Goal: Task Accomplishment & Management: Use online tool/utility

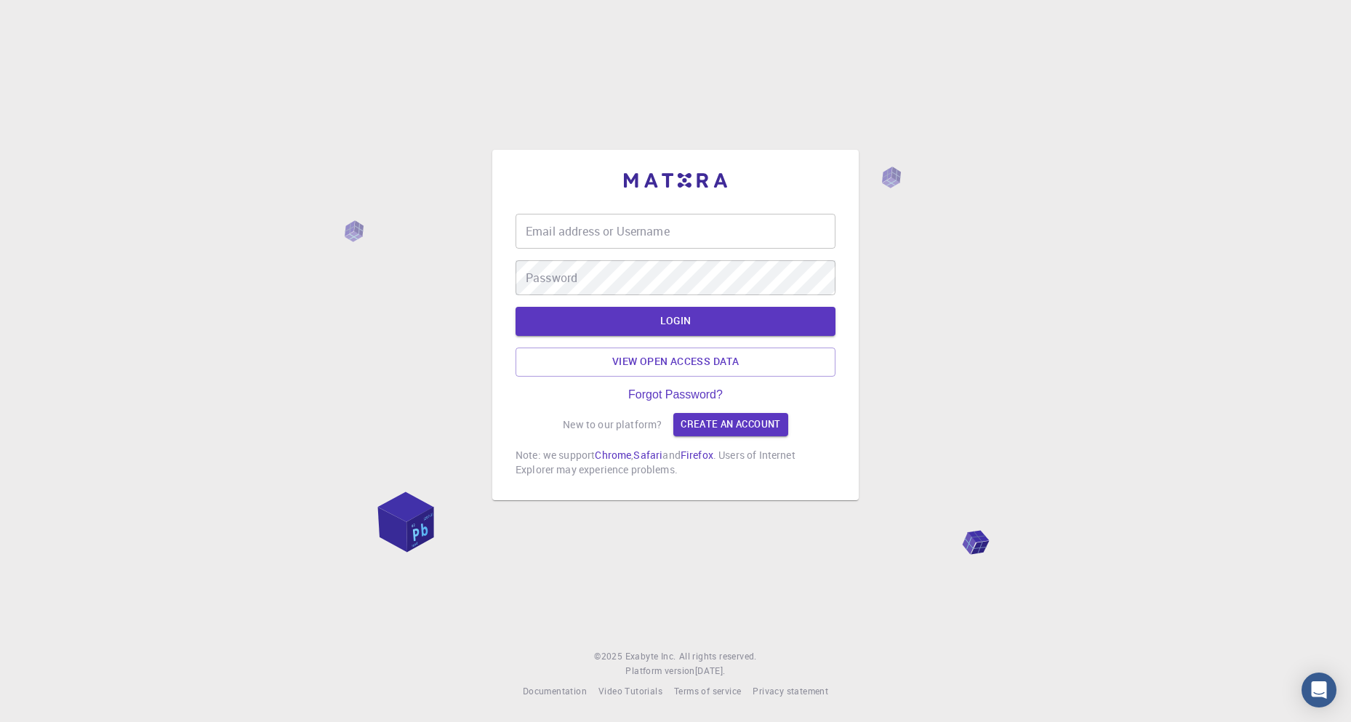
click at [687, 242] on input "Email address or Username" at bounding box center [676, 231] width 320 height 35
type input "jonghoonk918@gmail.com"
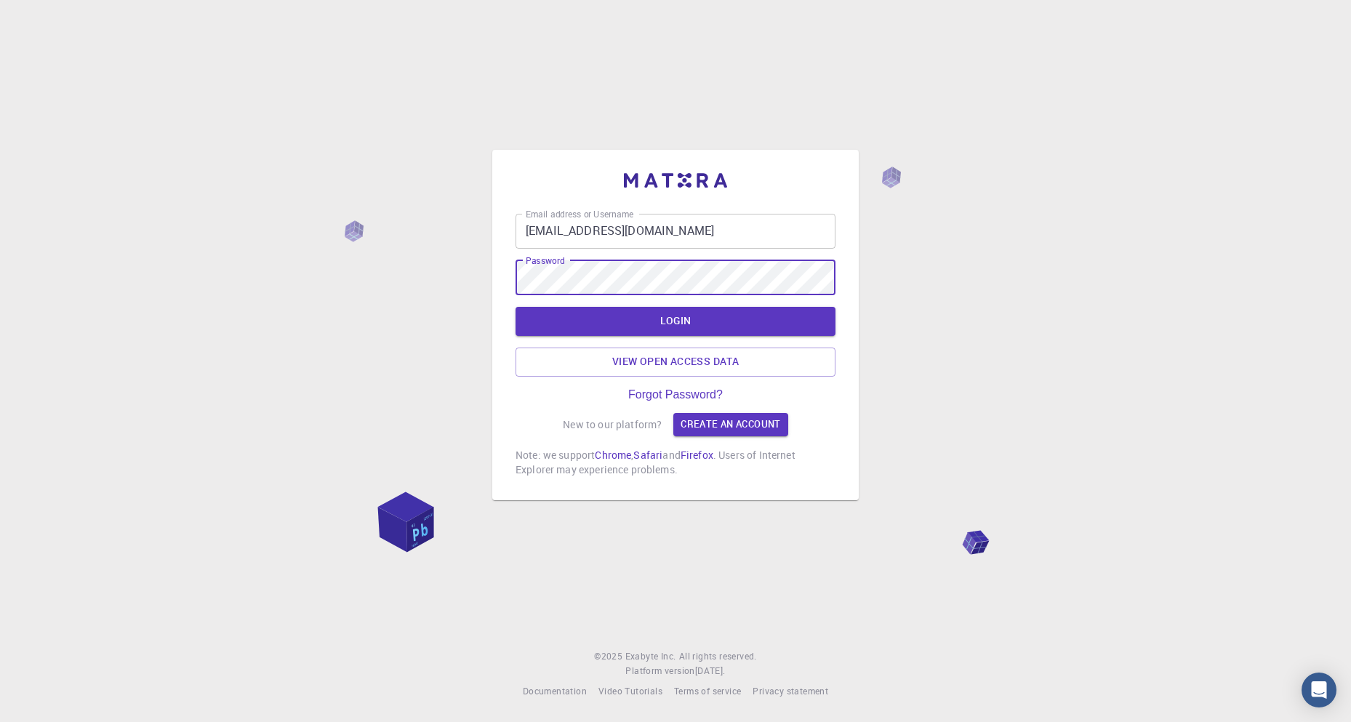
click at [516, 307] on button "LOGIN" at bounding box center [676, 321] width 320 height 29
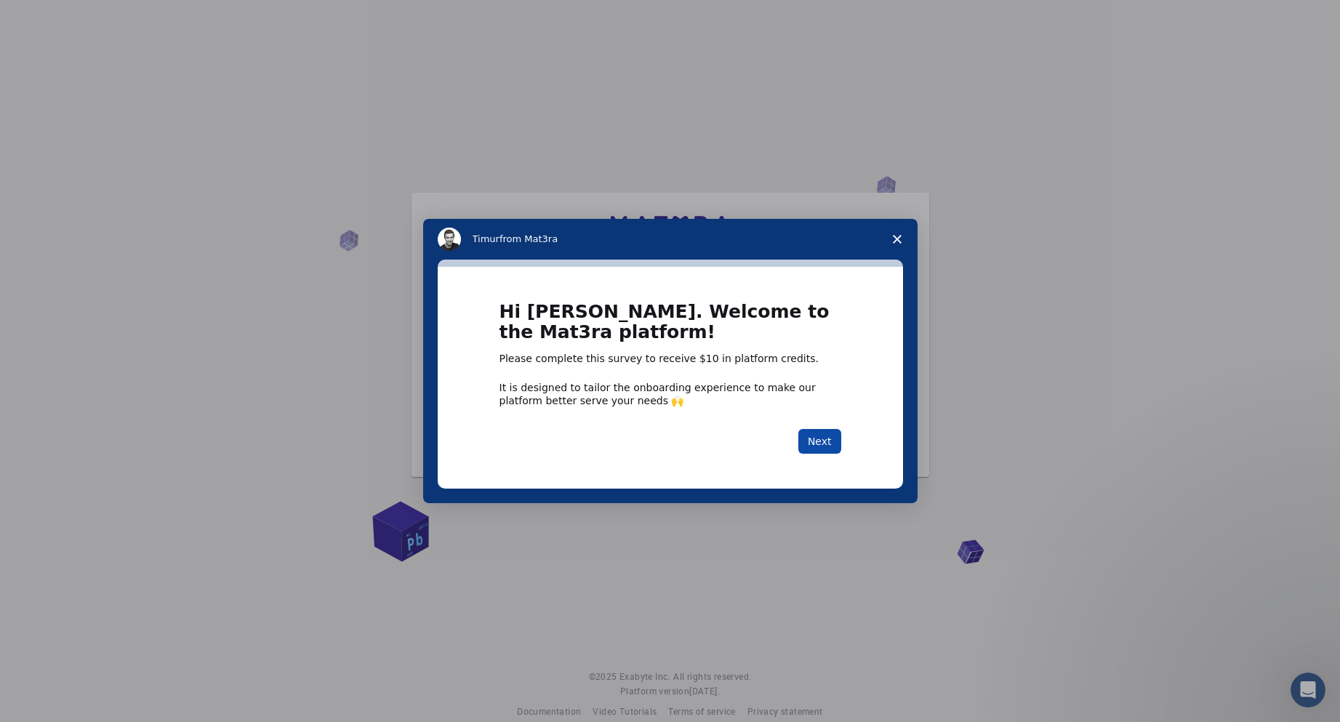
click at [819, 437] on button "Next" at bounding box center [820, 441] width 43 height 25
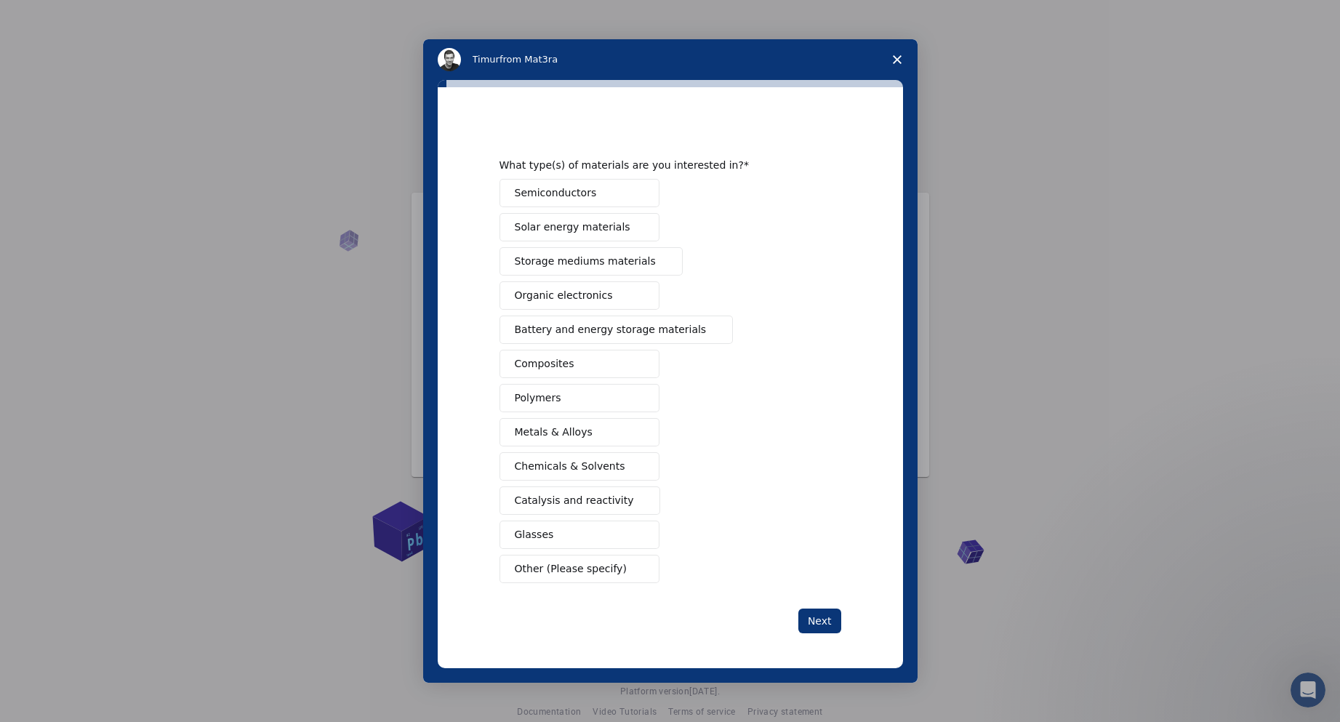
click at [591, 185] on button "Semiconductors" at bounding box center [580, 193] width 160 height 28
click at [663, 327] on span "Battery and energy storage materials" at bounding box center [611, 329] width 192 height 15
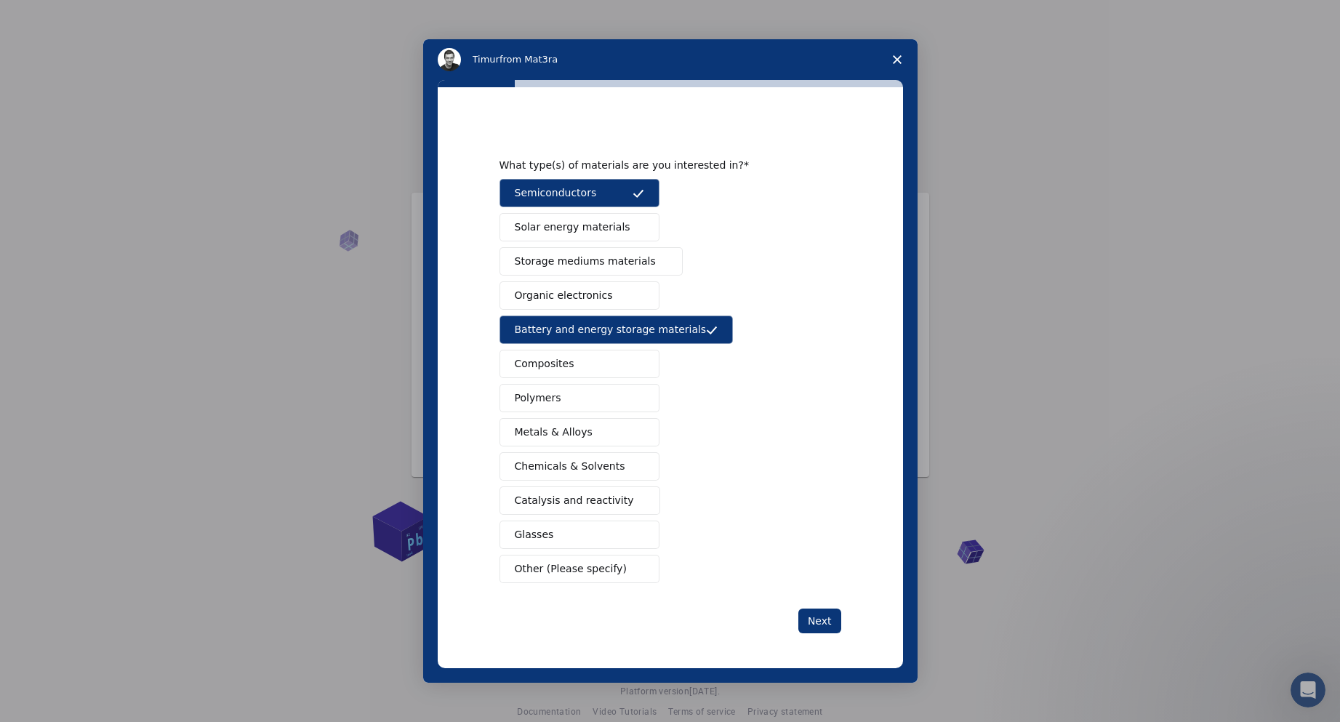
click at [633, 430] on span "Intercom messenger" at bounding box center [639, 433] width 12 height 12
click at [618, 529] on button "Glasses" at bounding box center [580, 535] width 160 height 28
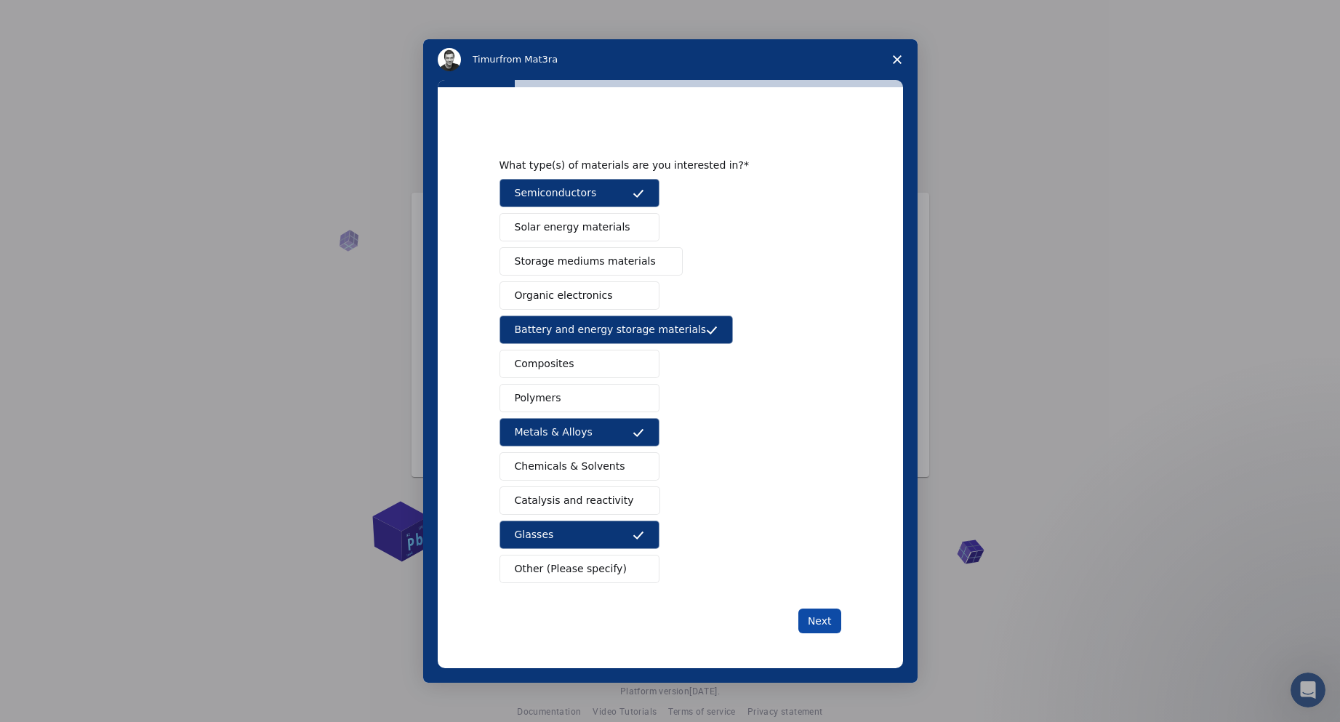
click at [823, 623] on button "Next" at bounding box center [820, 621] width 43 height 25
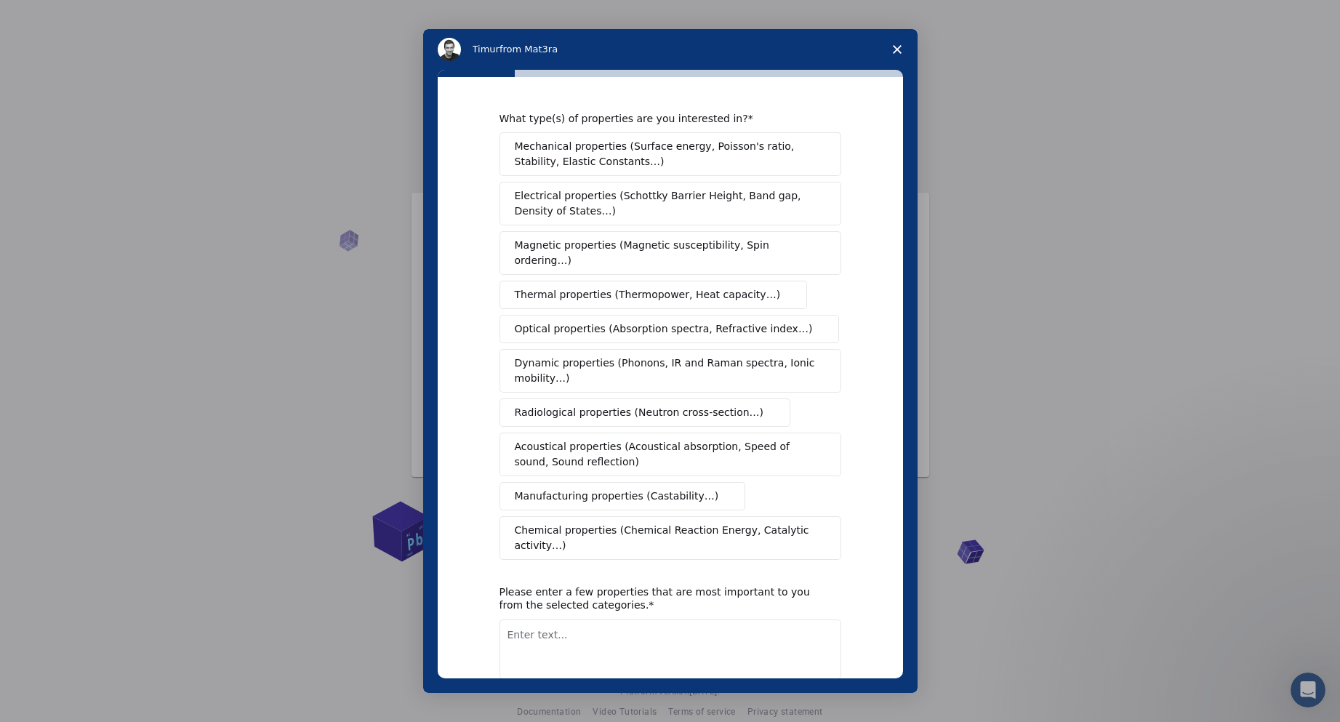
click at [746, 188] on button "Electrical properties (Schottky Barrier Height, Band gap, Density of States…)" at bounding box center [671, 204] width 342 height 44
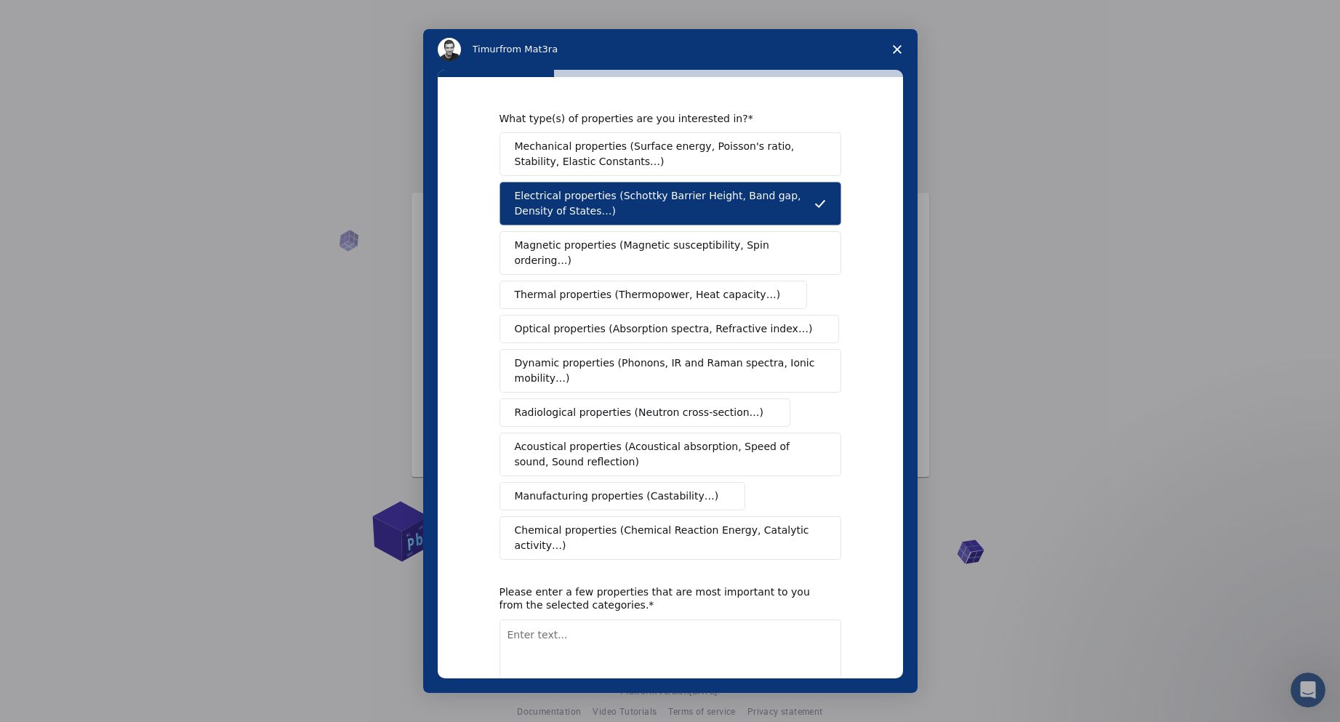
click at [783, 156] on span "Mechanical properties (Surface energy, Poisson's ratio, Stability, Elastic Cons…" at bounding box center [666, 154] width 303 height 31
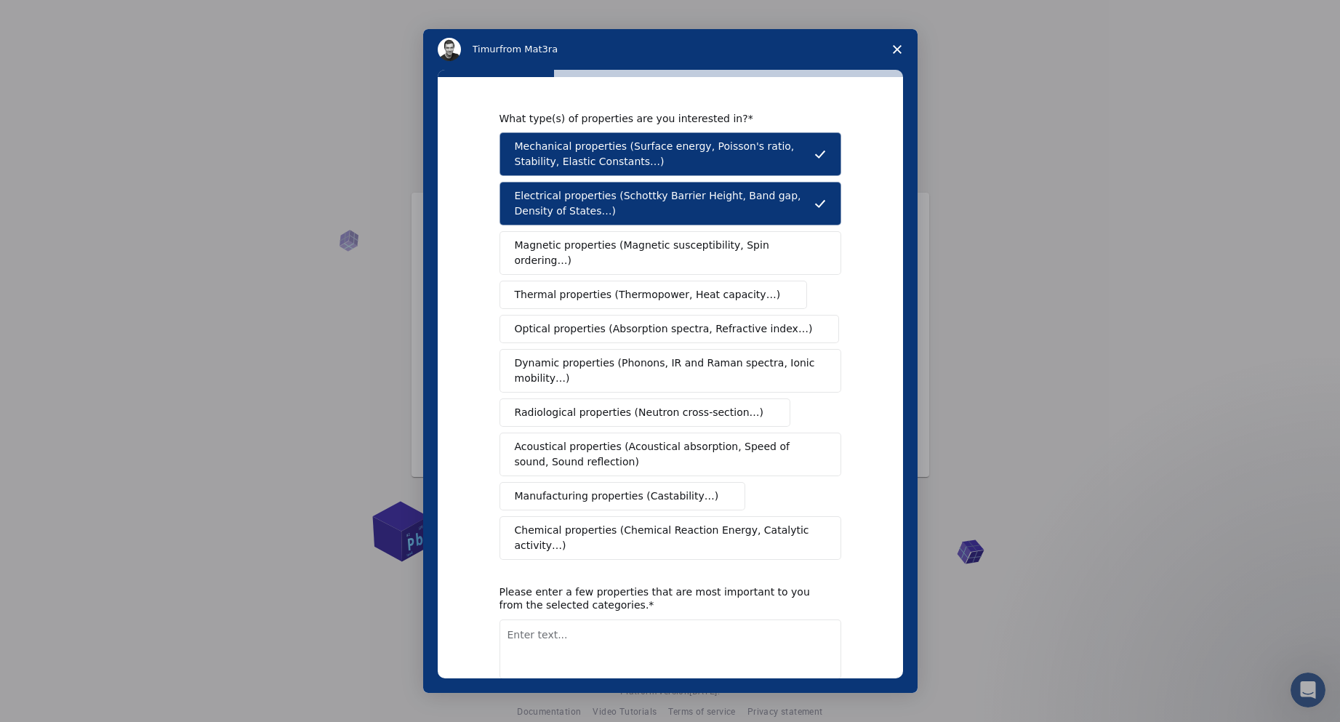
click at [788, 361] on span "Dynamic properties (Phonons, IR and Raman spectra, Ionic mobility…)" at bounding box center [666, 371] width 302 height 31
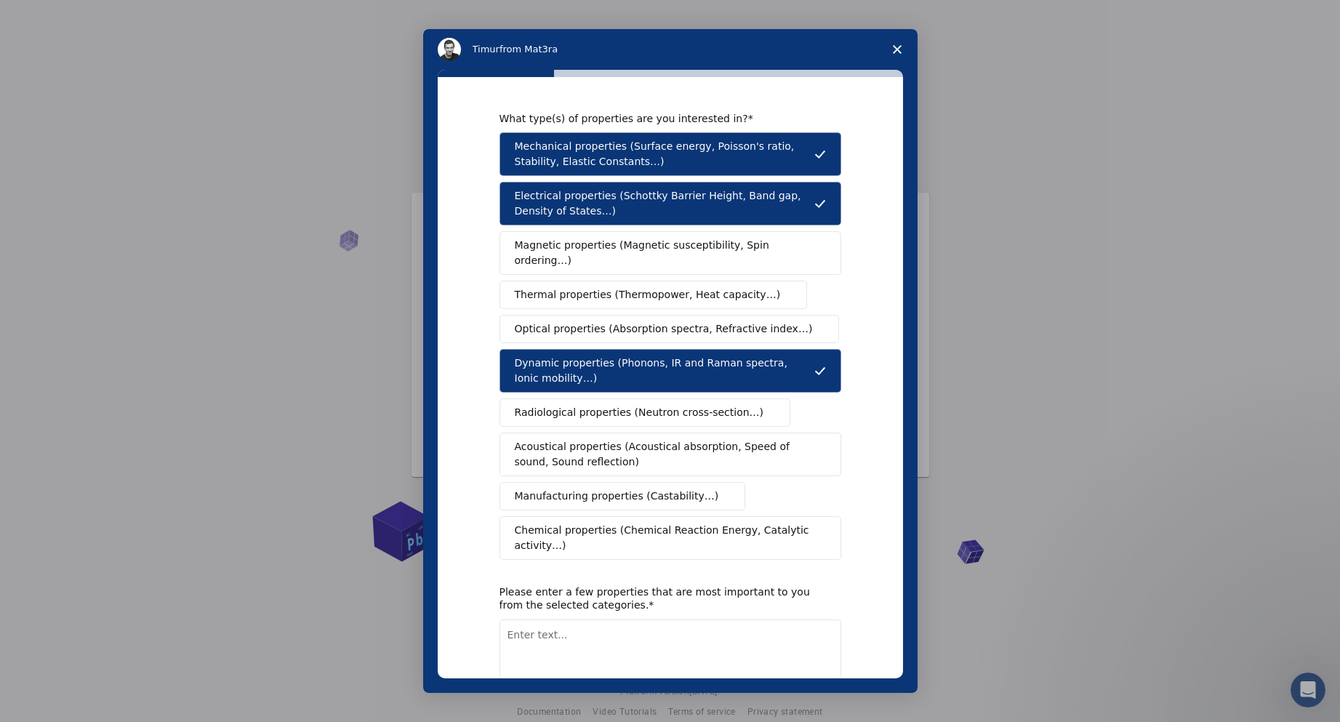
click at [735, 287] on span "Thermal properties (Thermopower, Heat capacity…)" at bounding box center [648, 294] width 266 height 15
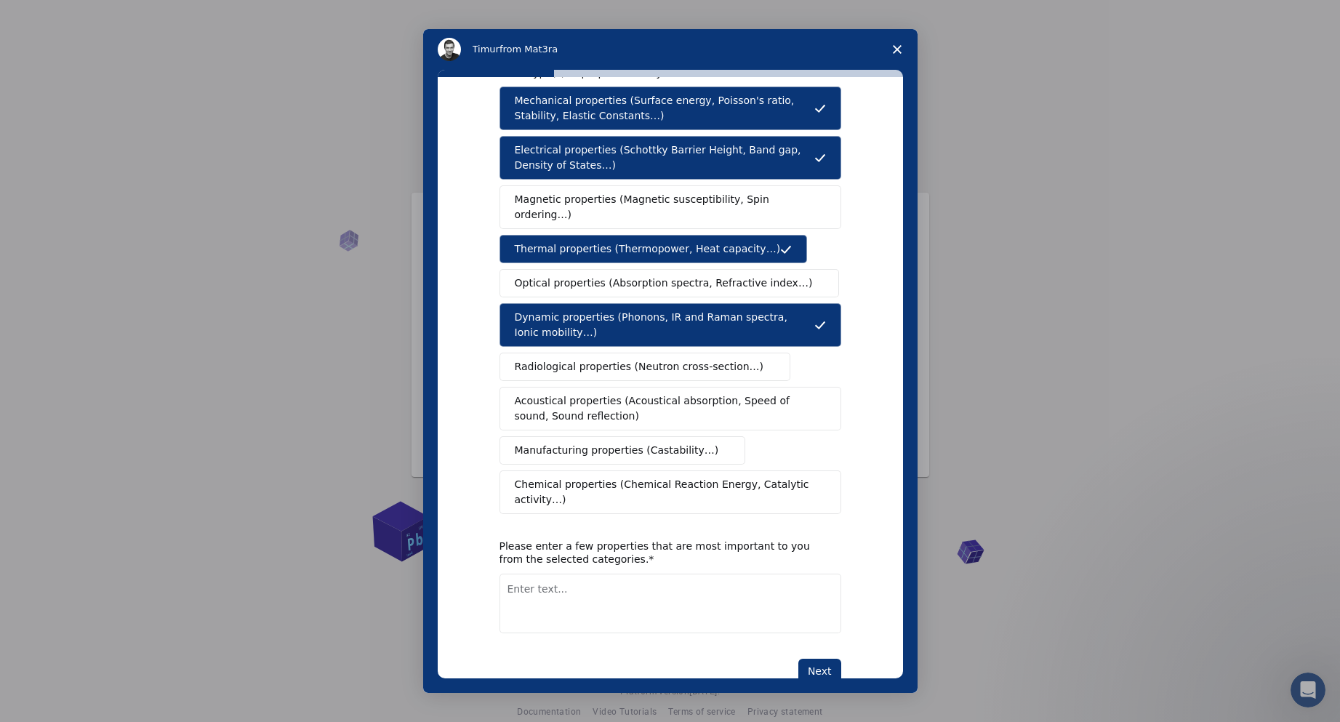
scroll to position [71, 0]
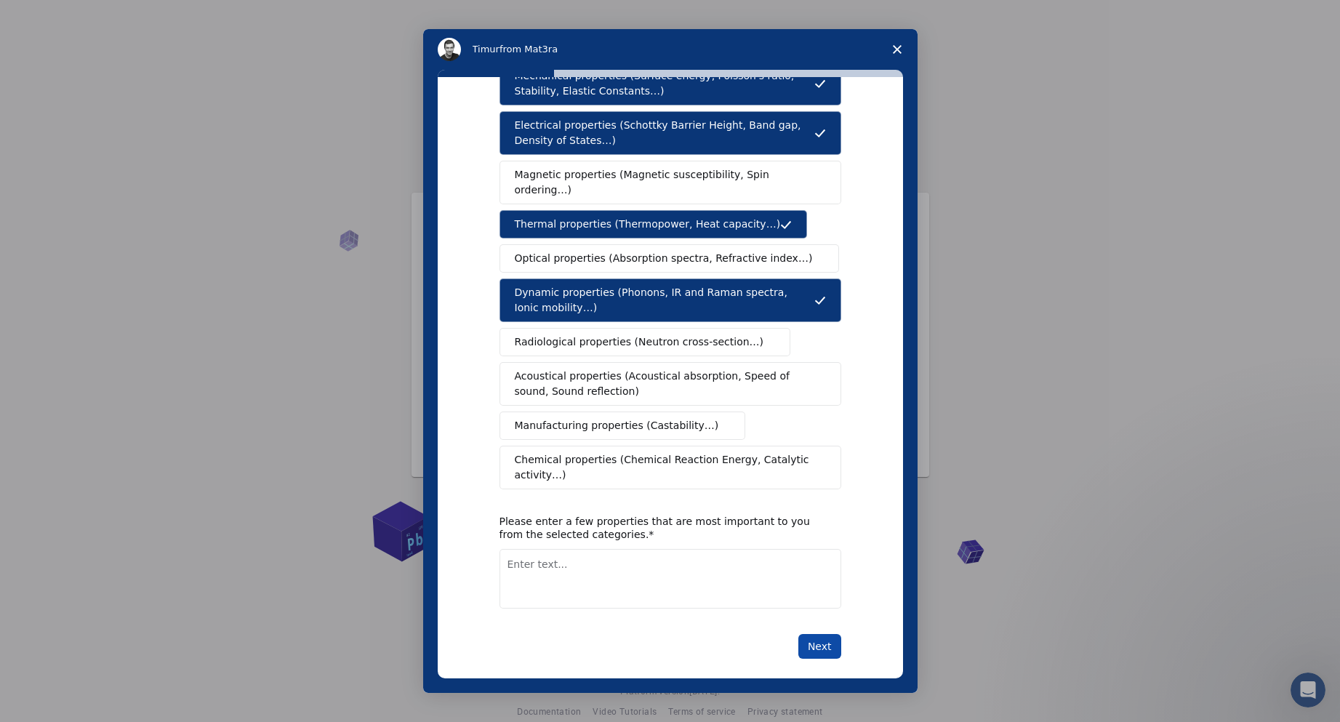
click at [825, 634] on button "Next" at bounding box center [820, 646] width 43 height 25
click at [687, 582] on textarea "Enter text..." at bounding box center [671, 596] width 342 height 60
type textarea "ㄴ"
type textarea "Stability of structure (Crystal, non-crystal)"
click at [826, 636] on button "Next" at bounding box center [820, 646] width 43 height 25
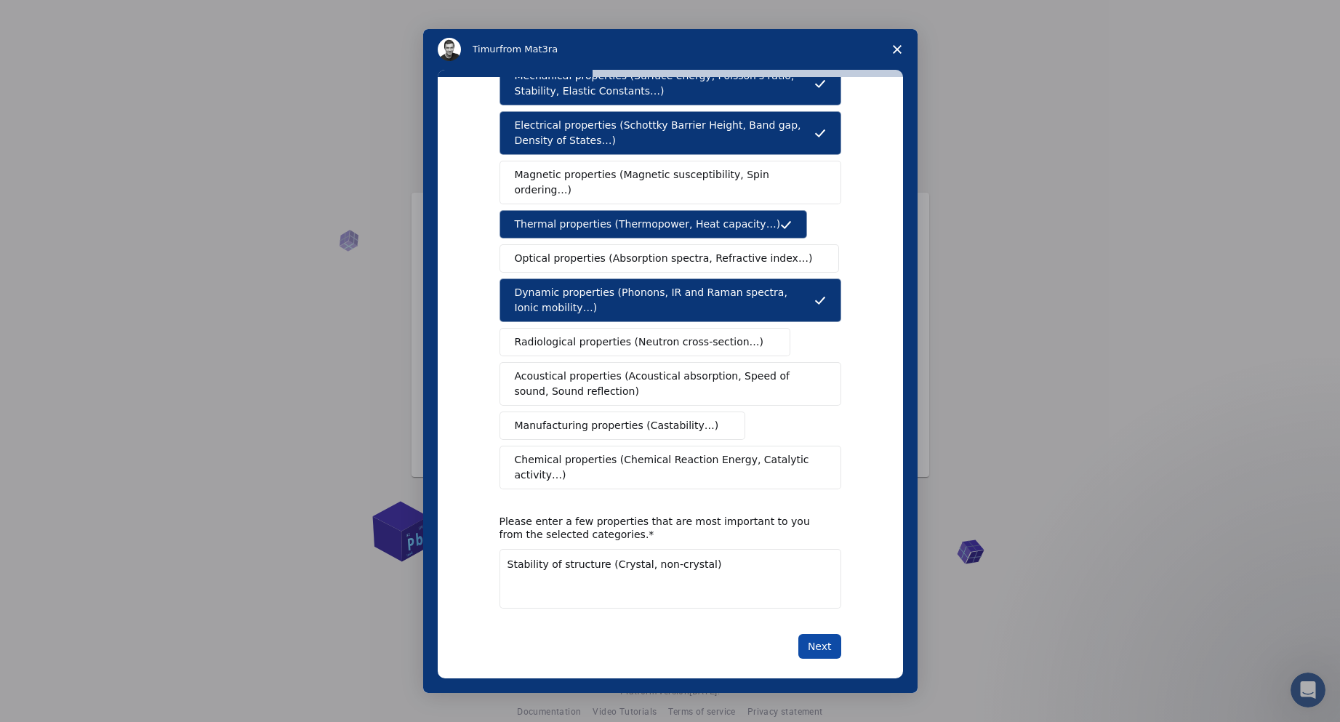
scroll to position [0, 0]
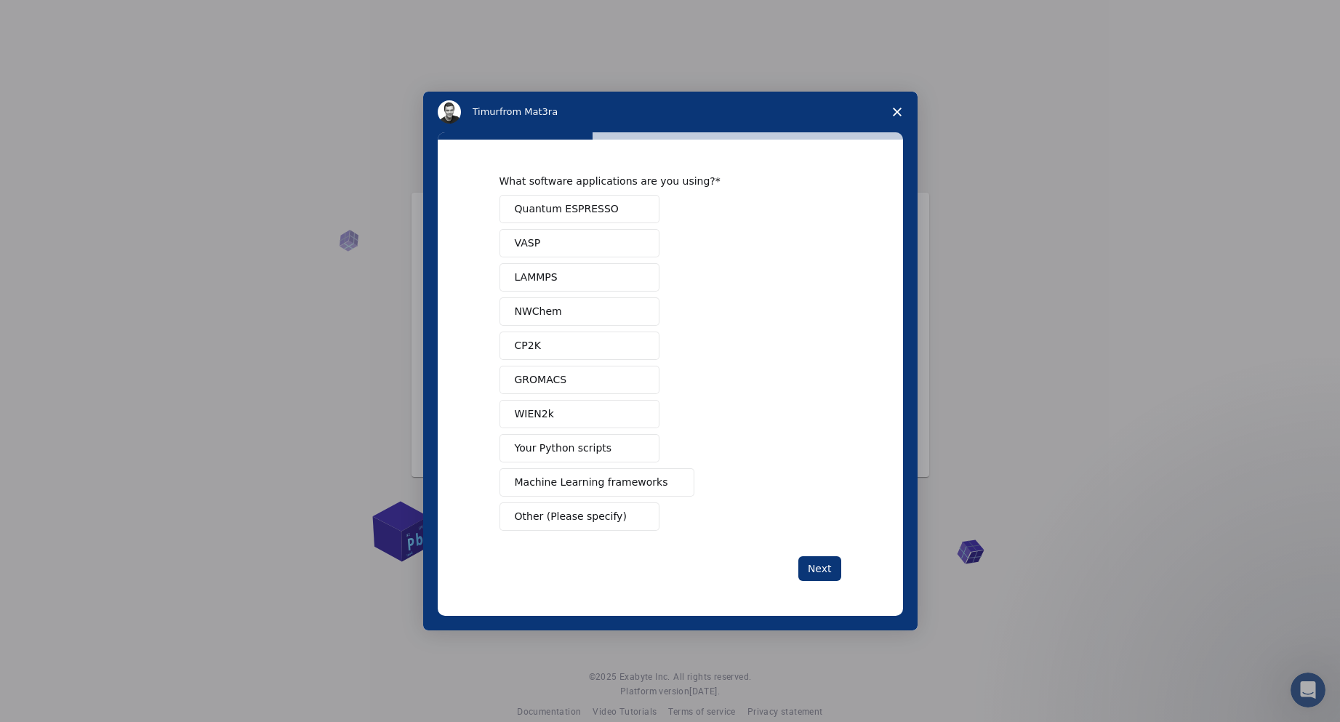
click at [608, 204] on span "Quantum ESPRESSO" at bounding box center [567, 208] width 104 height 15
click at [596, 239] on button "VASP" at bounding box center [580, 243] width 160 height 28
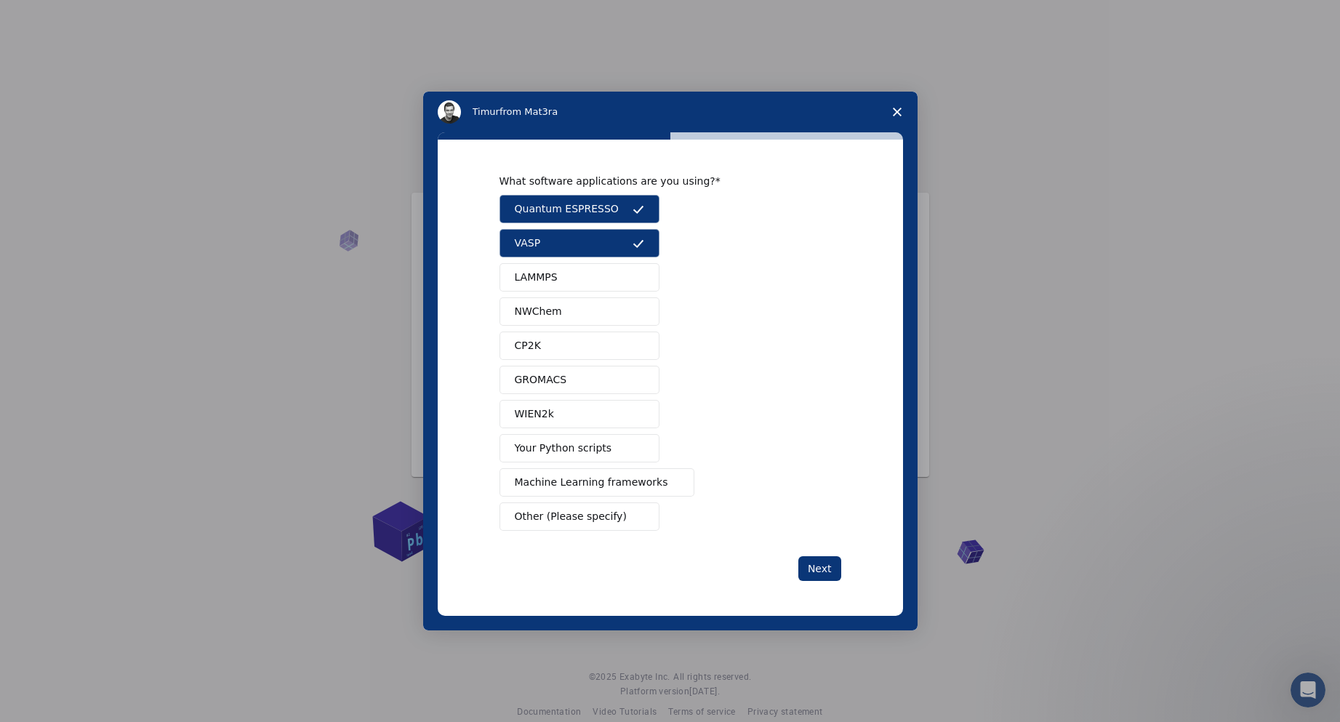
click at [598, 270] on button "LAMMPS" at bounding box center [580, 277] width 160 height 28
click at [601, 339] on button "CP2K" at bounding box center [580, 346] width 160 height 28
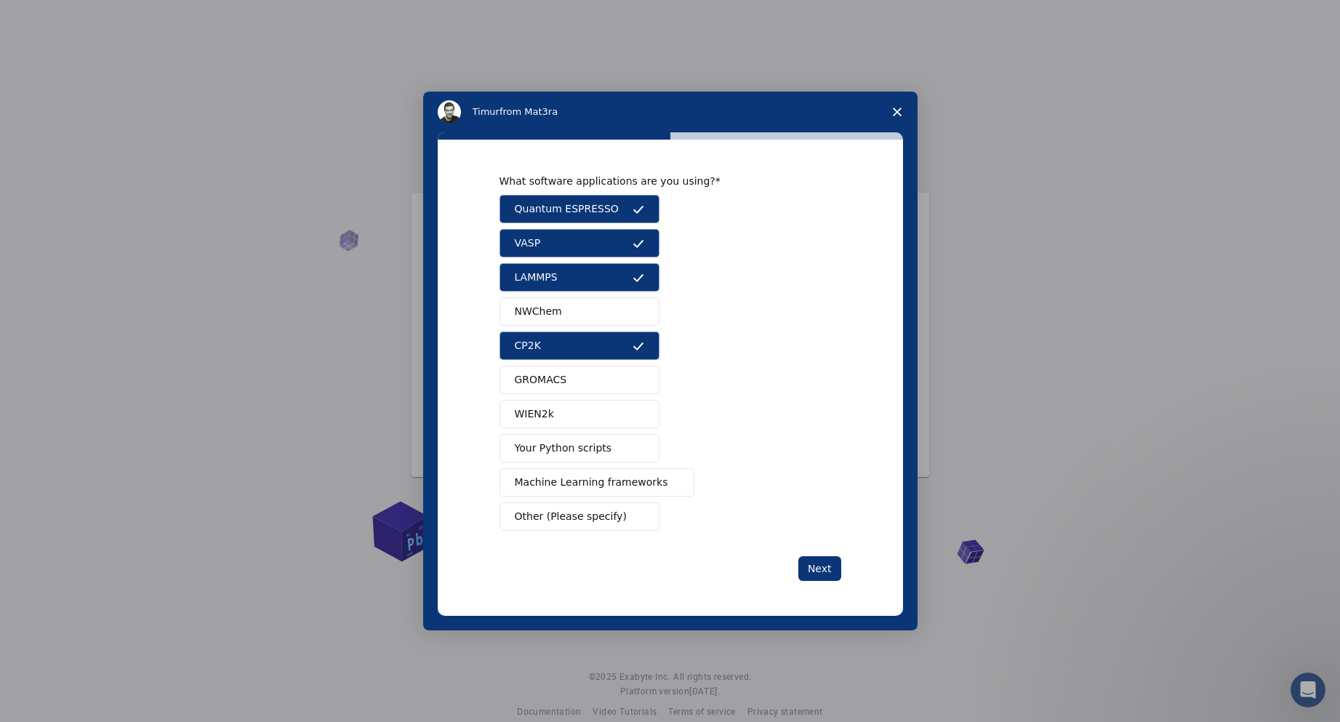
click at [577, 408] on button "WIEN2k" at bounding box center [580, 414] width 160 height 28
click at [646, 476] on span "Machine Learning frameworks" at bounding box center [591, 482] width 153 height 15
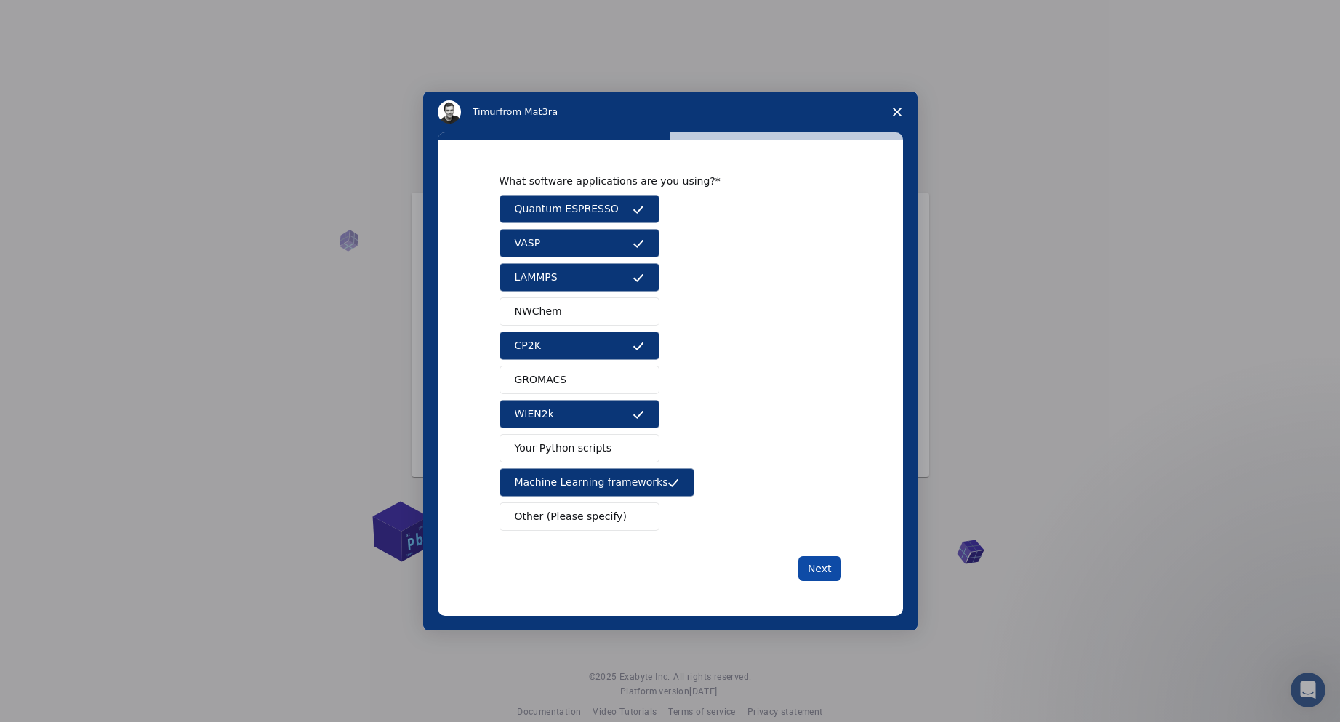
click at [828, 574] on button "Next" at bounding box center [820, 568] width 43 height 25
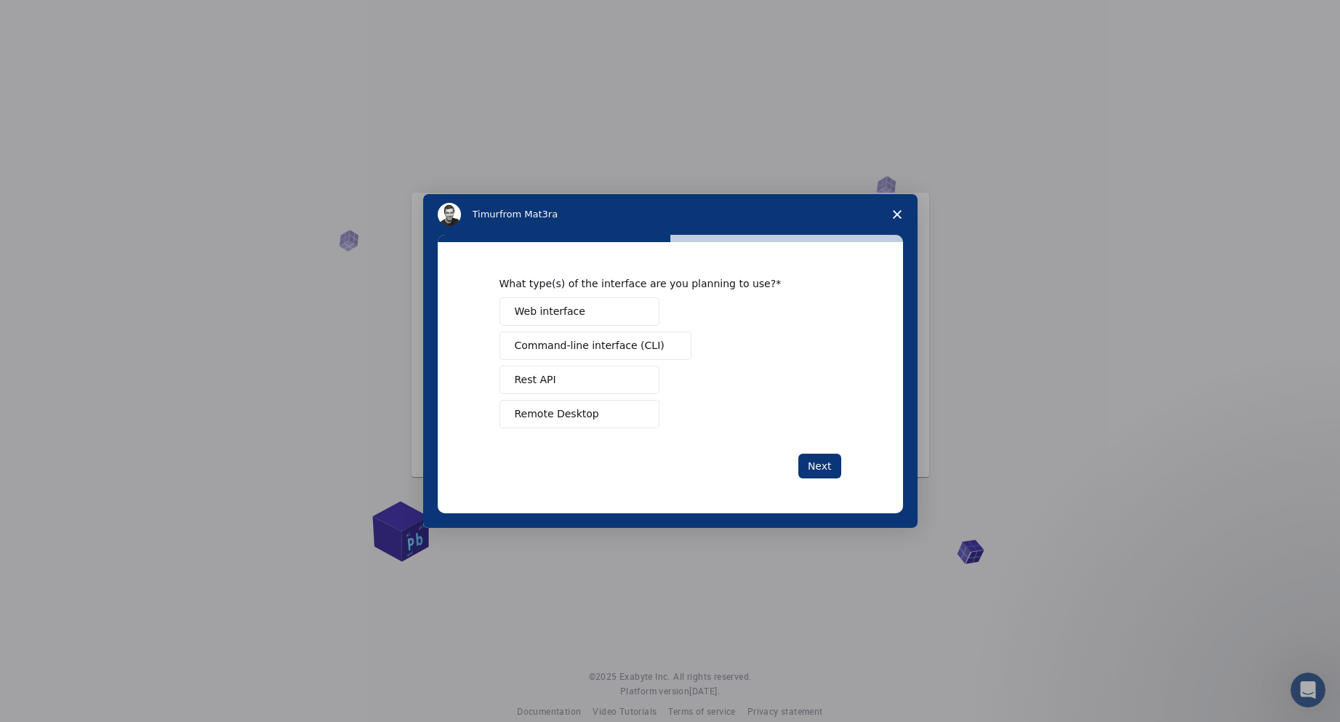
click at [646, 305] on button "Web interface" at bounding box center [580, 311] width 160 height 28
click at [628, 410] on button "Remote Desktop" at bounding box center [580, 414] width 160 height 28
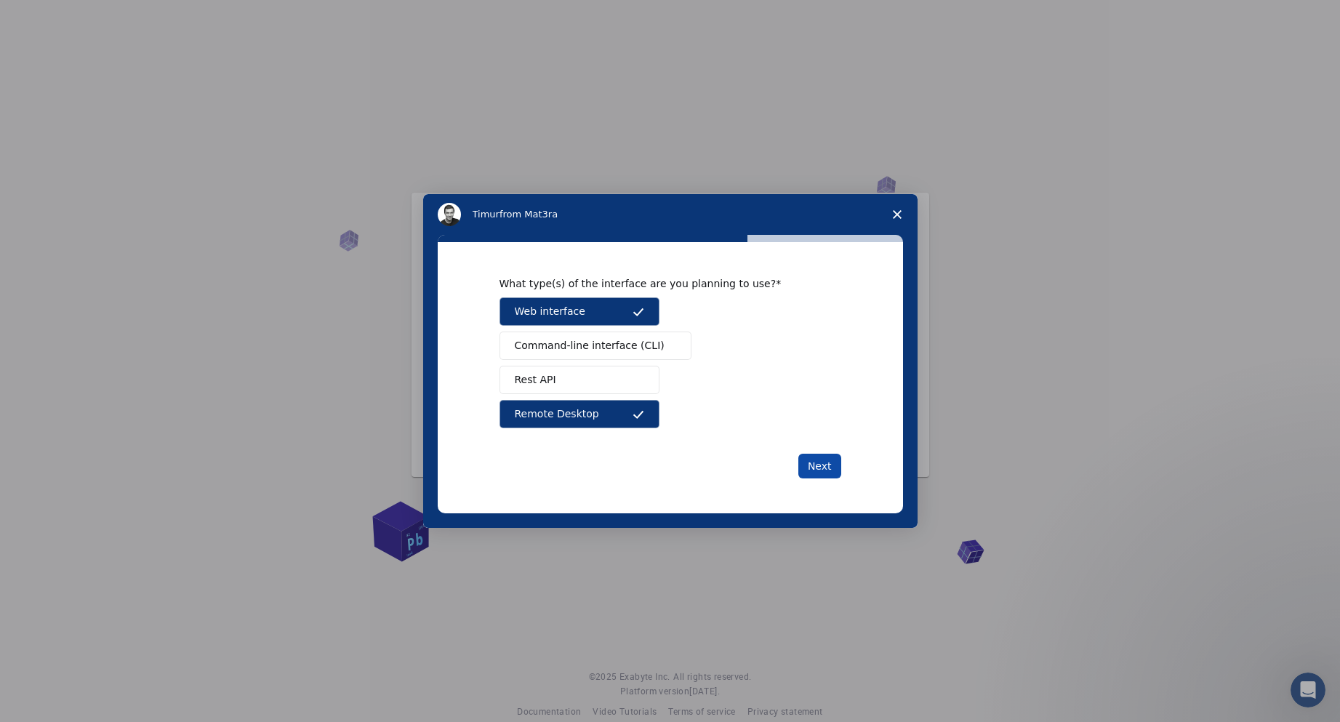
click at [823, 460] on button "Next" at bounding box center [820, 466] width 43 height 25
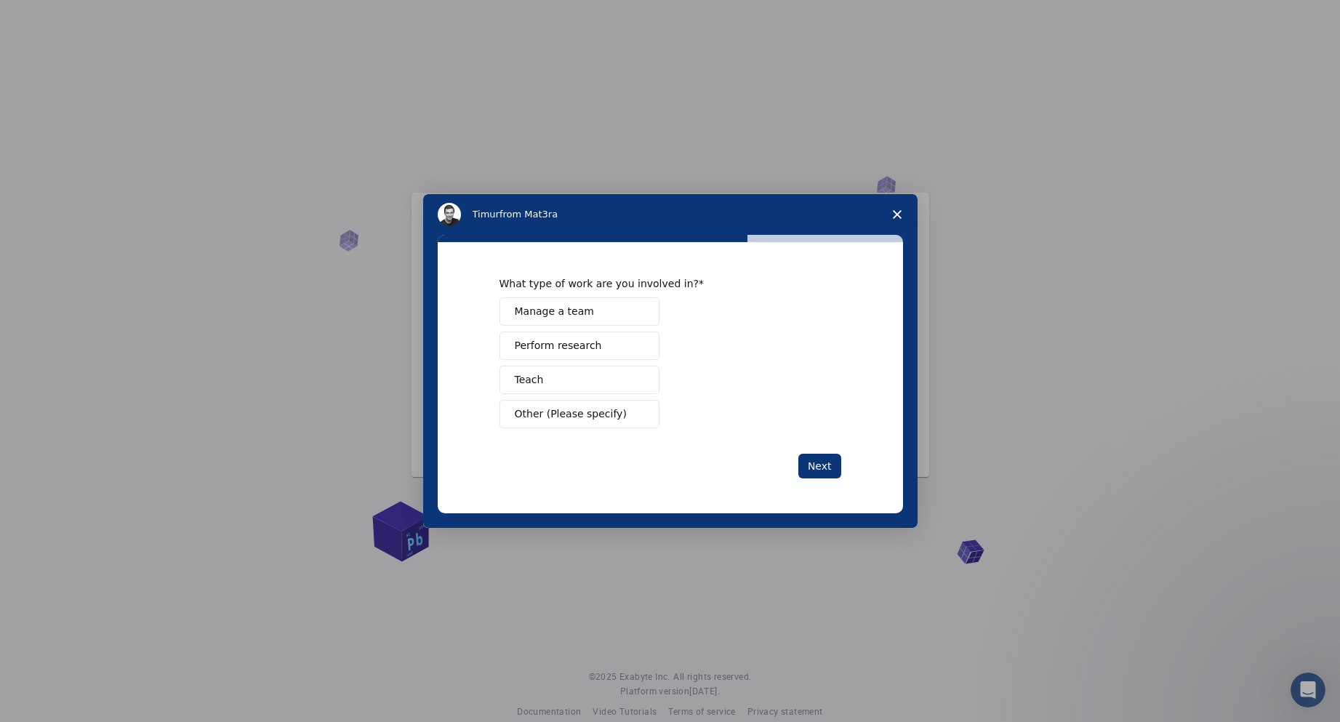
click at [640, 353] on button "Perform research" at bounding box center [580, 346] width 160 height 28
click at [629, 384] on button "Teach" at bounding box center [580, 380] width 160 height 28
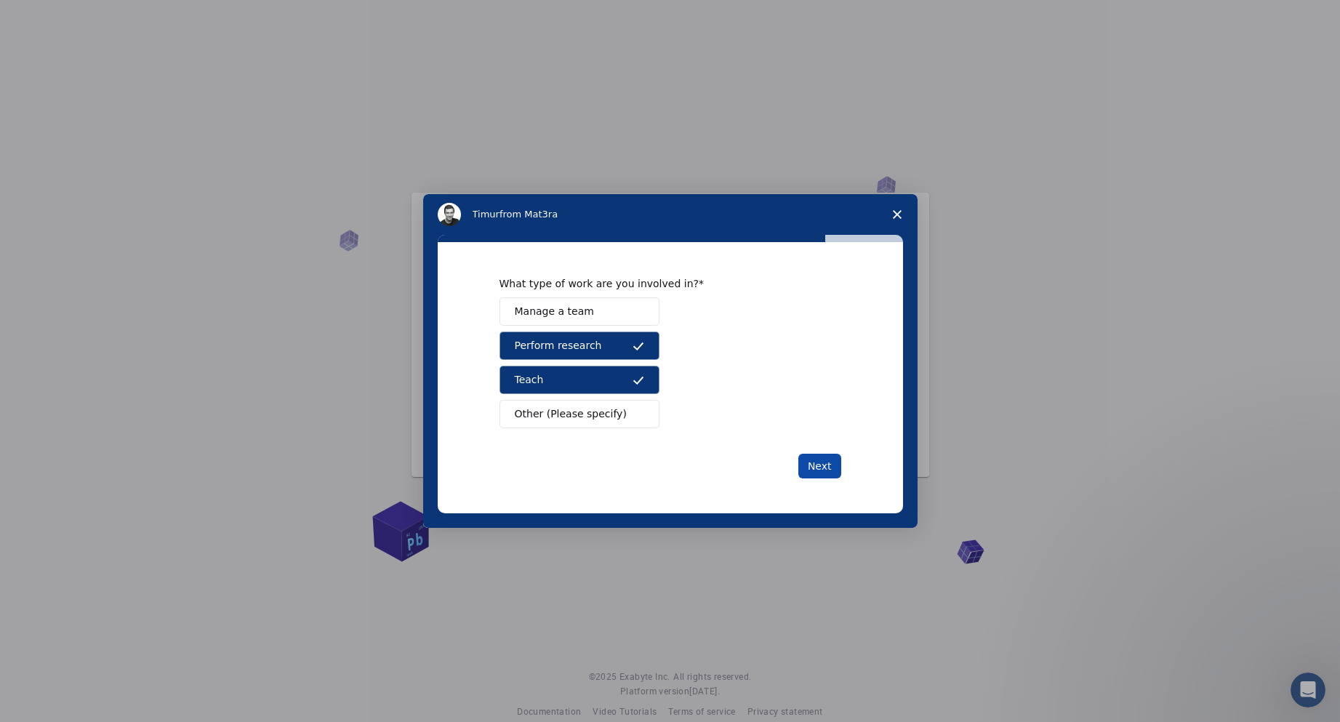
click at [817, 462] on button "Next" at bounding box center [820, 466] width 43 height 25
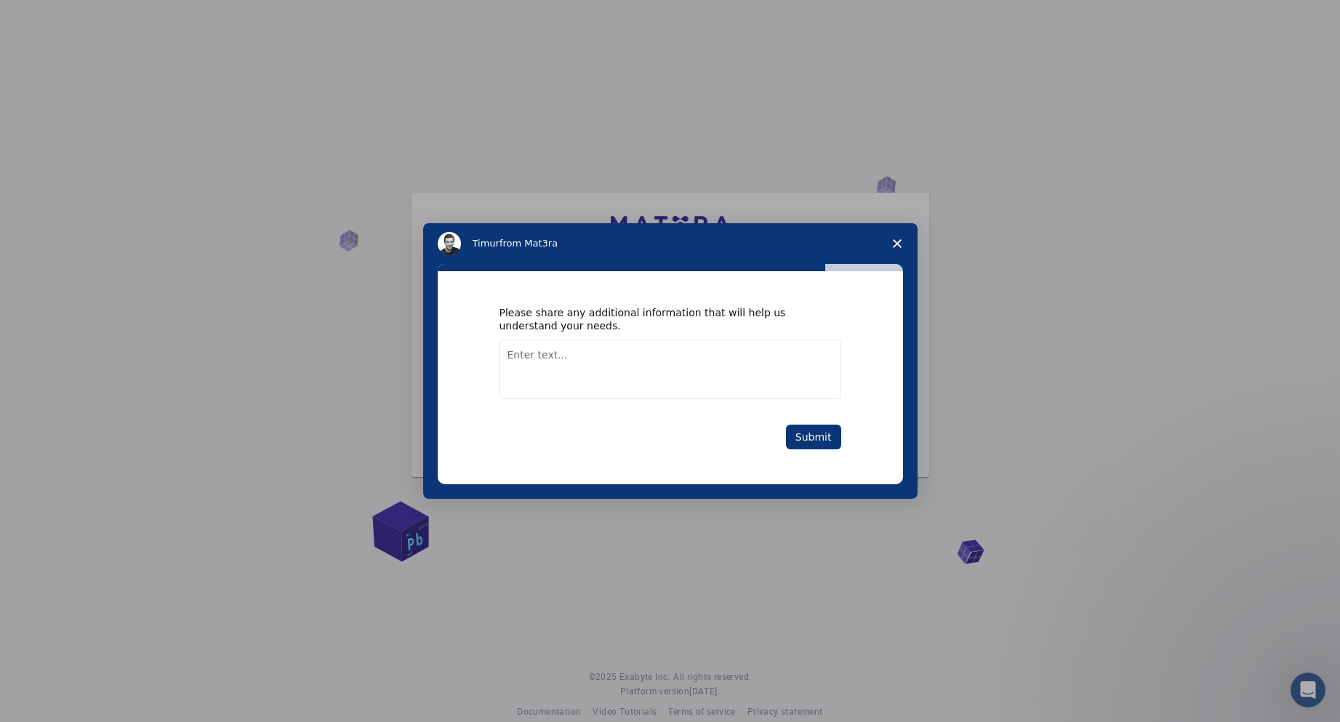
click at [686, 355] on textarea "Enter text..." at bounding box center [671, 370] width 342 height 60
click at [588, 355] on textarea "I need the stable structure (Crystal and non-crystal)" at bounding box center [671, 370] width 342 height 60
click at [791, 350] on textarea "I need the stable solid structure (Crystal and non-crystal)" at bounding box center [671, 370] width 342 height 60
type textarea "I need the stable solid structure (Crystal and non-crystal) at specific conditi…"
click at [832, 433] on button "Submit" at bounding box center [813, 437] width 55 height 25
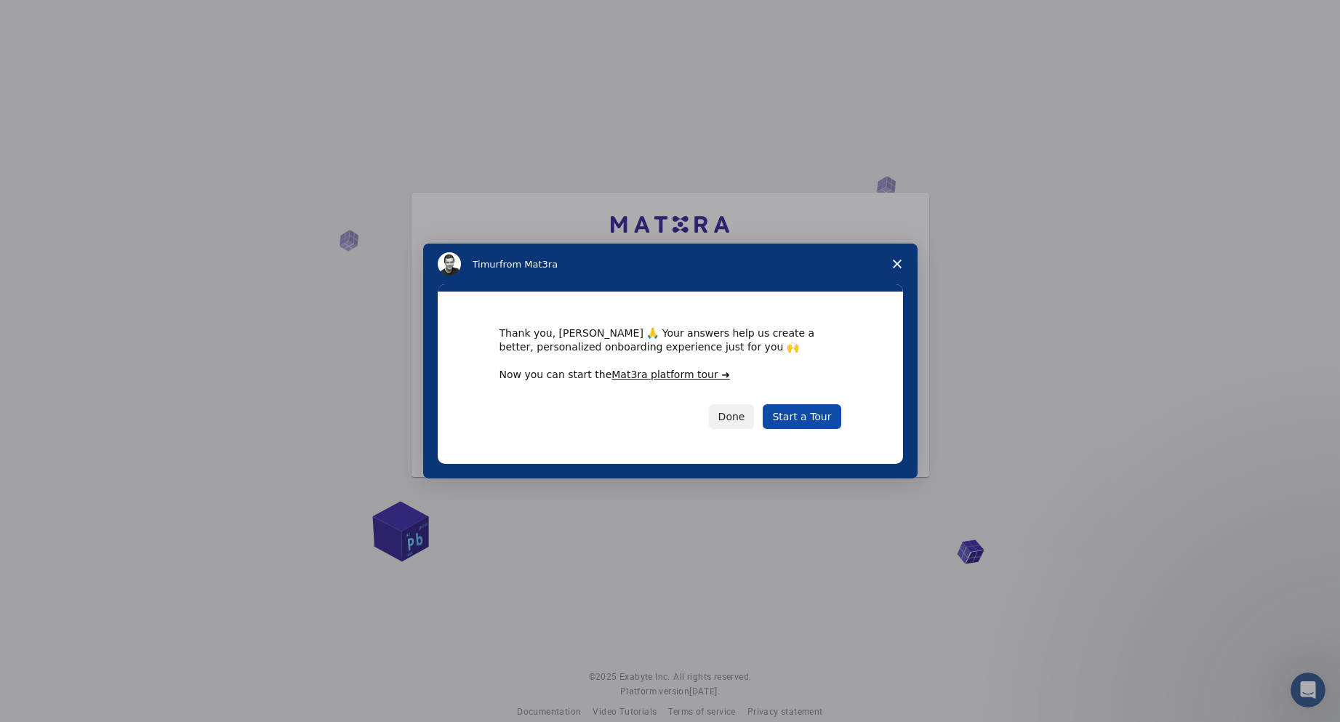
click at [813, 420] on link "Start a Tour" at bounding box center [802, 416] width 78 height 25
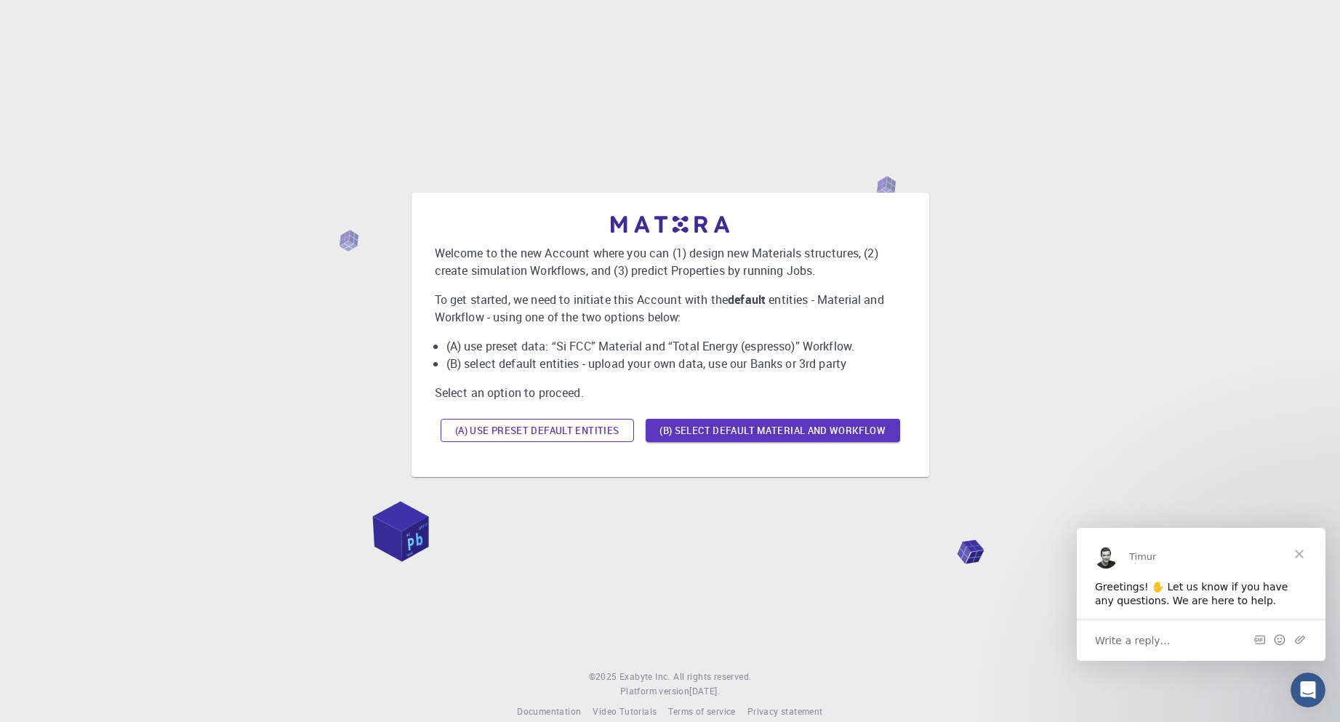
click at [545, 434] on button "(A) Use preset default entities" at bounding box center [537, 430] width 193 height 23
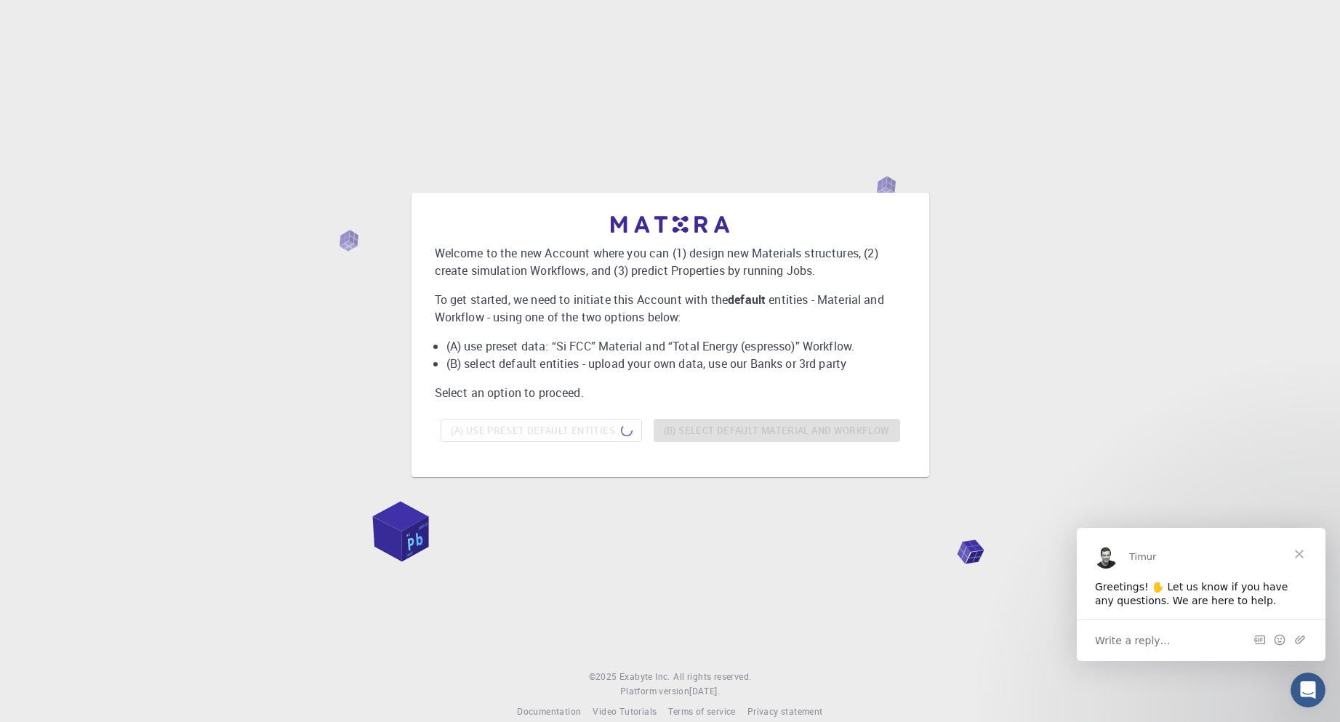
click at [1303, 550] on span "Close" at bounding box center [1300, 553] width 52 height 52
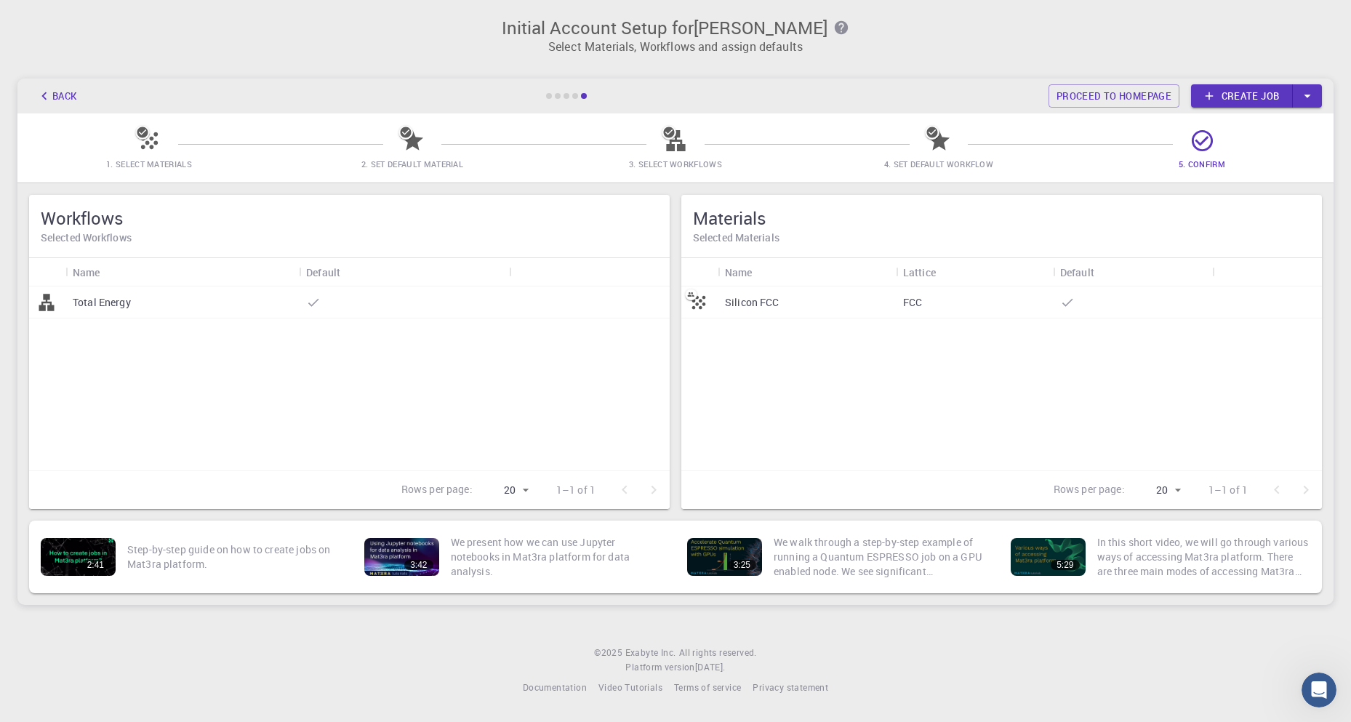
click at [758, 309] on p "Silicon FCC" at bounding box center [752, 302] width 55 height 15
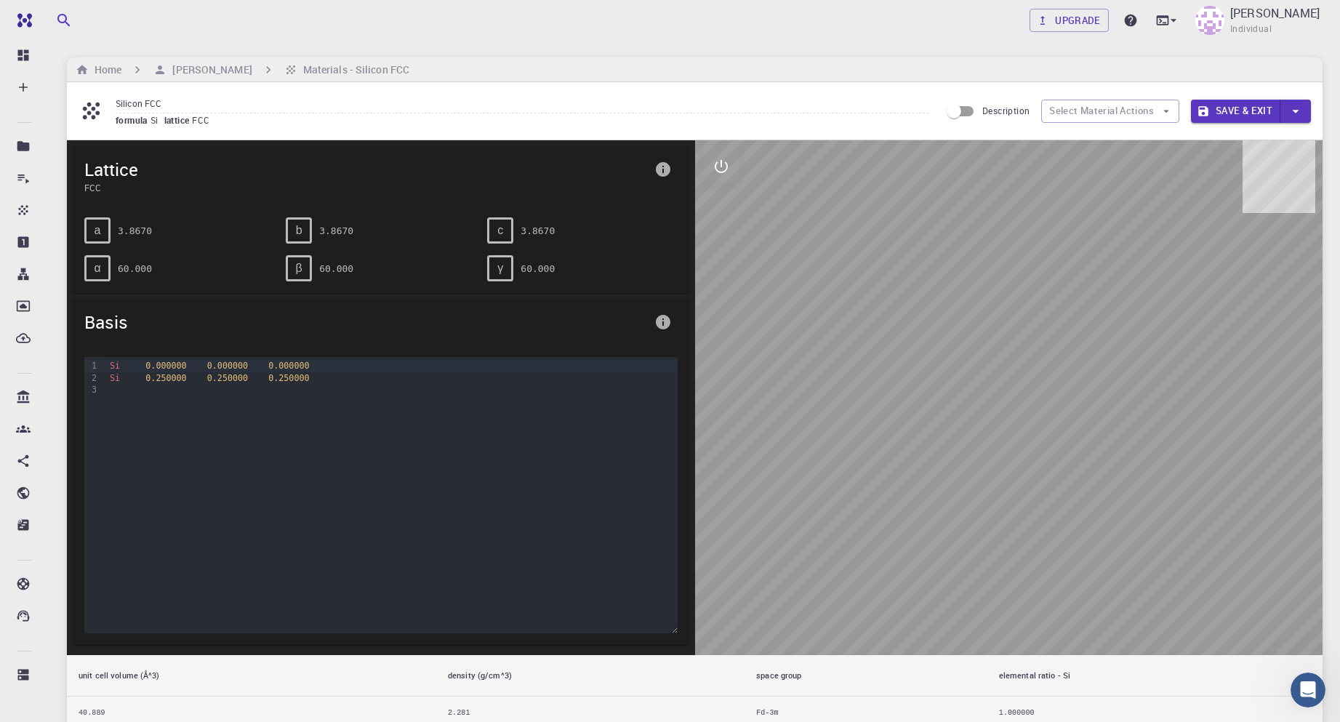
drag, startPoint x: 1049, startPoint y: 383, endPoint x: 911, endPoint y: 341, distance: 144.5
click at [911, 340] on div at bounding box center [1009, 397] width 628 height 515
drag, startPoint x: 913, startPoint y: 380, endPoint x: 956, endPoint y: 388, distance: 44.2
click at [956, 388] on div at bounding box center [1009, 397] width 628 height 515
click at [720, 162] on icon "interactive" at bounding box center [721, 166] width 17 height 17
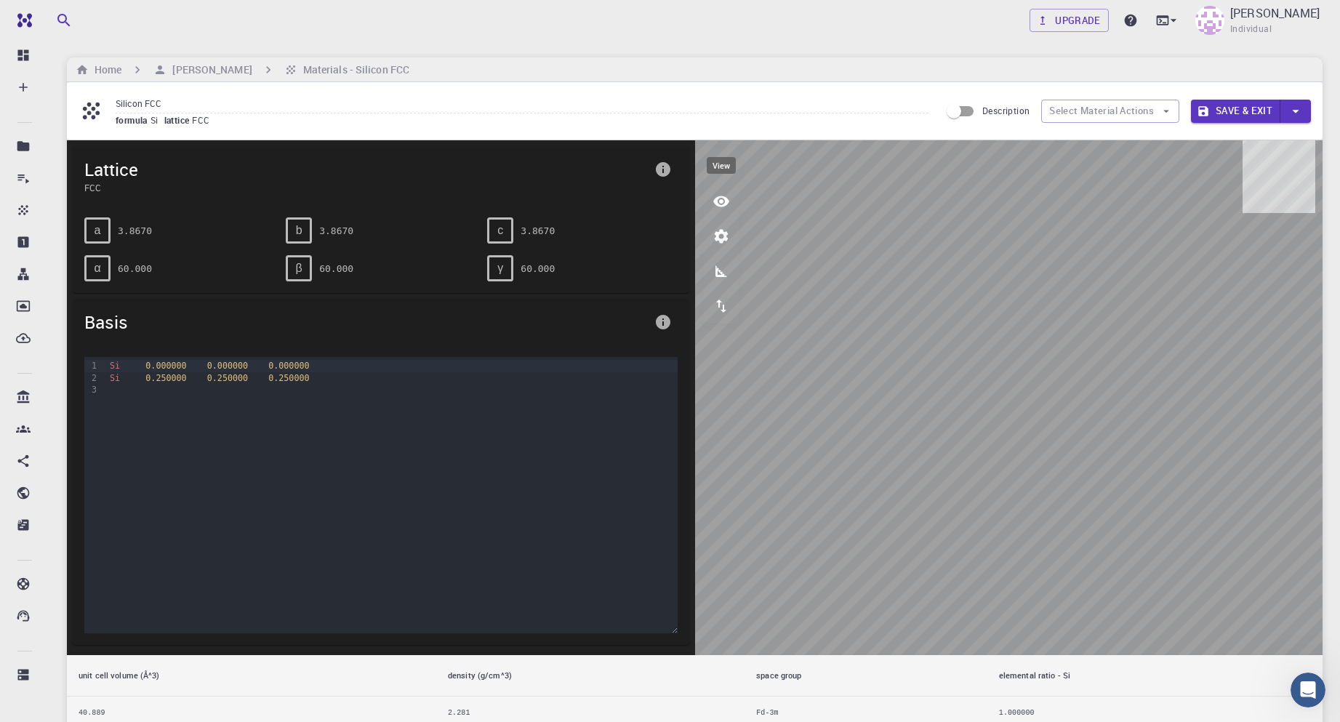
click at [732, 198] on button "view" at bounding box center [721, 201] width 35 height 35
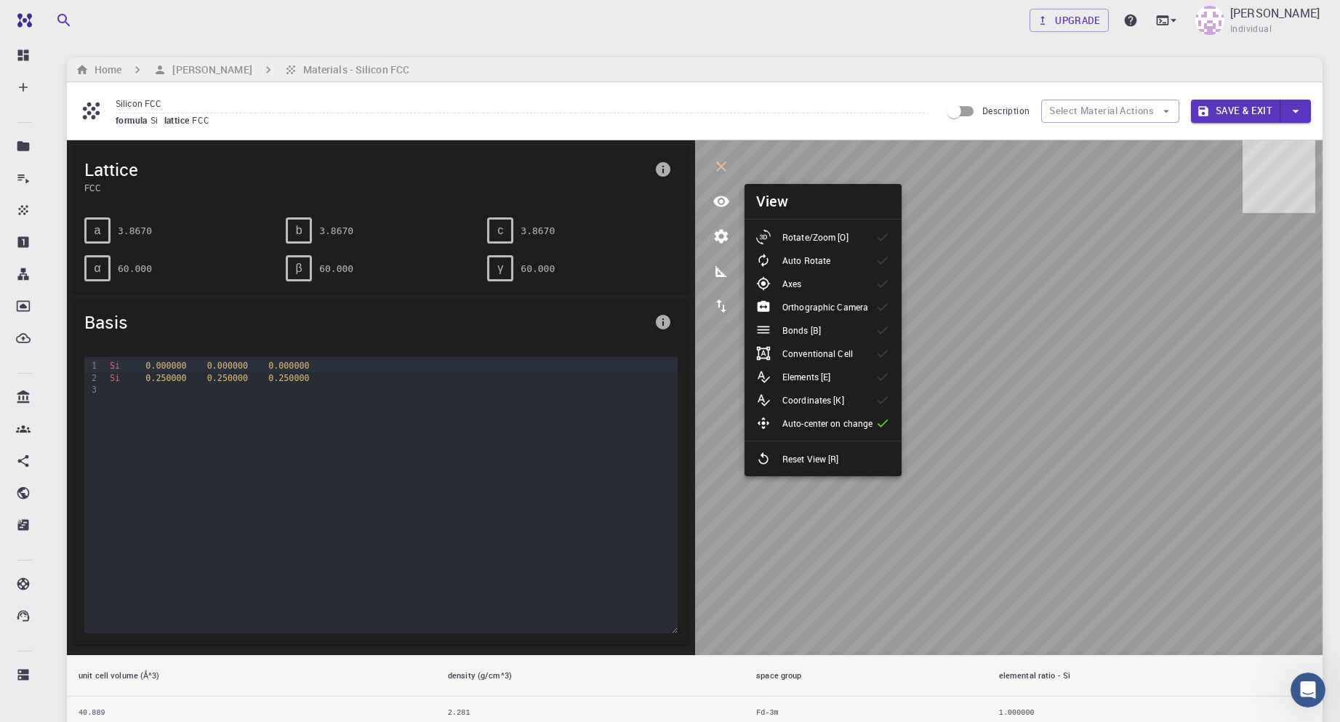
click at [810, 109] on input "Silicon FCC" at bounding box center [522, 104] width 813 height 20
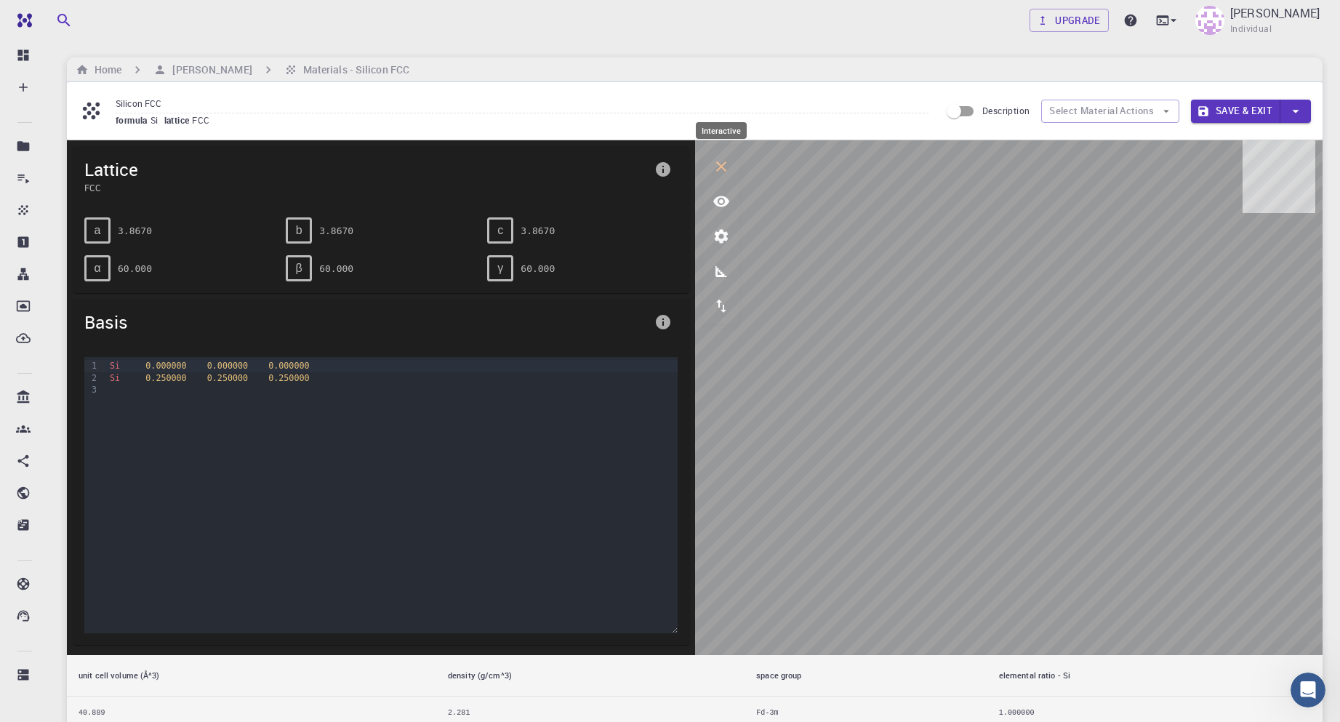
click at [713, 161] on icon "interactive" at bounding box center [721, 166] width 17 height 17
click at [204, 64] on h6 "[PERSON_NAME]" at bounding box center [209, 70] width 85 height 16
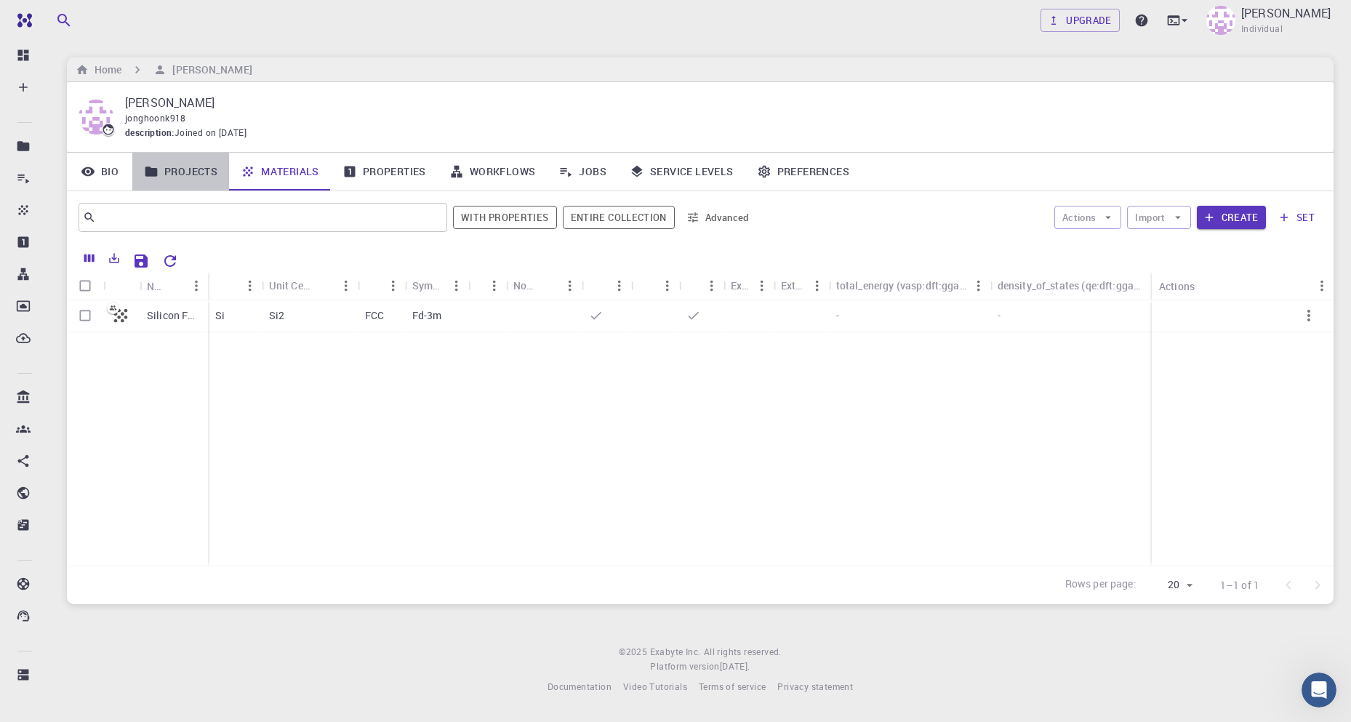
click at [188, 168] on link "Projects" at bounding box center [180, 172] width 97 height 38
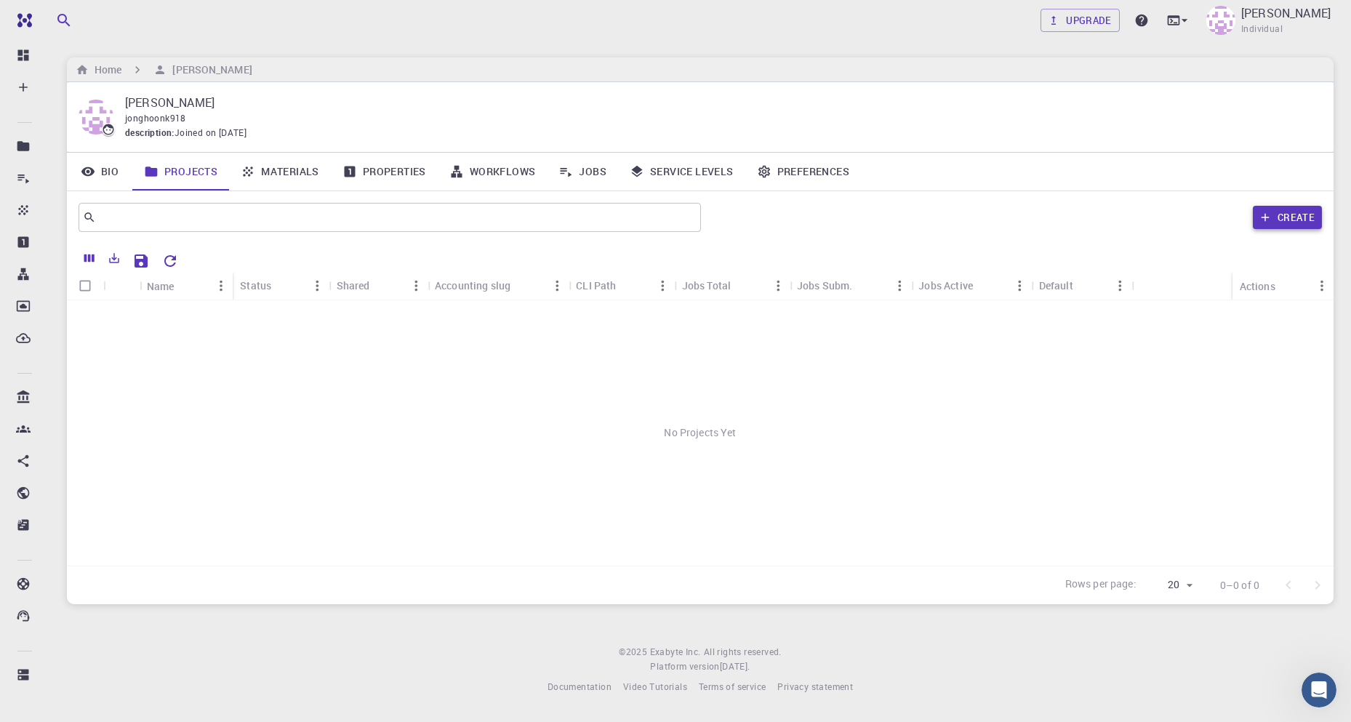
click at [1288, 215] on button "Create" at bounding box center [1287, 217] width 69 height 23
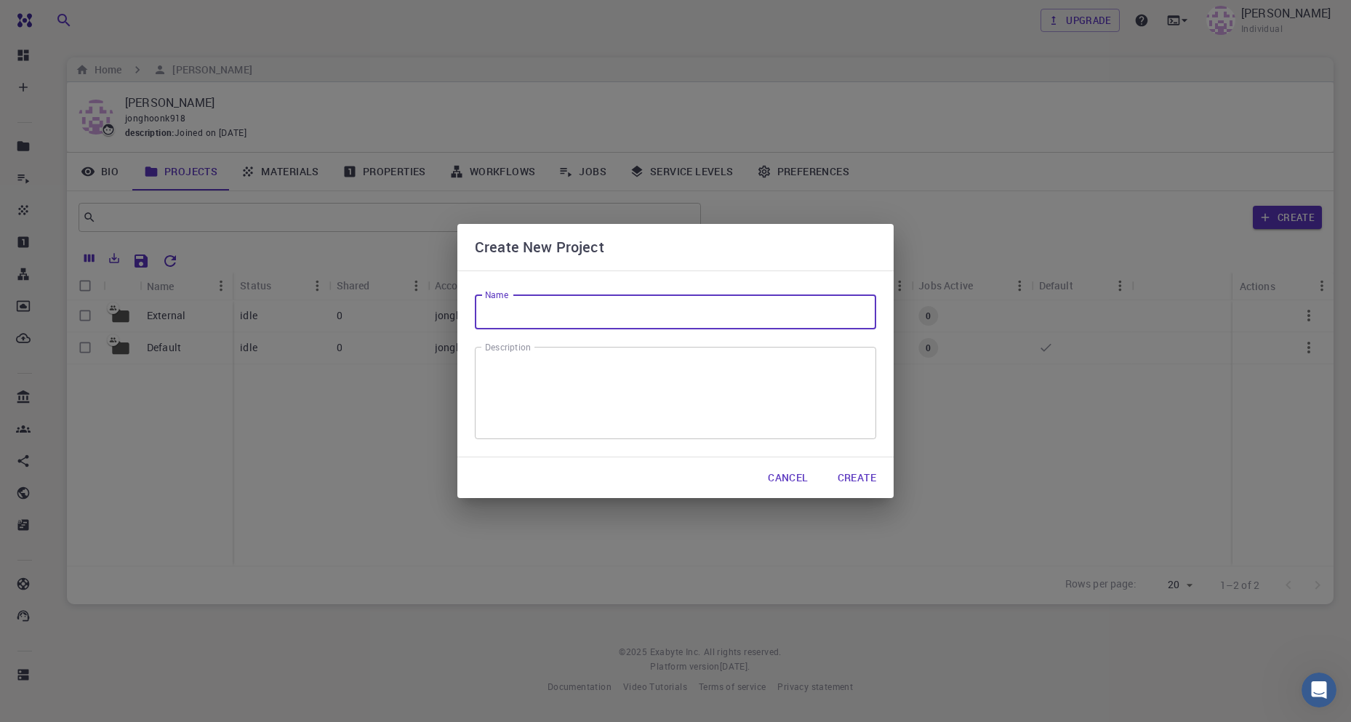
click at [670, 311] on input "Name" at bounding box center [675, 312] width 401 height 35
type input "Test"
click at [875, 471] on button "Create" at bounding box center [857, 477] width 62 height 29
click at [862, 476] on button "Create" at bounding box center [857, 477] width 62 height 29
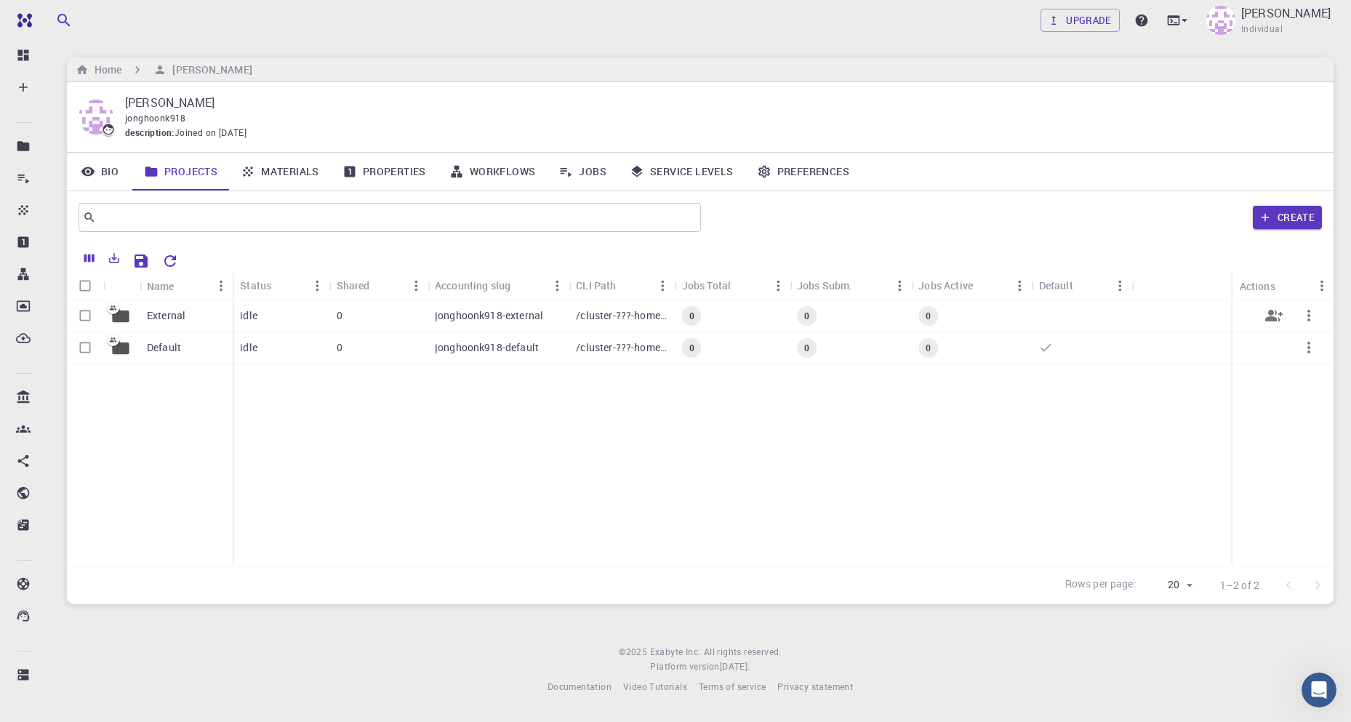
click at [79, 313] on input "Select row" at bounding box center [85, 316] width 28 height 28
checkbox input "true"
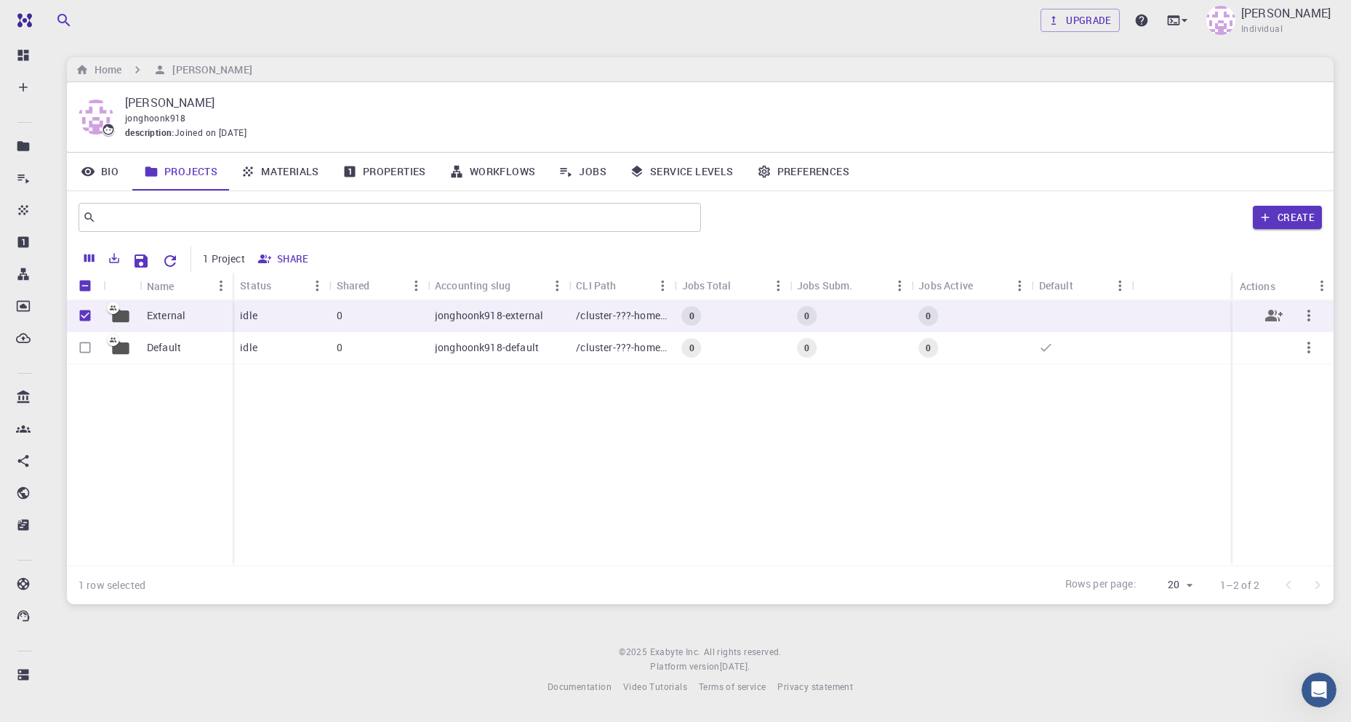
click at [1315, 313] on icon "button" at bounding box center [1308, 315] width 17 height 17
click at [1105, 466] on div at bounding box center [675, 361] width 1351 height 722
click at [339, 444] on div at bounding box center [675, 361] width 1351 height 722
click at [89, 311] on input "Unselect row" at bounding box center [85, 316] width 28 height 28
checkbox input "false"
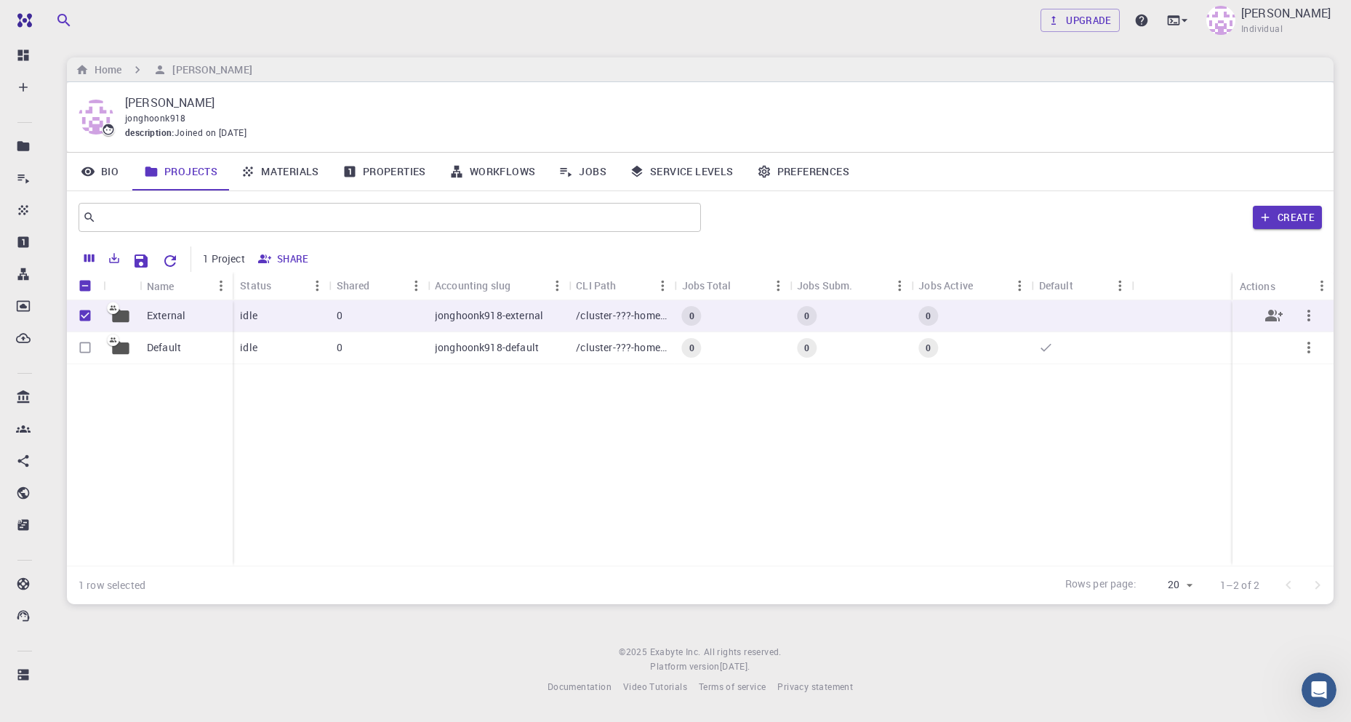
checkbox input "false"
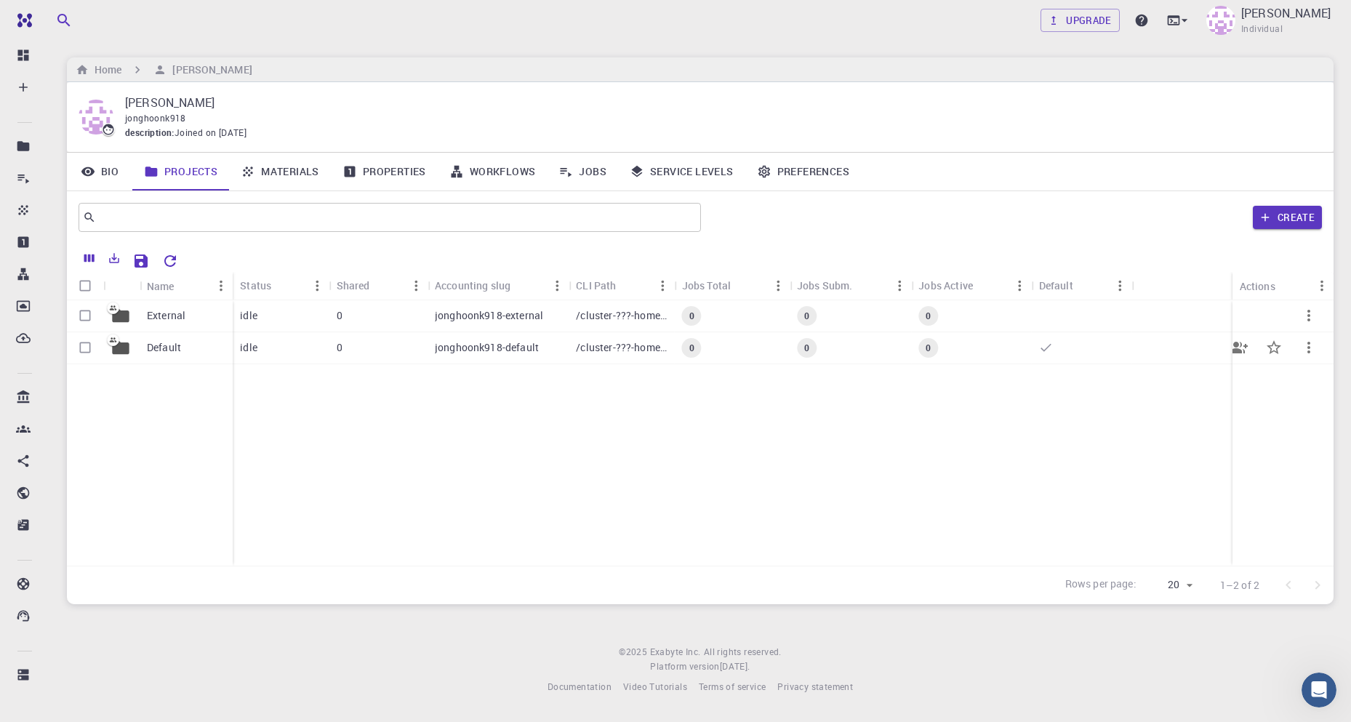
click at [91, 347] on input "Select row" at bounding box center [85, 348] width 28 height 28
checkbox input "true"
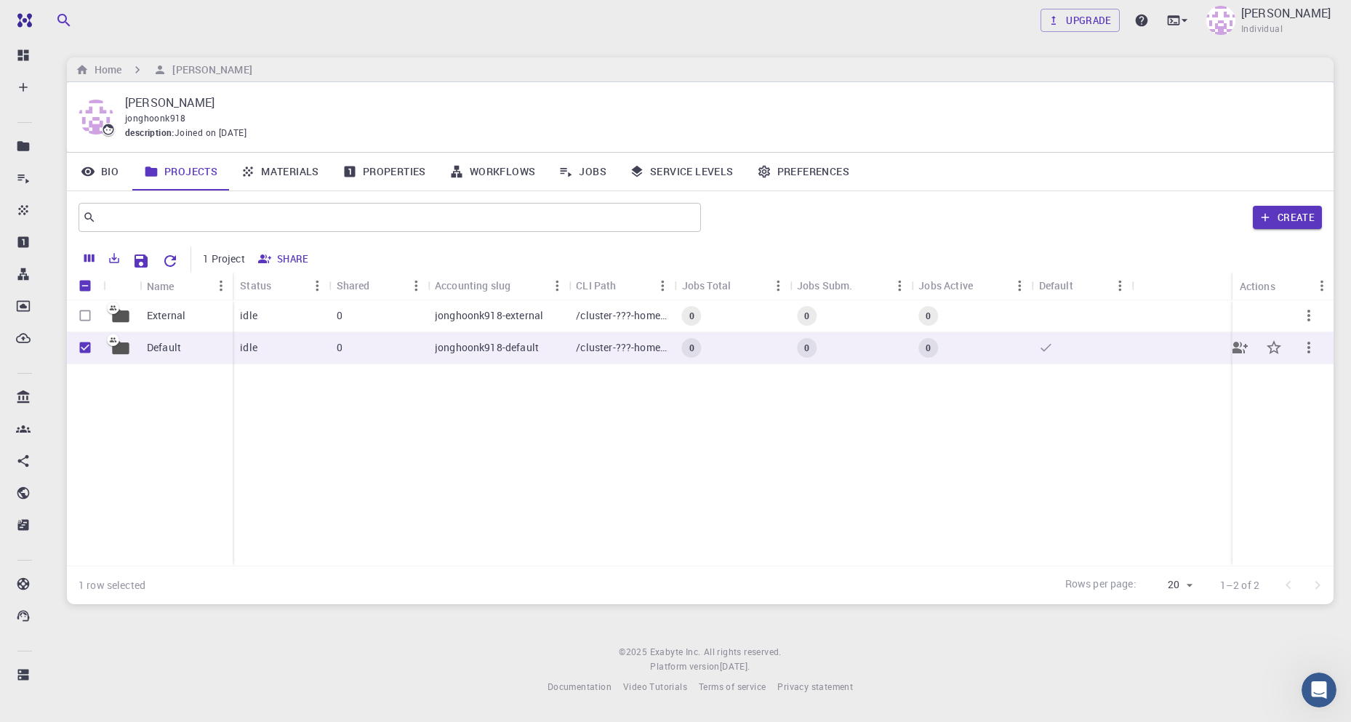
click at [164, 347] on p "Default" at bounding box center [164, 347] width 34 height 15
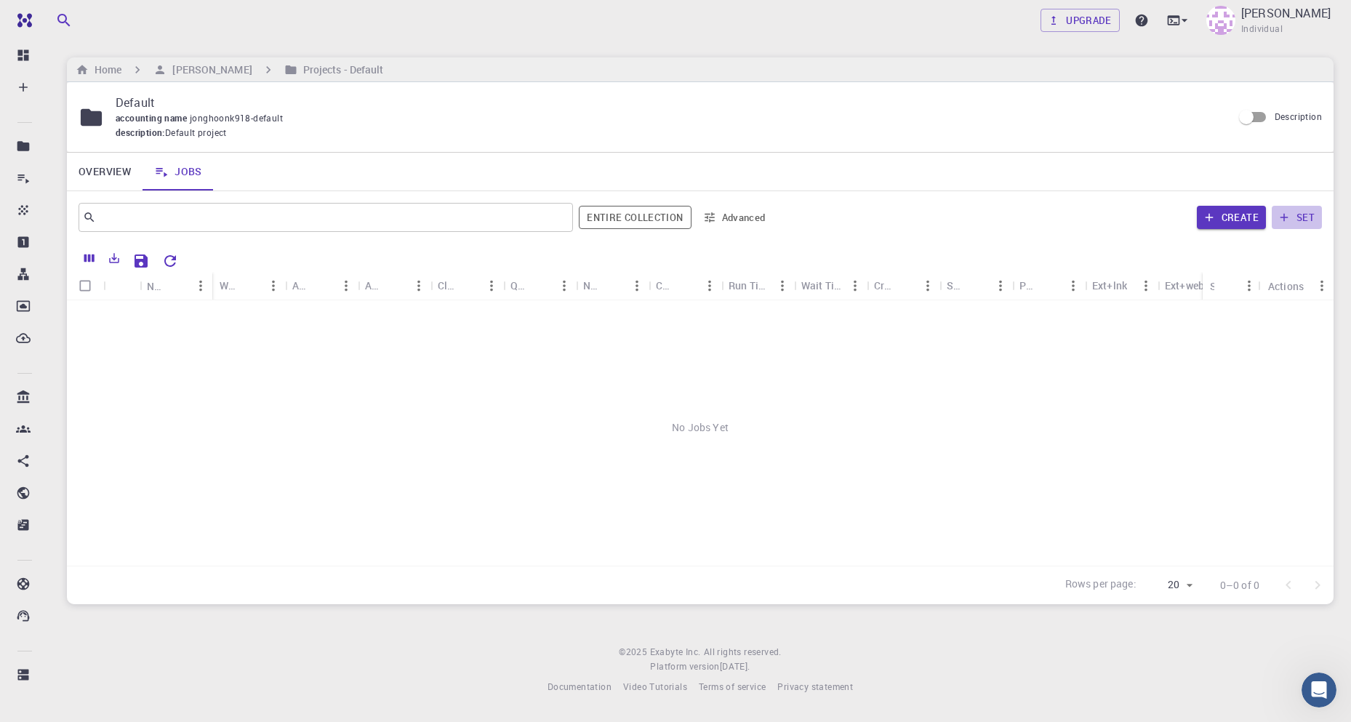
click at [1314, 215] on button "set" at bounding box center [1297, 217] width 50 height 23
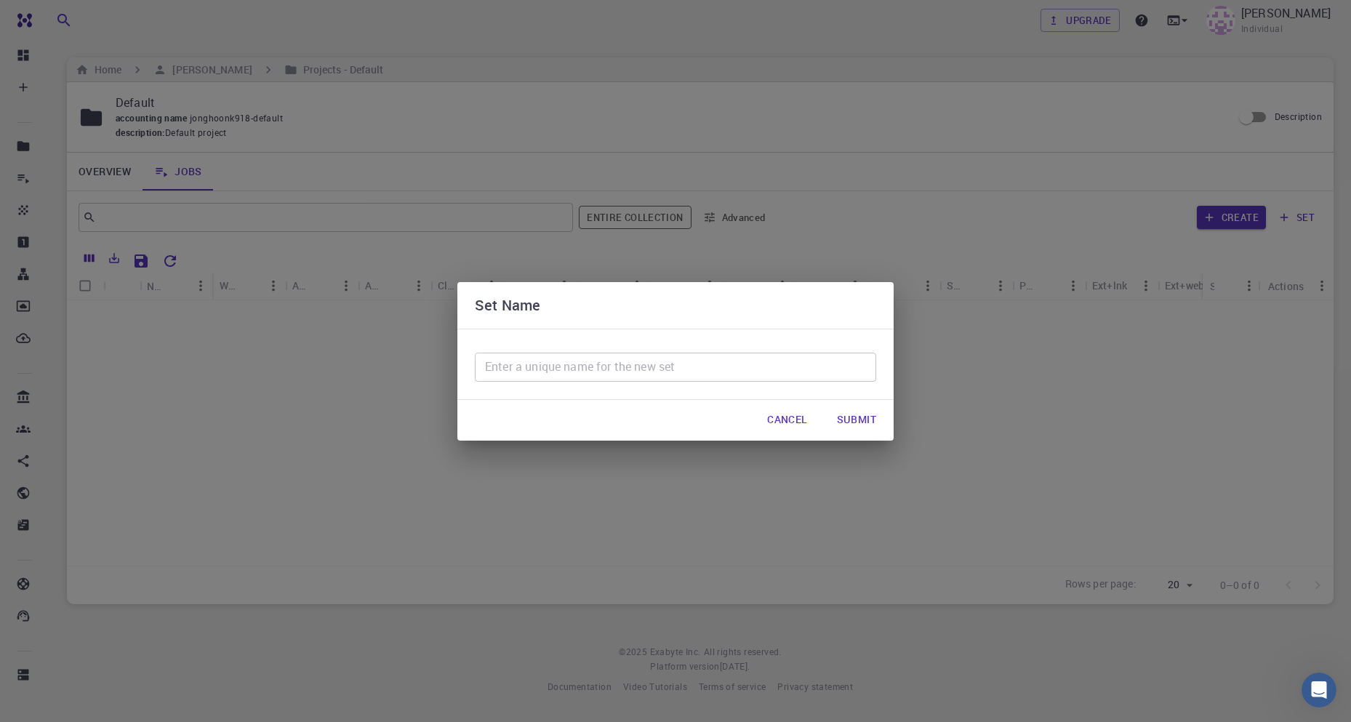
click at [791, 412] on button "Cancel" at bounding box center [787, 420] width 63 height 29
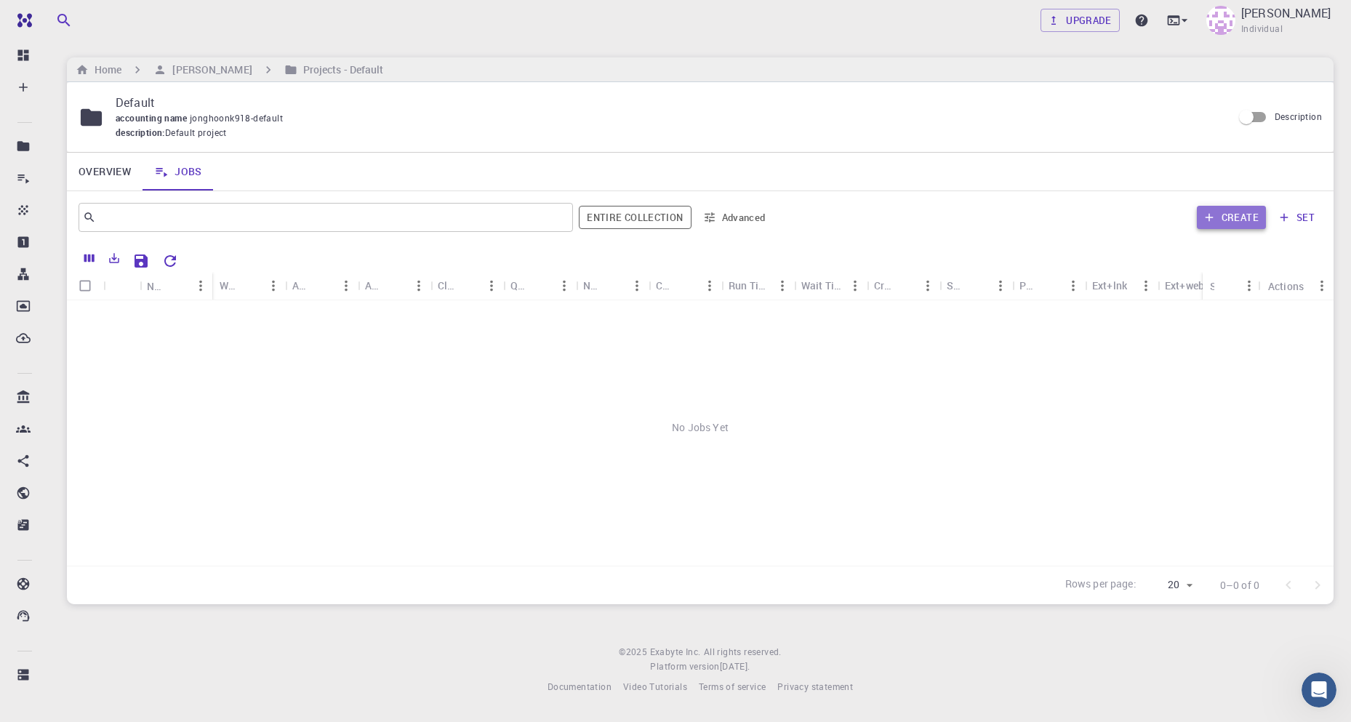
click at [1213, 217] on icon "button" at bounding box center [1209, 218] width 8 height 8
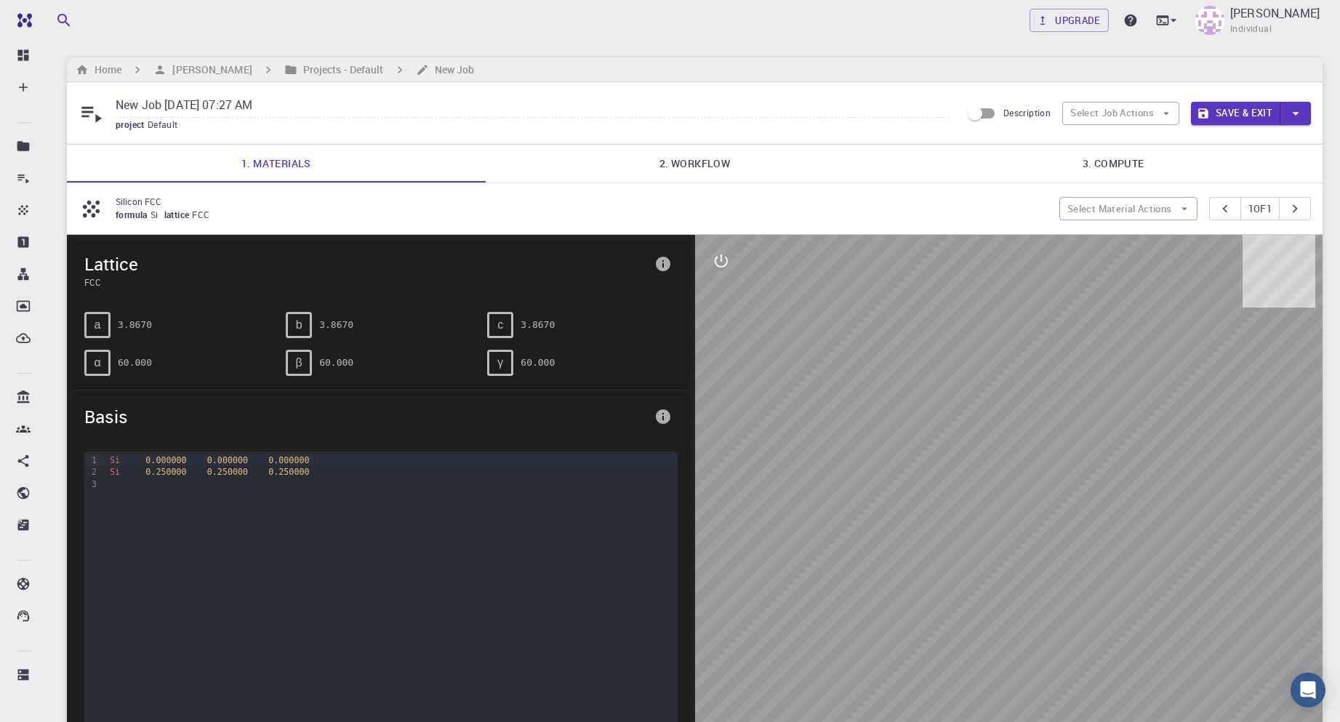
click at [191, 221] on div "formula Si lattice FCC" at bounding box center [582, 215] width 932 height 15
click at [201, 212] on span "FCC" at bounding box center [203, 215] width 23 height 12
click at [754, 173] on link "2. Workflow" at bounding box center [695, 164] width 419 height 38
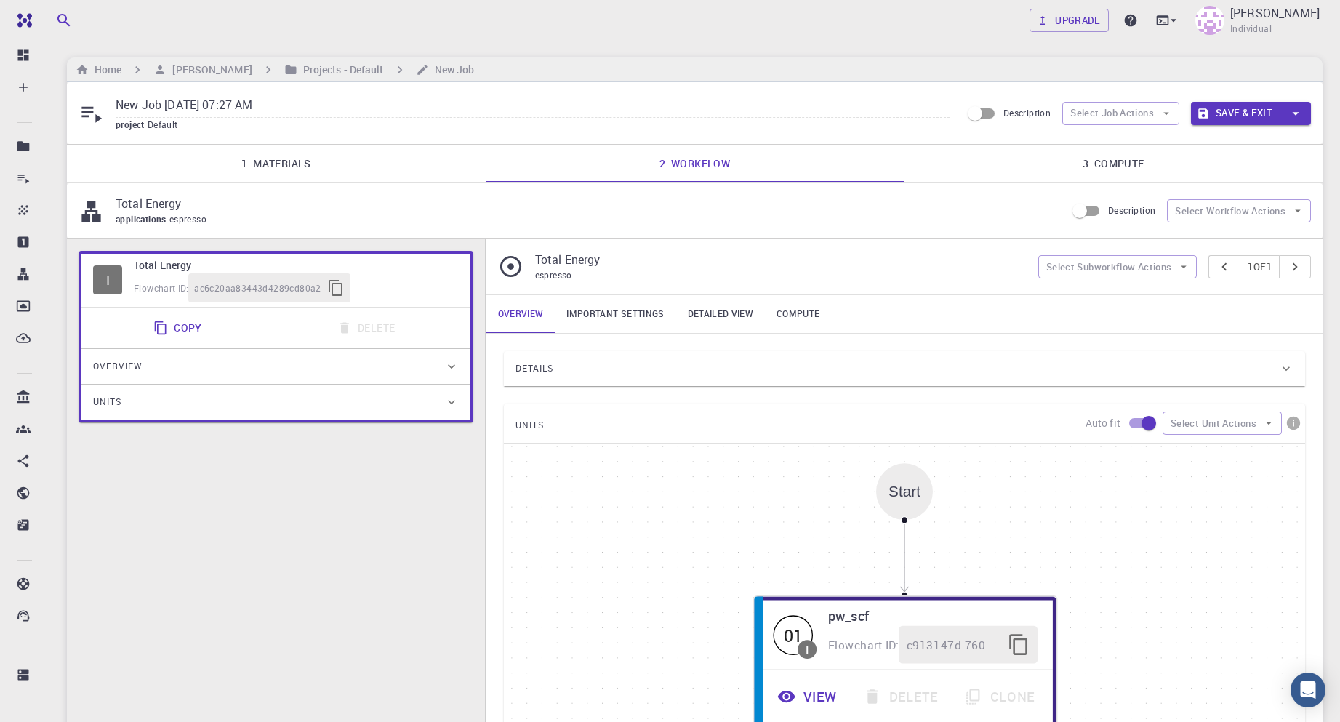
click at [900, 512] on div "Start" at bounding box center [904, 491] width 57 height 57
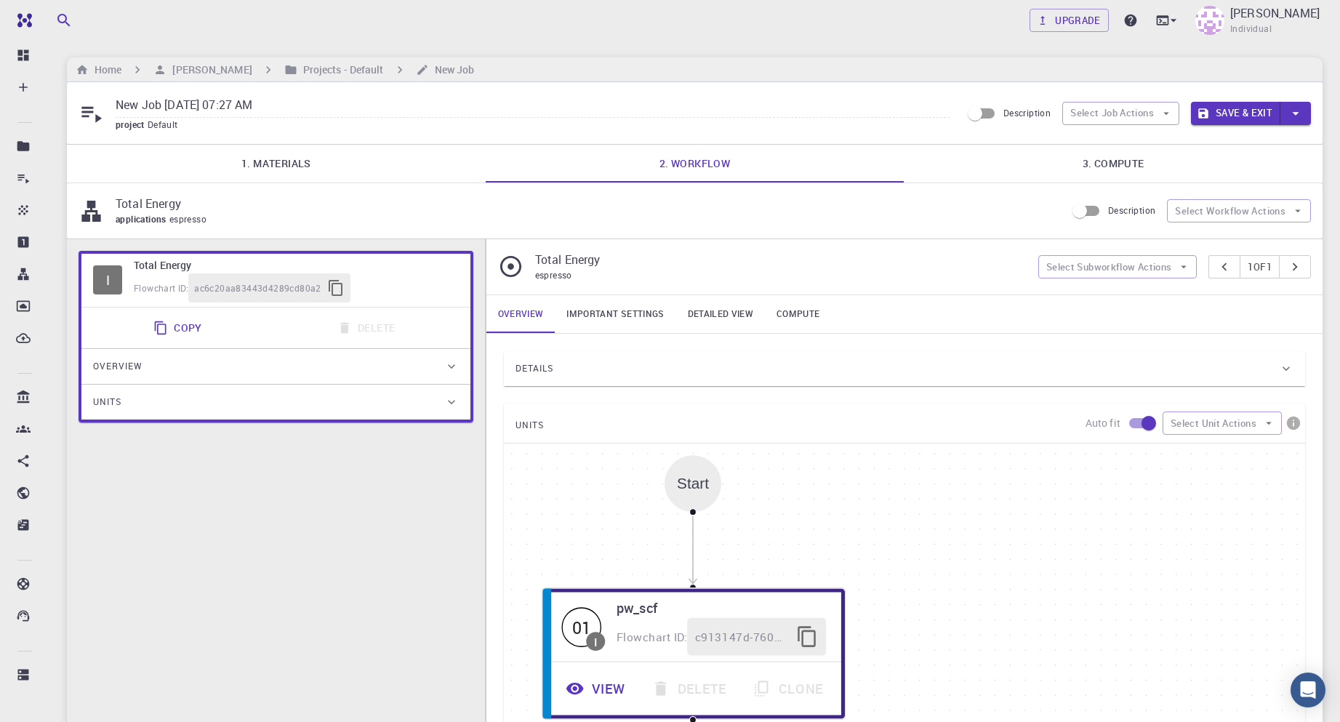
drag, startPoint x: 896, startPoint y: 483, endPoint x: 690, endPoint y: 489, distance: 205.9
click at [690, 489] on div "Start" at bounding box center [693, 483] width 32 height 17
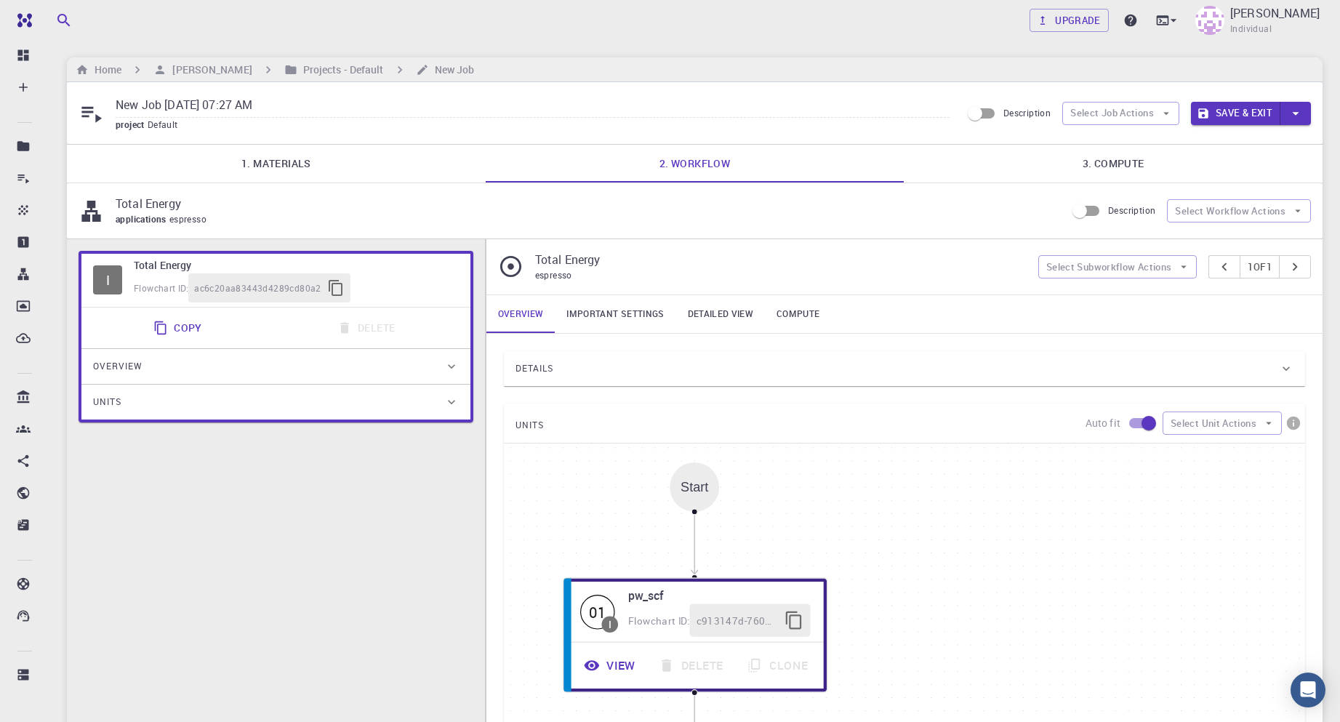
drag, startPoint x: 908, startPoint y: 542, endPoint x: 854, endPoint y: 514, distance: 60.5
click at [854, 514] on div "Start 01 I pw_scf Flowchart ID: c913147d-760d-496d-93a7-dc0771034d54 View Delet…" at bounding box center [904, 662] width 801 height 436
click at [295, 360] on div "Overview" at bounding box center [268, 366] width 351 height 23
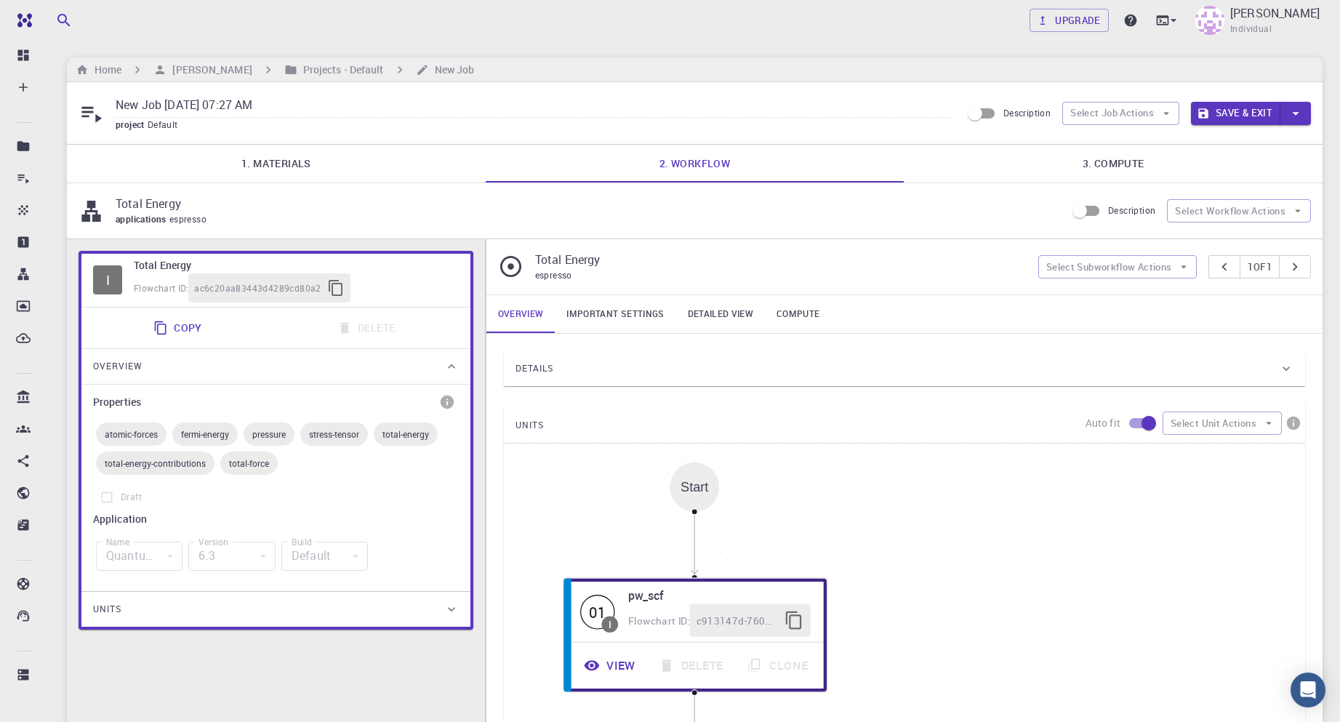
click at [295, 360] on div "Overview" at bounding box center [268, 366] width 351 height 23
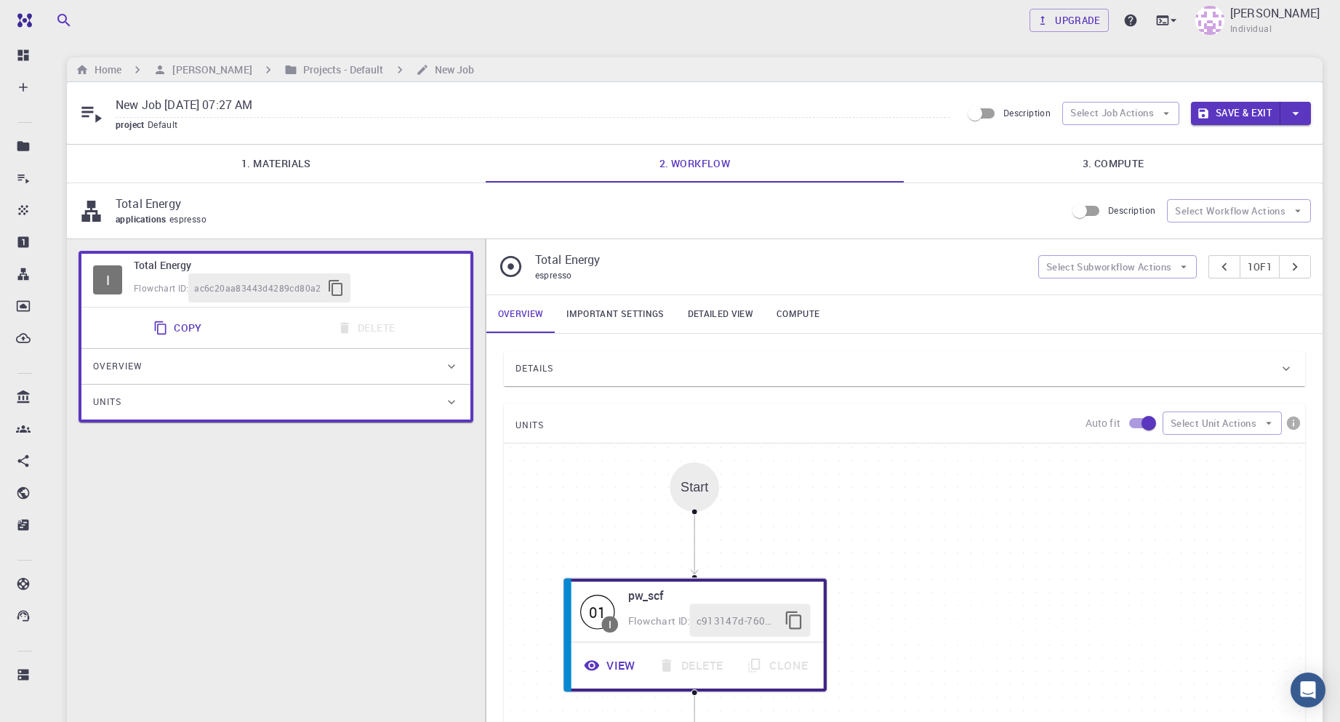
scroll to position [73, 0]
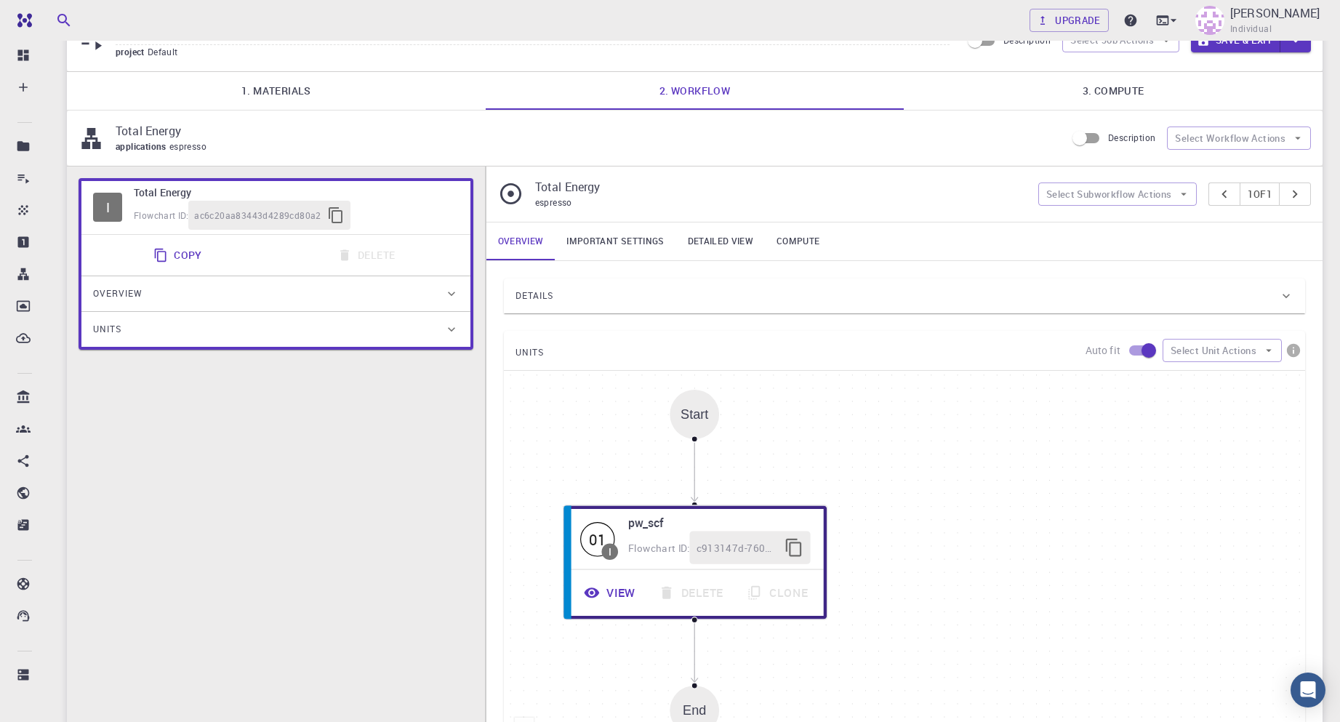
click at [1089, 132] on input "Description" at bounding box center [1080, 138] width 83 height 28
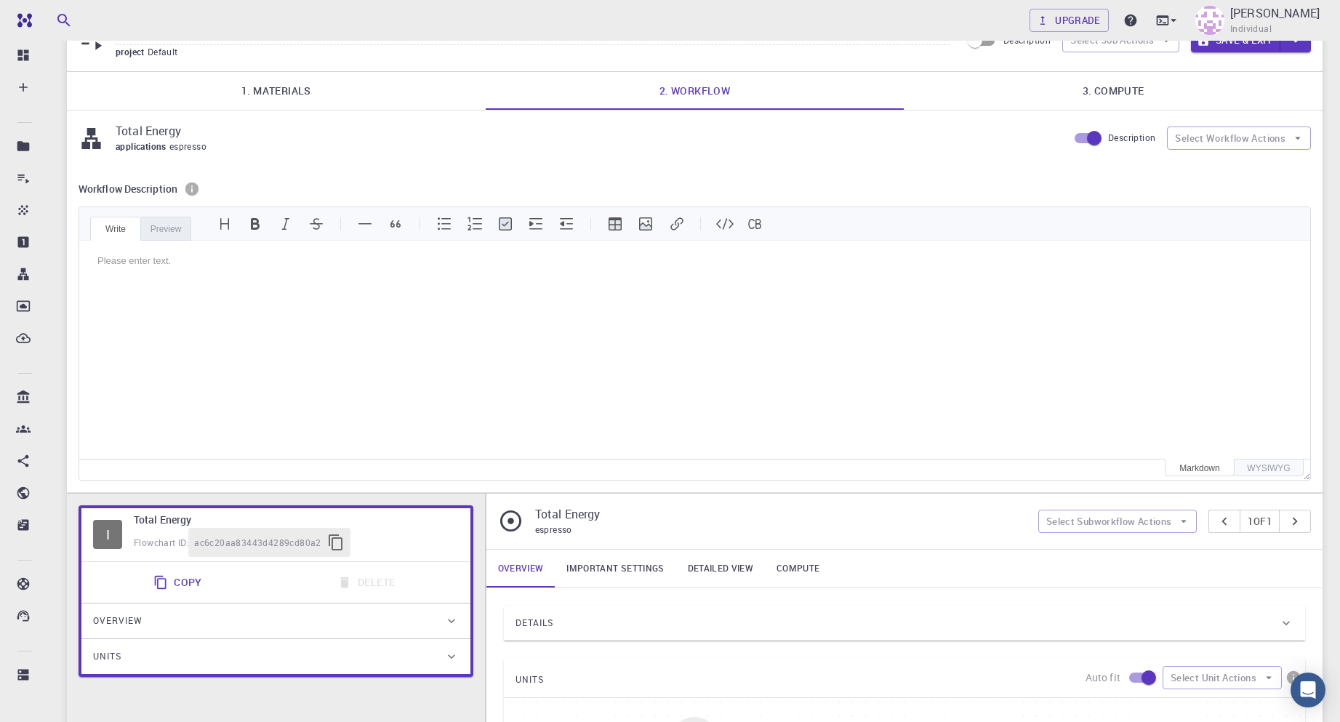
scroll to position [0, 0]
click at [1089, 132] on input "Description" at bounding box center [1094, 138] width 83 height 28
checkbox input "false"
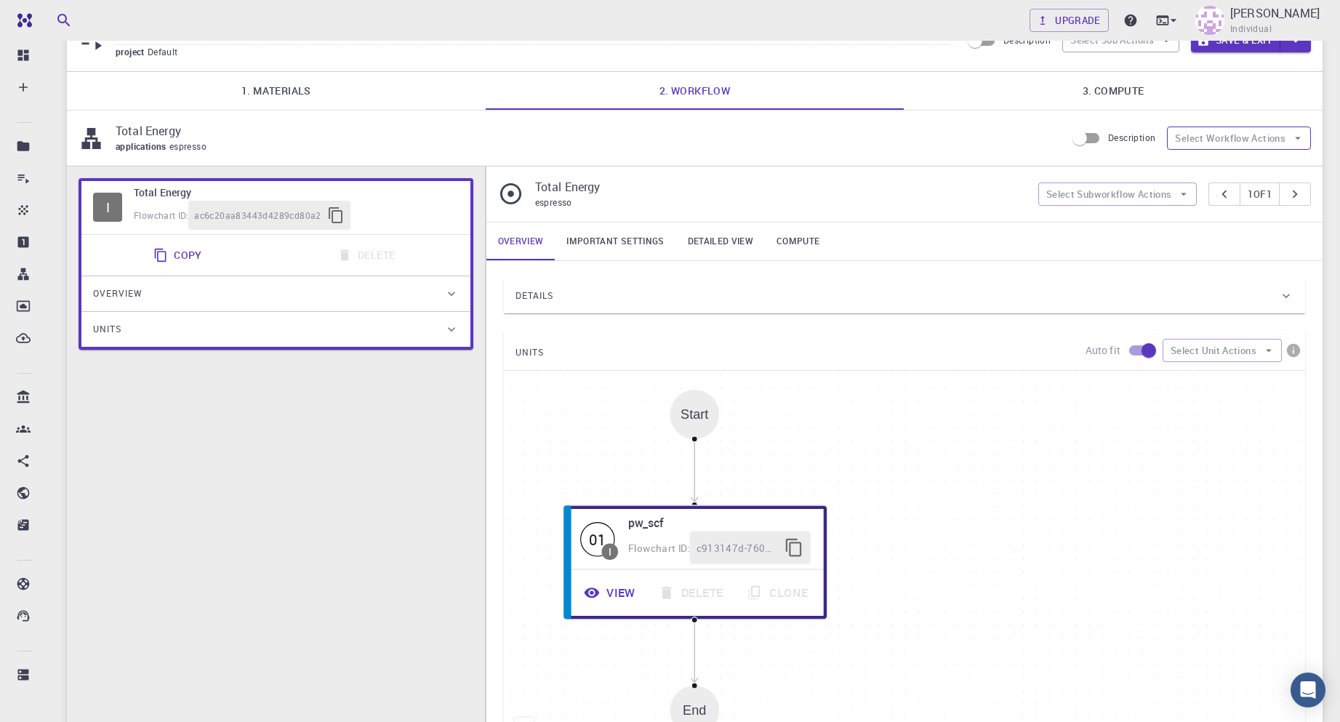
click at [1252, 137] on button "Select Workflow Actions" at bounding box center [1239, 138] width 144 height 23
click at [607, 241] on link "Important settings" at bounding box center [615, 242] width 121 height 38
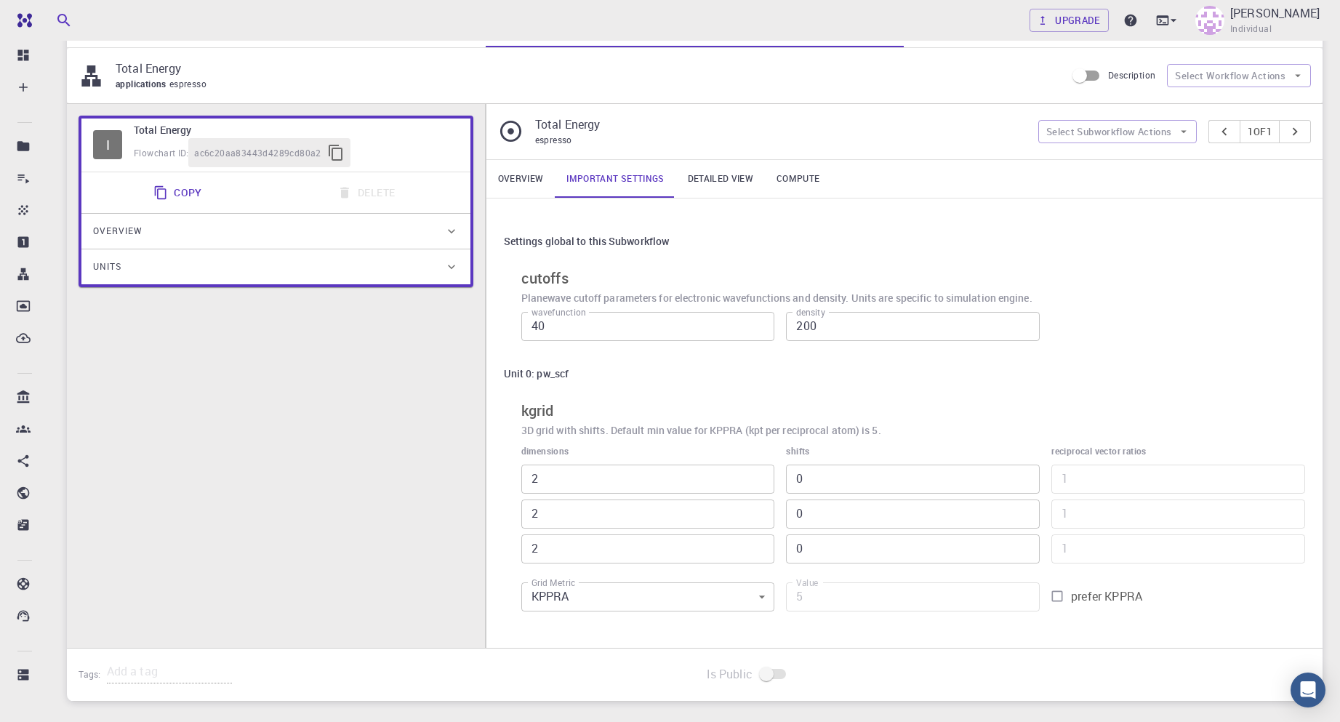
scroll to position [73, 0]
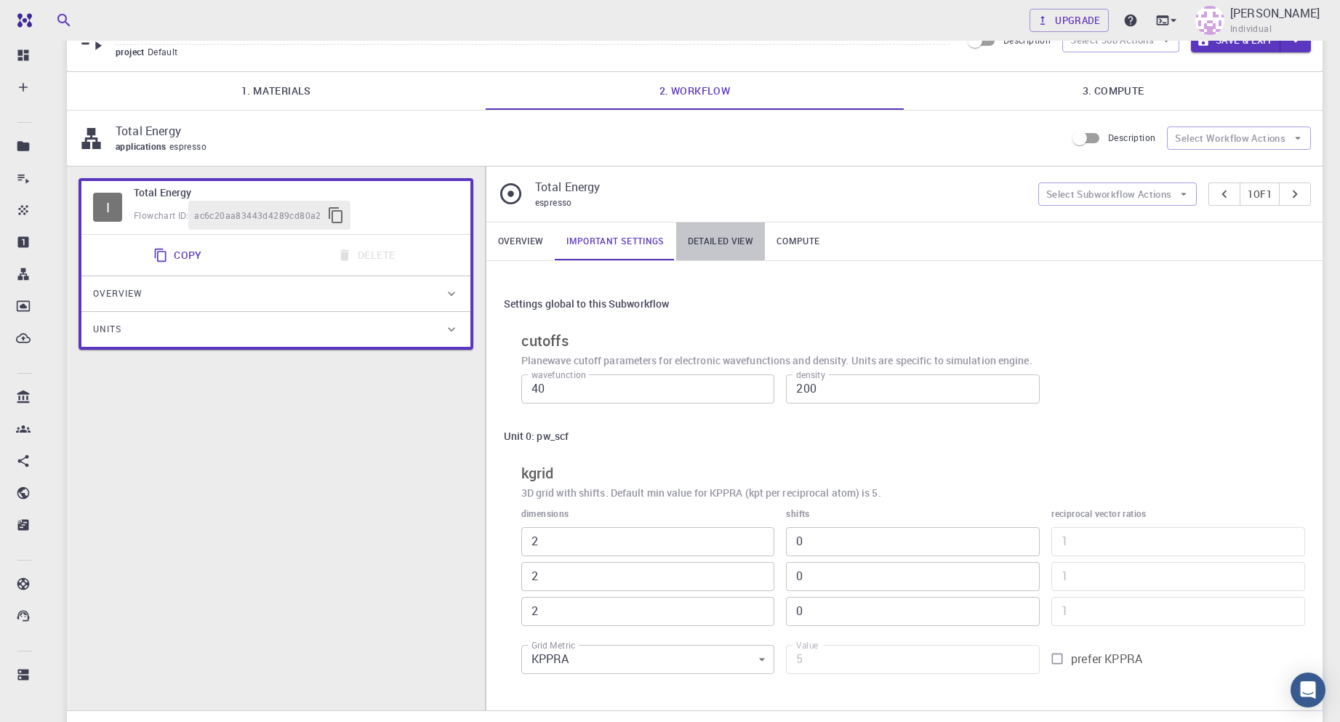
click at [711, 241] on link "Detailed view" at bounding box center [720, 242] width 89 height 38
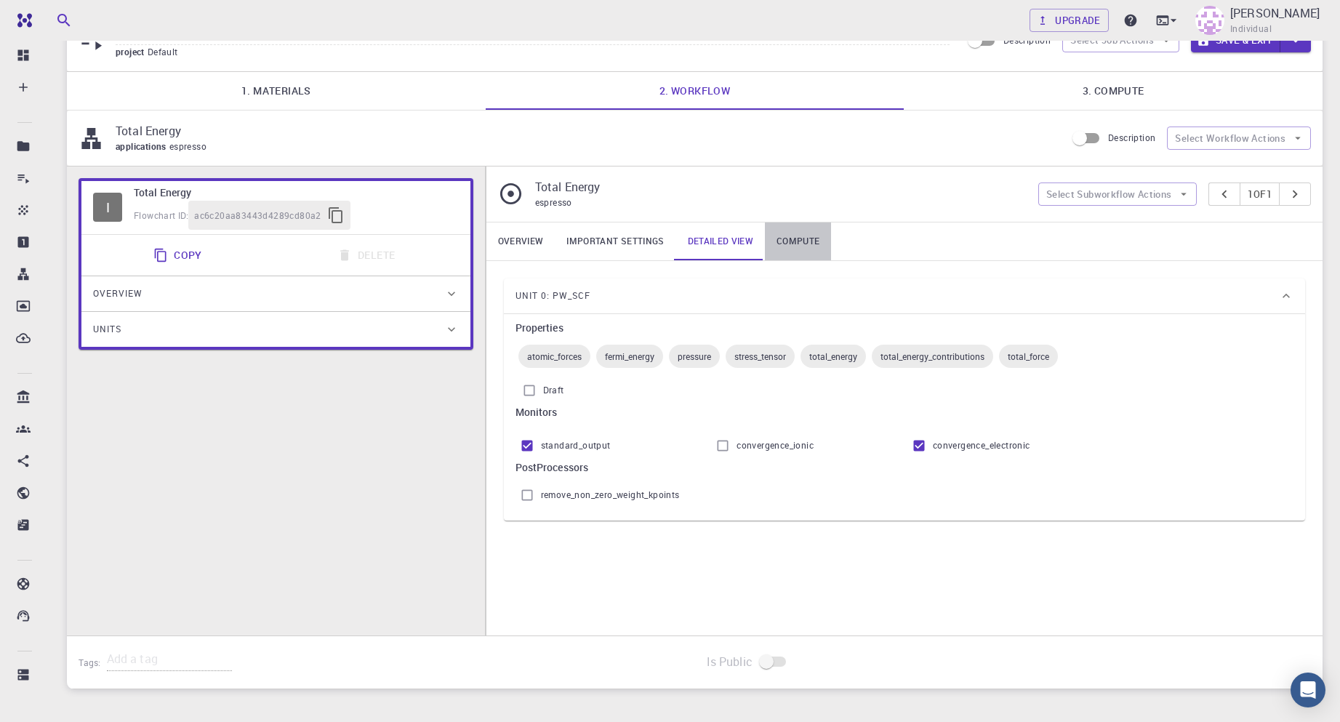
click at [807, 243] on link "Compute" at bounding box center [798, 242] width 66 height 38
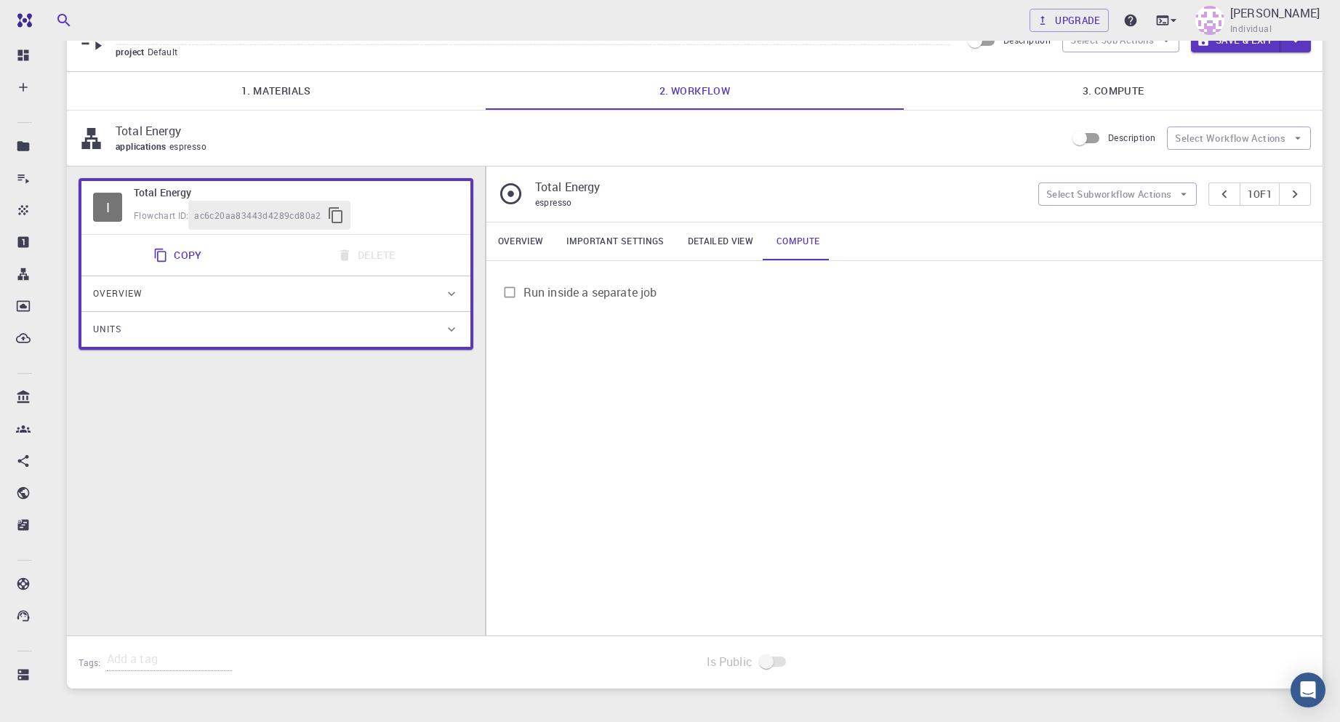
click at [711, 228] on link "Detailed view" at bounding box center [720, 242] width 89 height 38
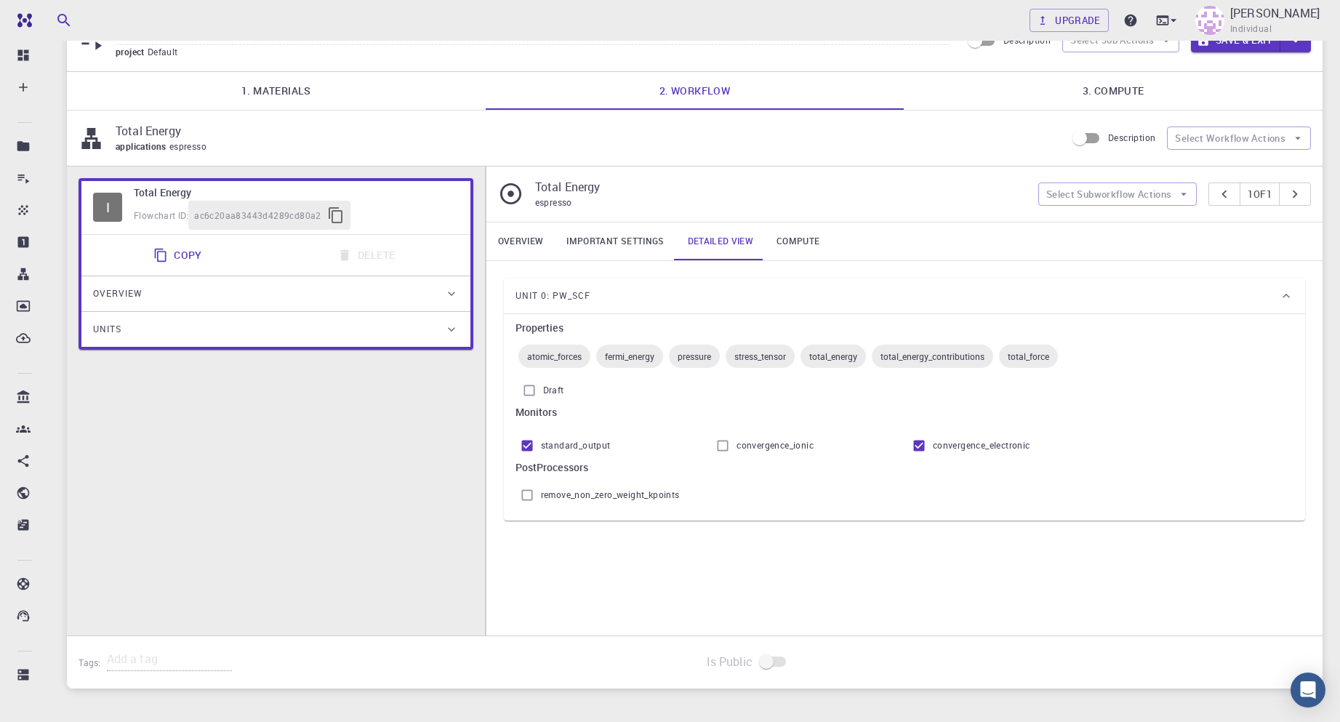
click at [614, 233] on link "Important settings" at bounding box center [615, 242] width 121 height 38
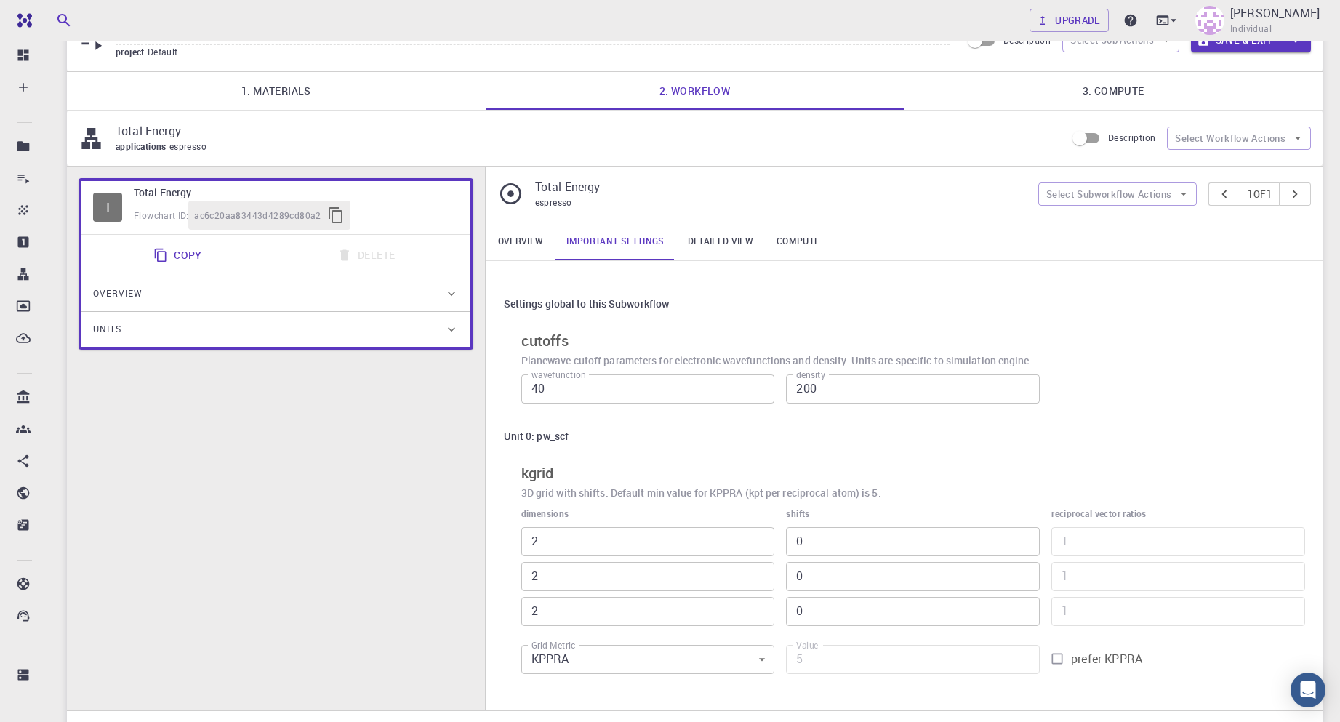
click at [171, 289] on div "Overview" at bounding box center [268, 293] width 351 height 23
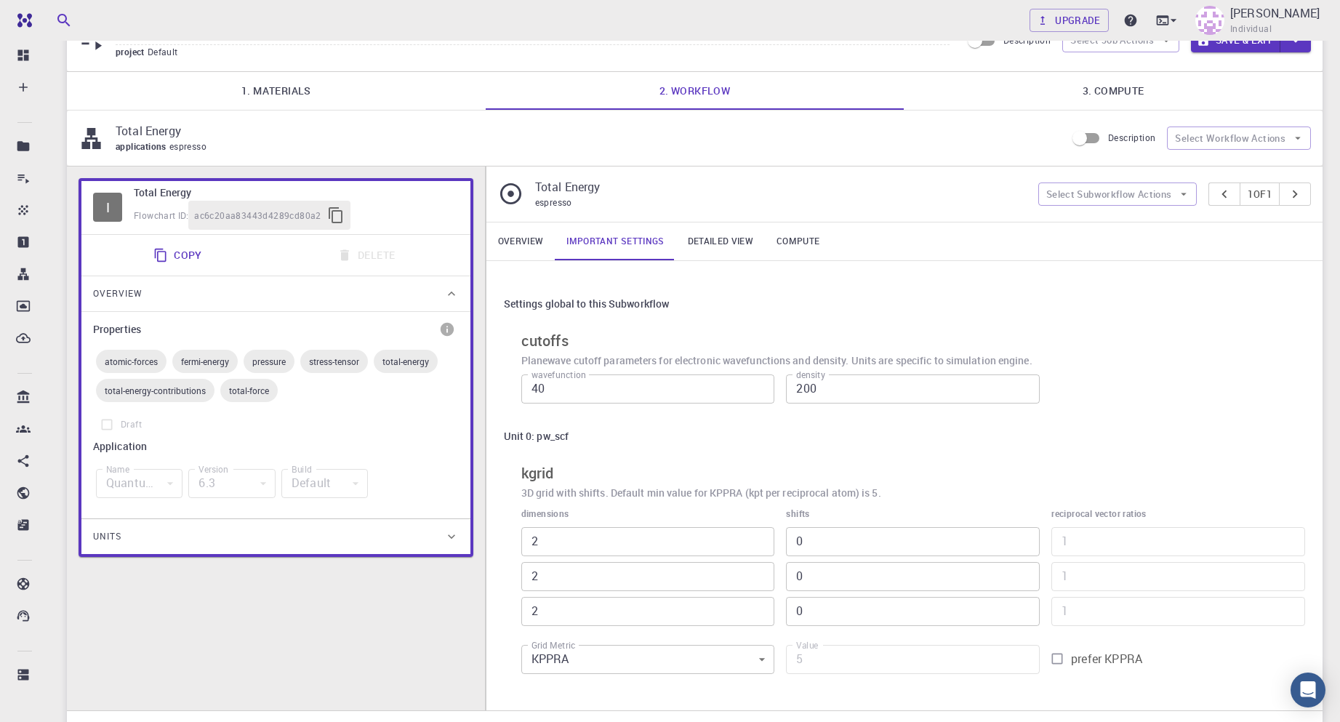
click at [171, 289] on div "Overview" at bounding box center [268, 293] width 351 height 23
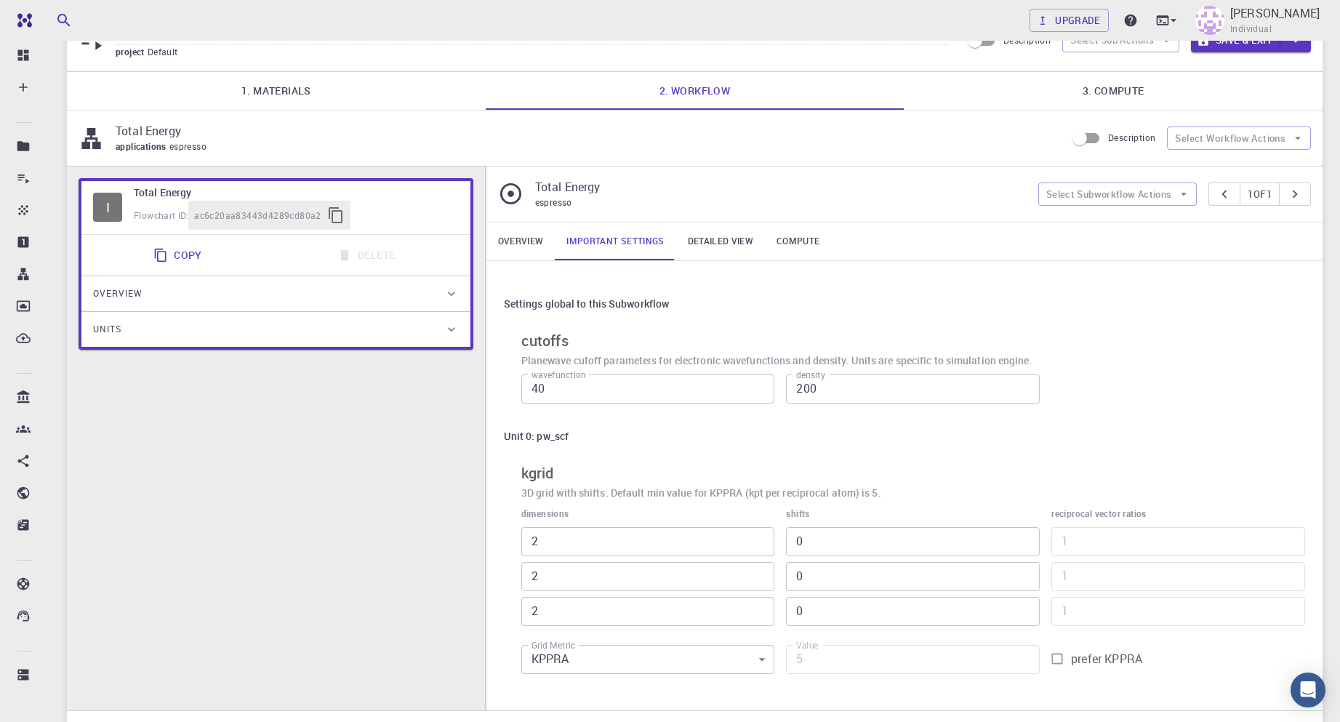
scroll to position [0, 0]
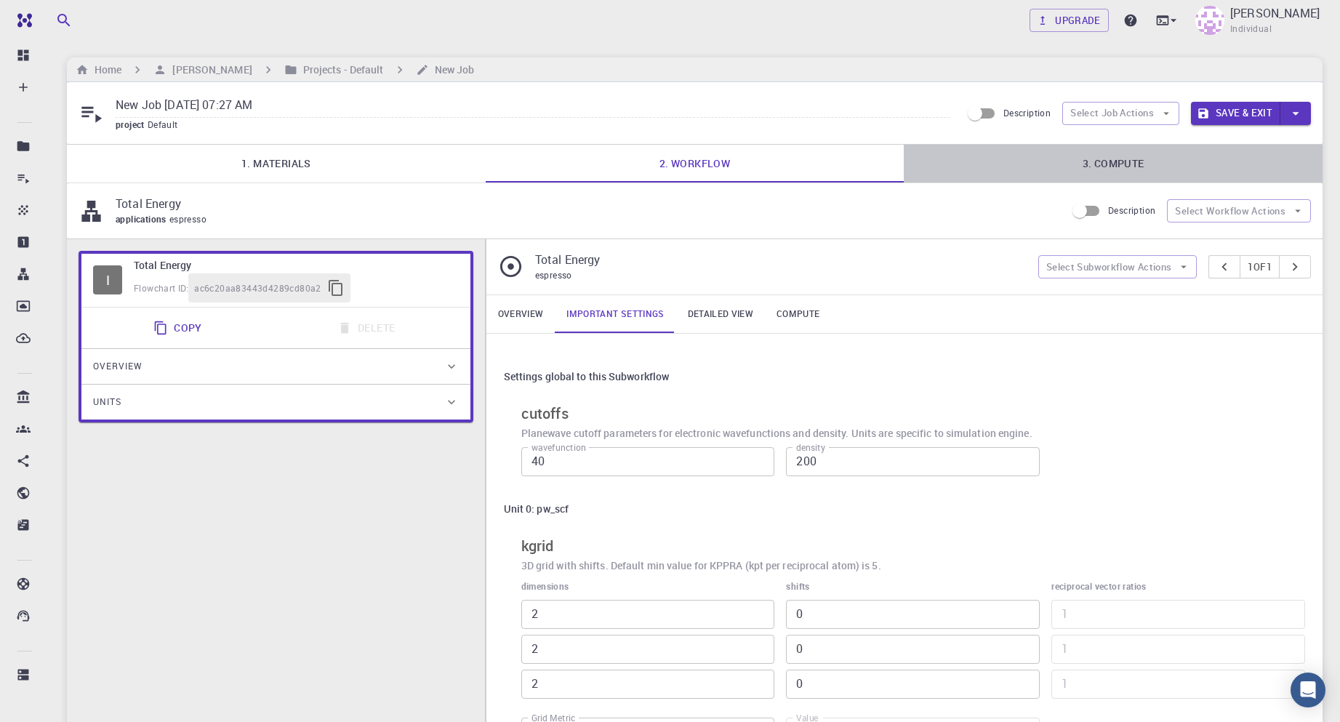
click at [1113, 165] on link "3. Compute" at bounding box center [1113, 164] width 419 height 38
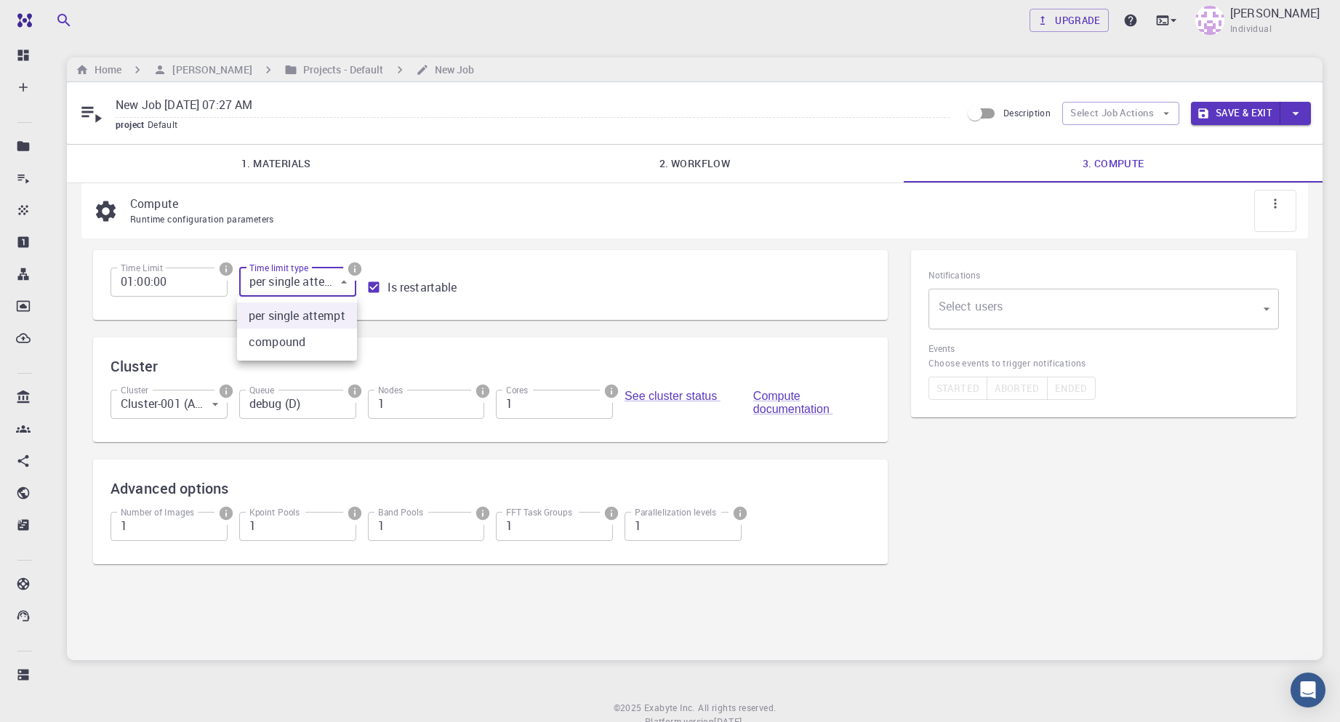
click at [319, 281] on body "Free Dashboard Create New Job New Material Create Material Upload File Import f…" at bounding box center [670, 386] width 1340 height 773
click at [319, 281] on div at bounding box center [670, 361] width 1340 height 722
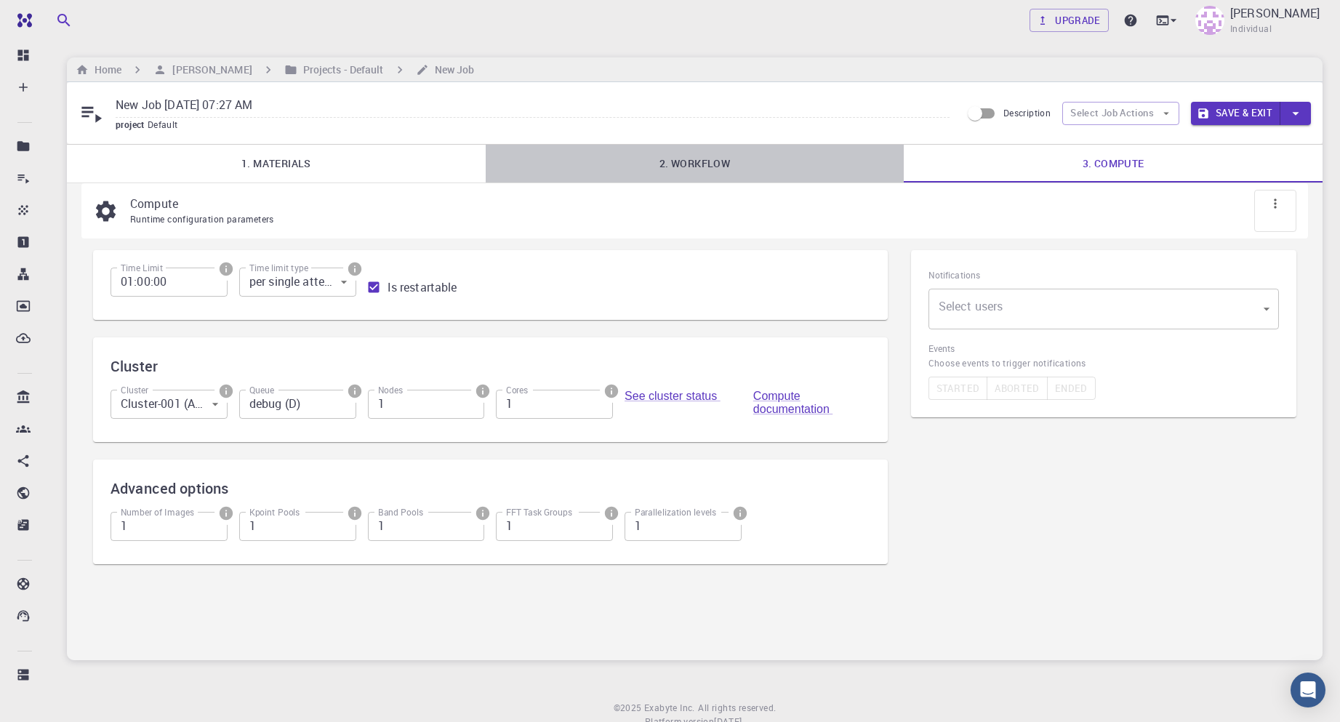
click at [680, 164] on link "2. Workflow" at bounding box center [695, 164] width 419 height 38
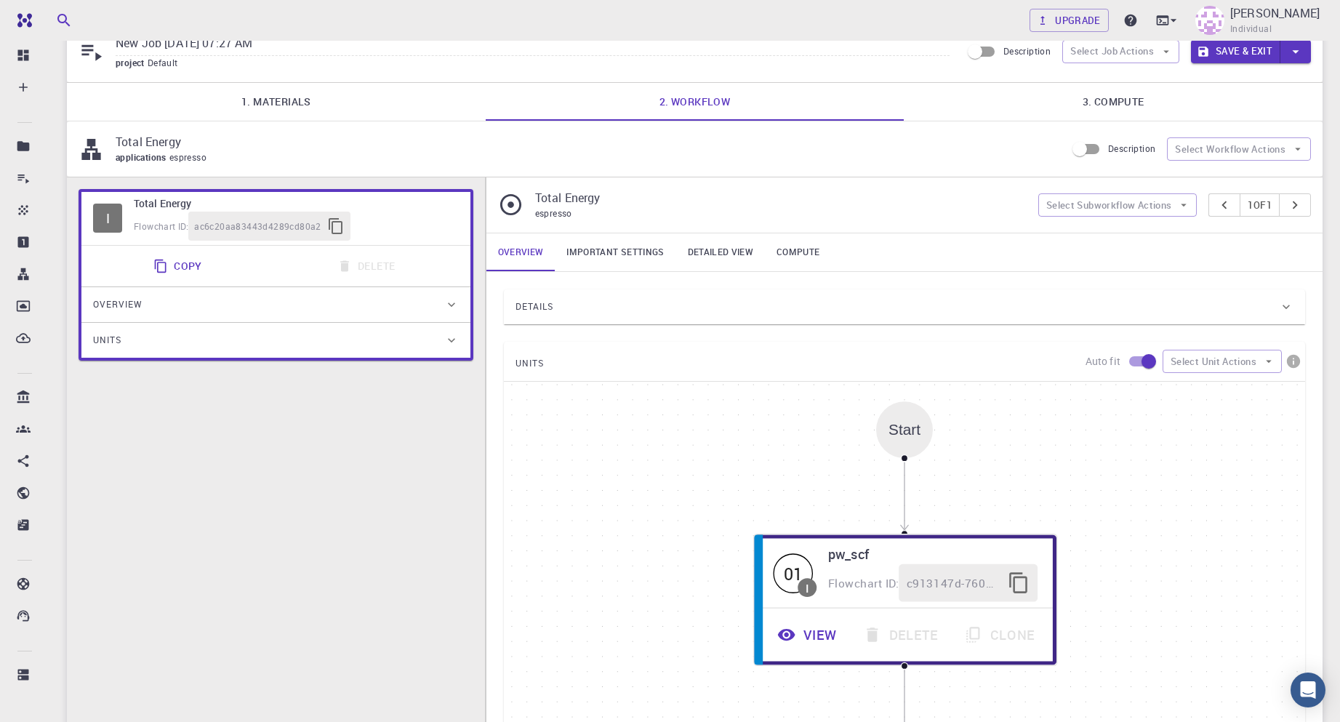
scroll to position [145, 0]
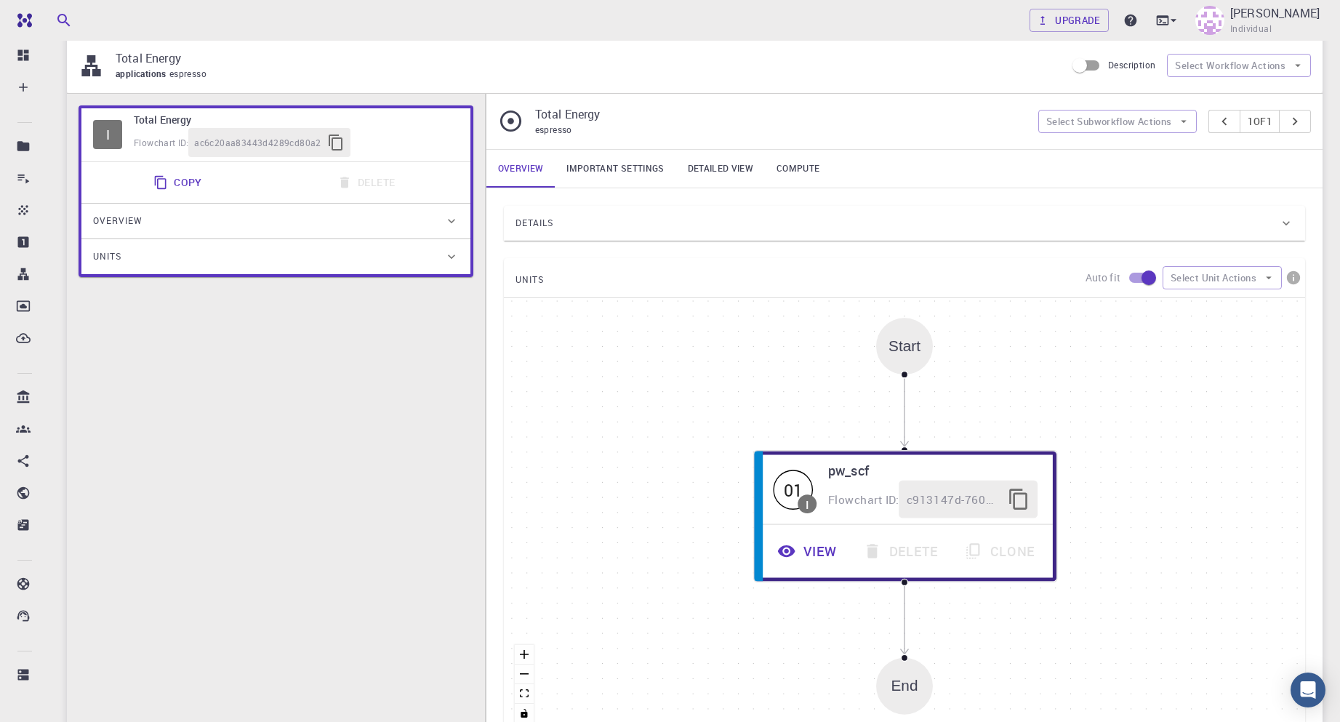
click at [758, 216] on div "Details" at bounding box center [898, 223] width 764 height 23
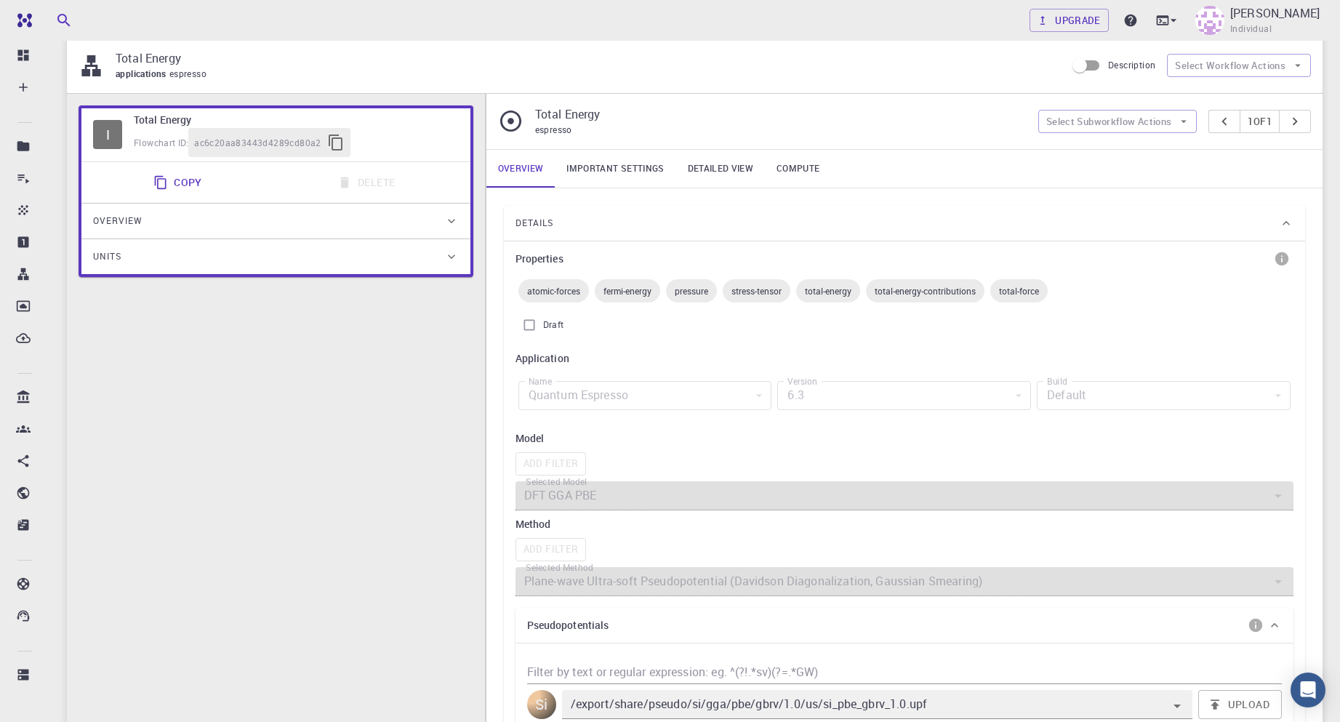
click at [830, 294] on span "total-energy" at bounding box center [828, 291] width 64 height 12
click at [526, 317] on input "Draft" at bounding box center [530, 325] width 28 height 28
checkbox input "true"
click at [524, 321] on input "Draft" at bounding box center [530, 325] width 28 height 28
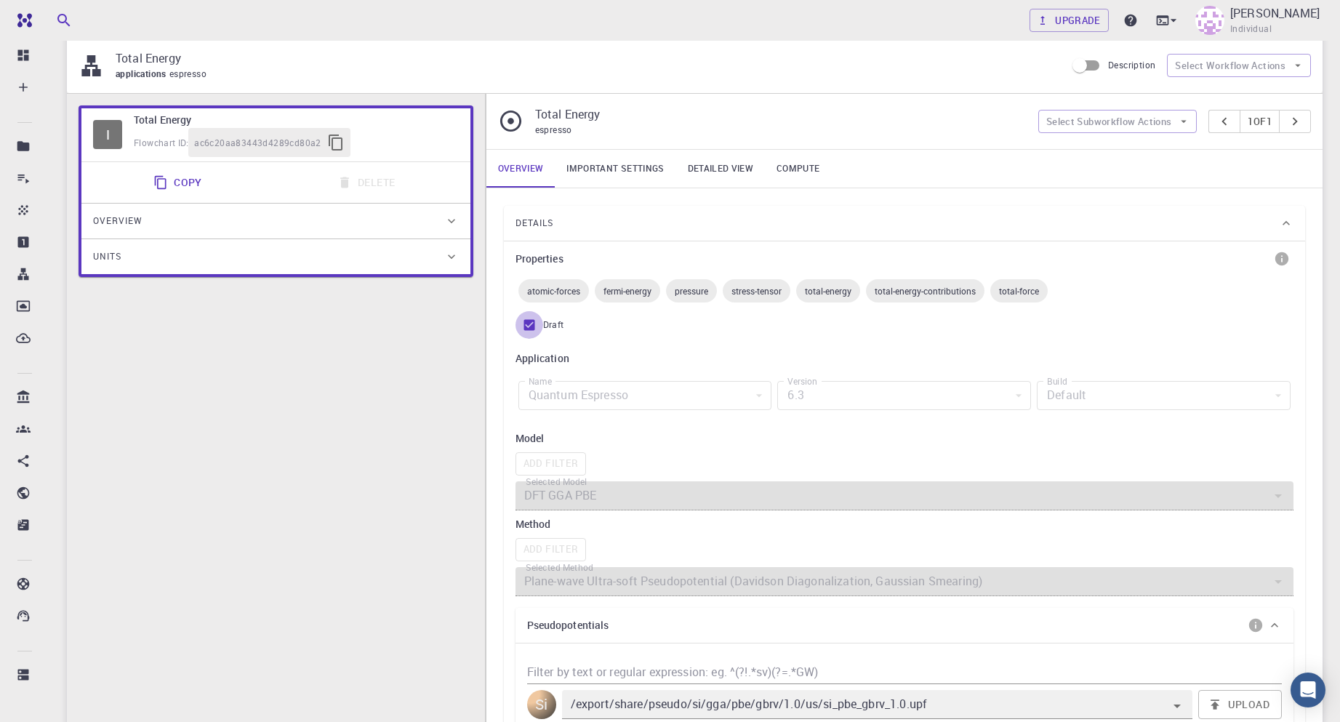
checkbox input "false"
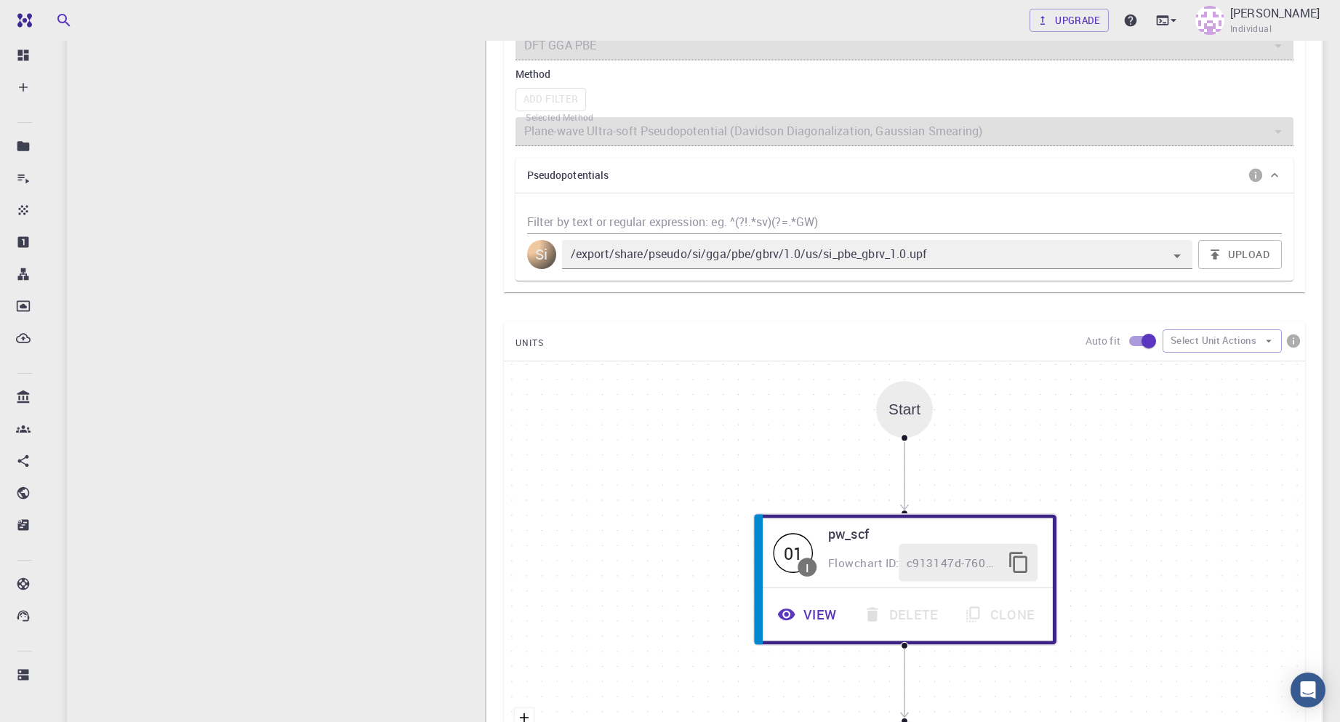
scroll to position [727, 0]
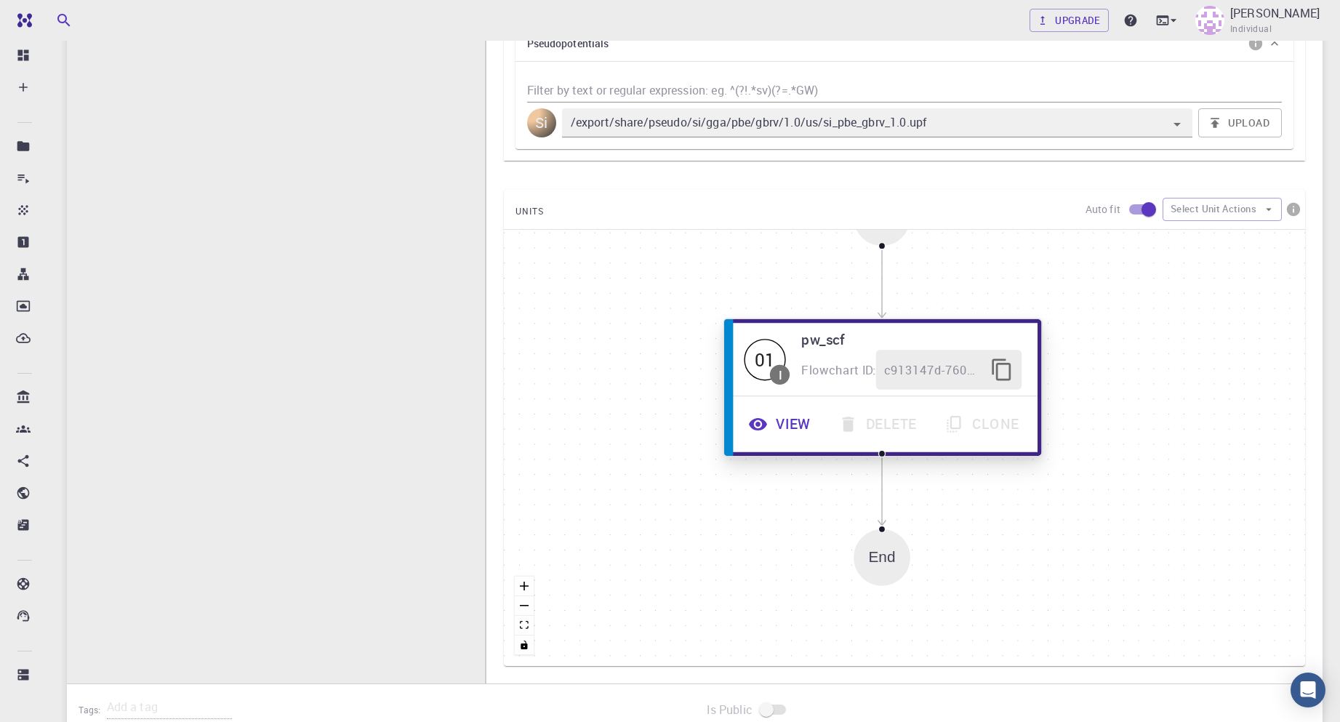
drag, startPoint x: 968, startPoint y: 426, endPoint x: 946, endPoint y: 366, distance: 64.4
click at [946, 366] on span "c913147d-760d-496d-93a7-dc0771034d54" at bounding box center [933, 370] width 98 height 20
click at [776, 427] on button "View" at bounding box center [781, 424] width 90 height 40
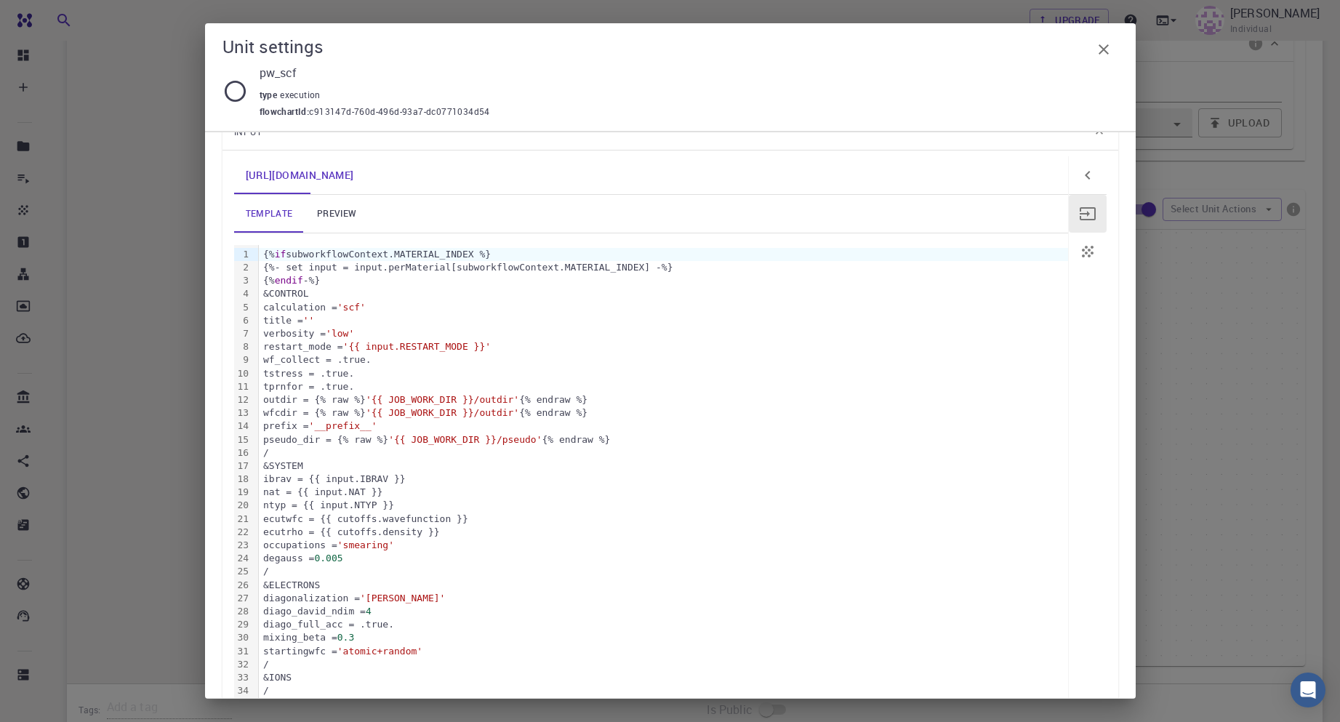
scroll to position [0, 0]
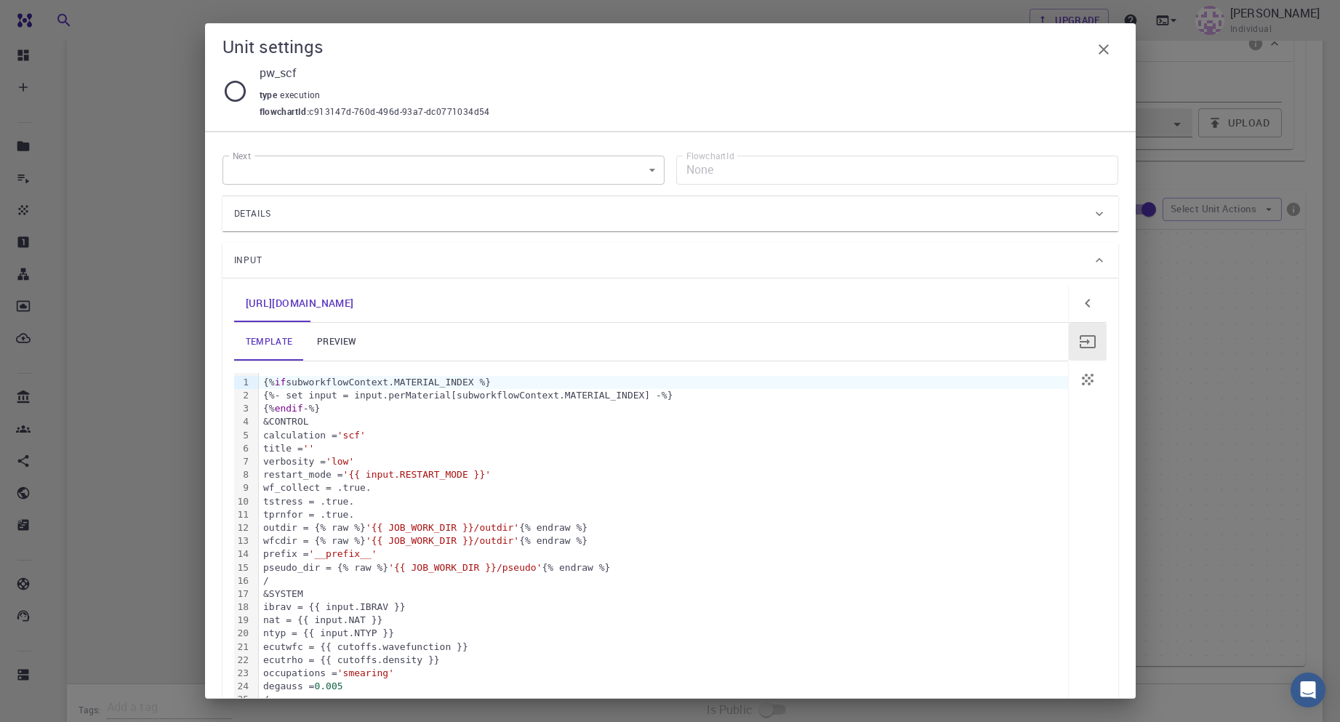
click at [581, 172] on body "Free Dashboard Create New Job New Material Create Material Upload File Import f…" at bounding box center [670, 62] width 1340 height 1578
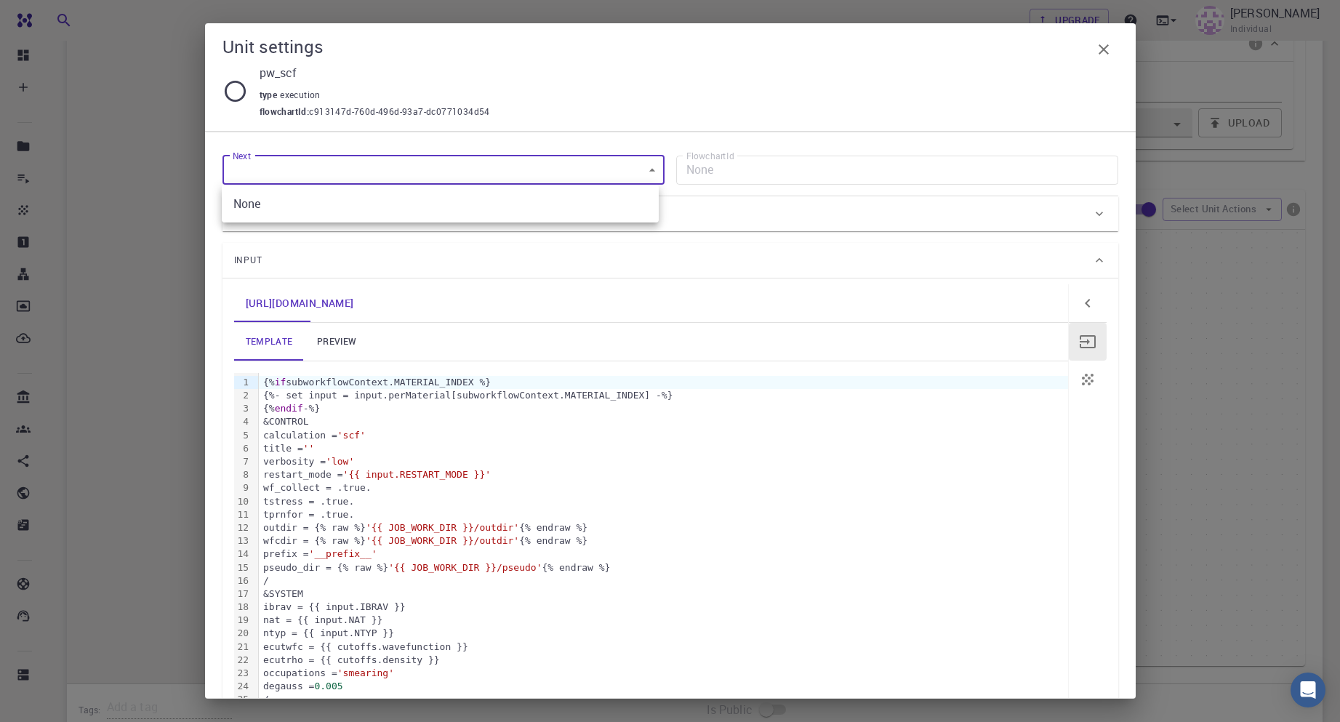
click at [581, 172] on div at bounding box center [670, 361] width 1340 height 722
click at [1106, 50] on icon "button" at bounding box center [1103, 49] width 17 height 17
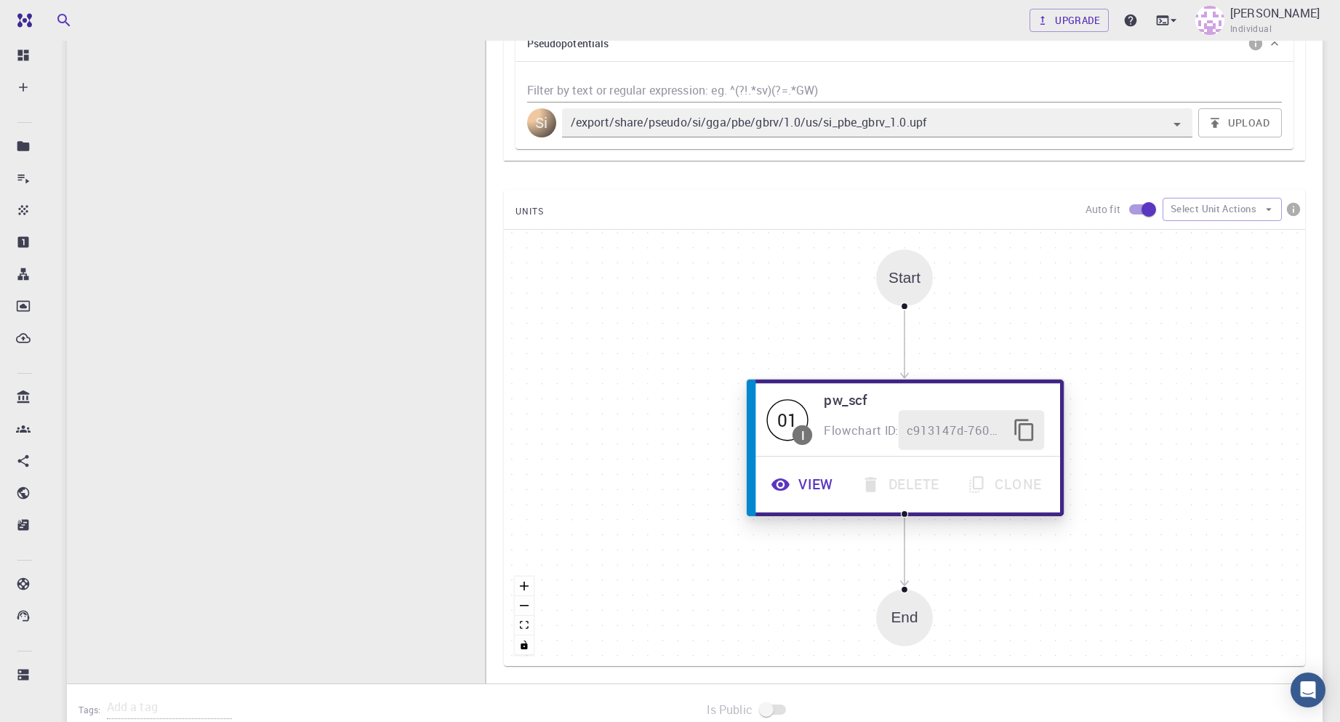
click at [1031, 426] on icon "button" at bounding box center [1024, 431] width 24 height 24
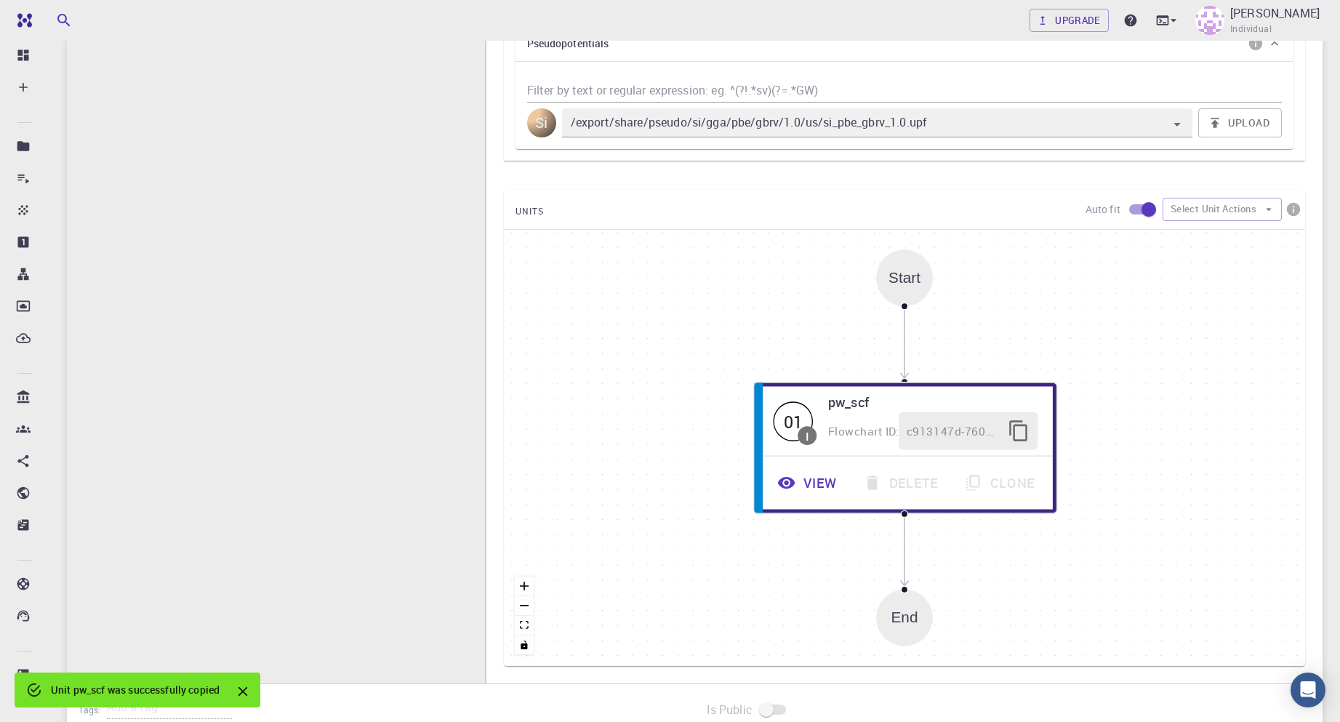
click at [908, 624] on div "End" at bounding box center [904, 617] width 27 height 17
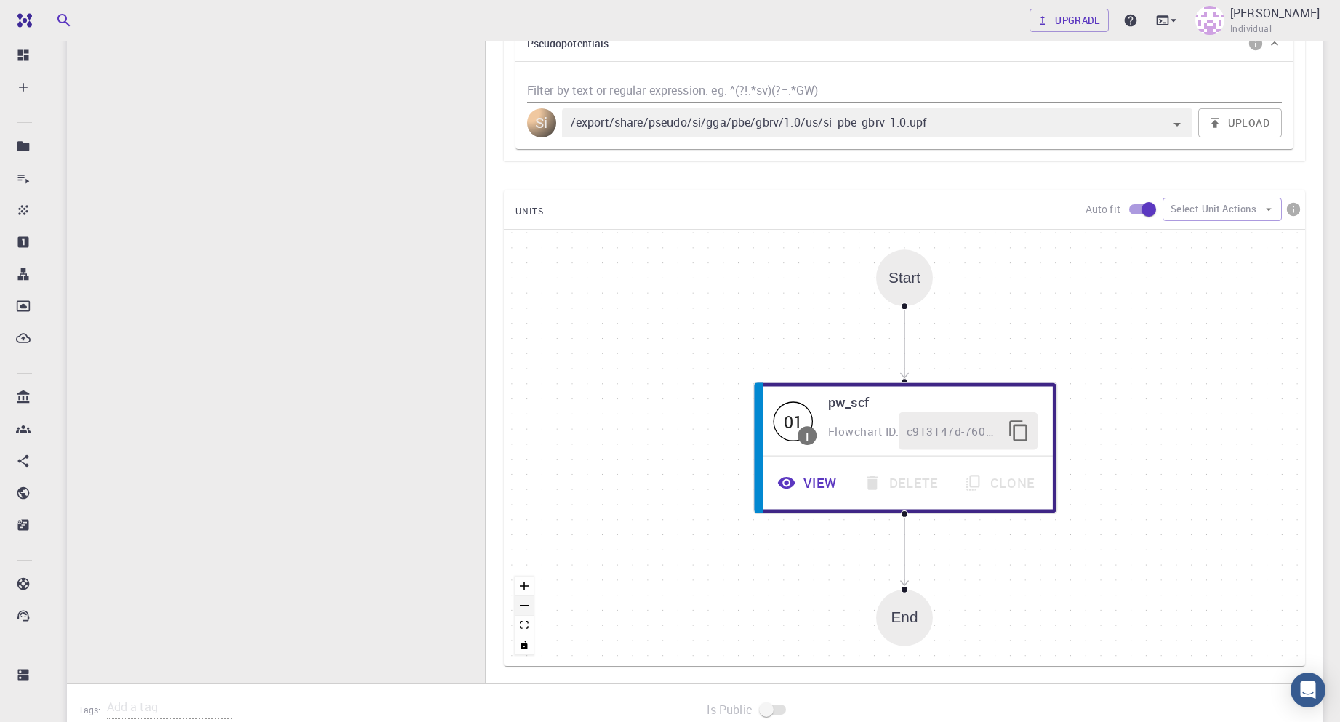
click at [526, 596] on button "zoom out" at bounding box center [524, 606] width 19 height 20
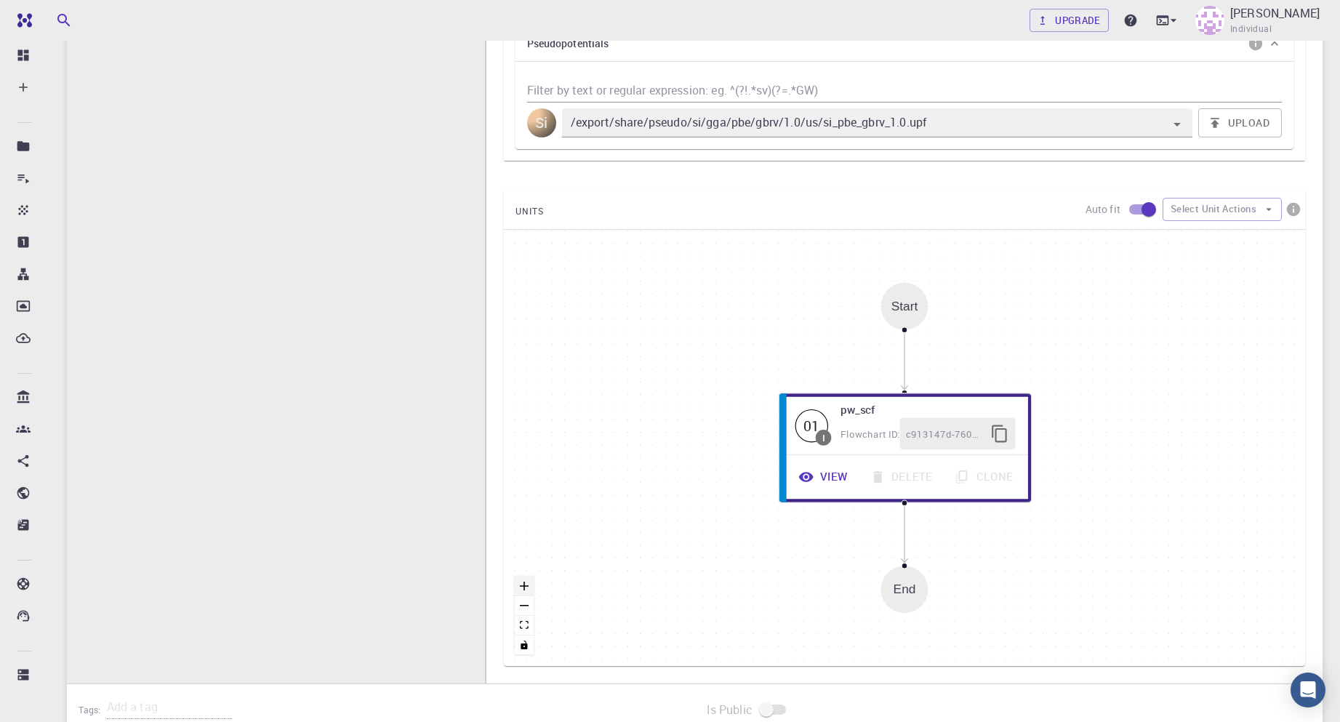
click at [526, 584] on icon "zoom in" at bounding box center [524, 586] width 9 height 9
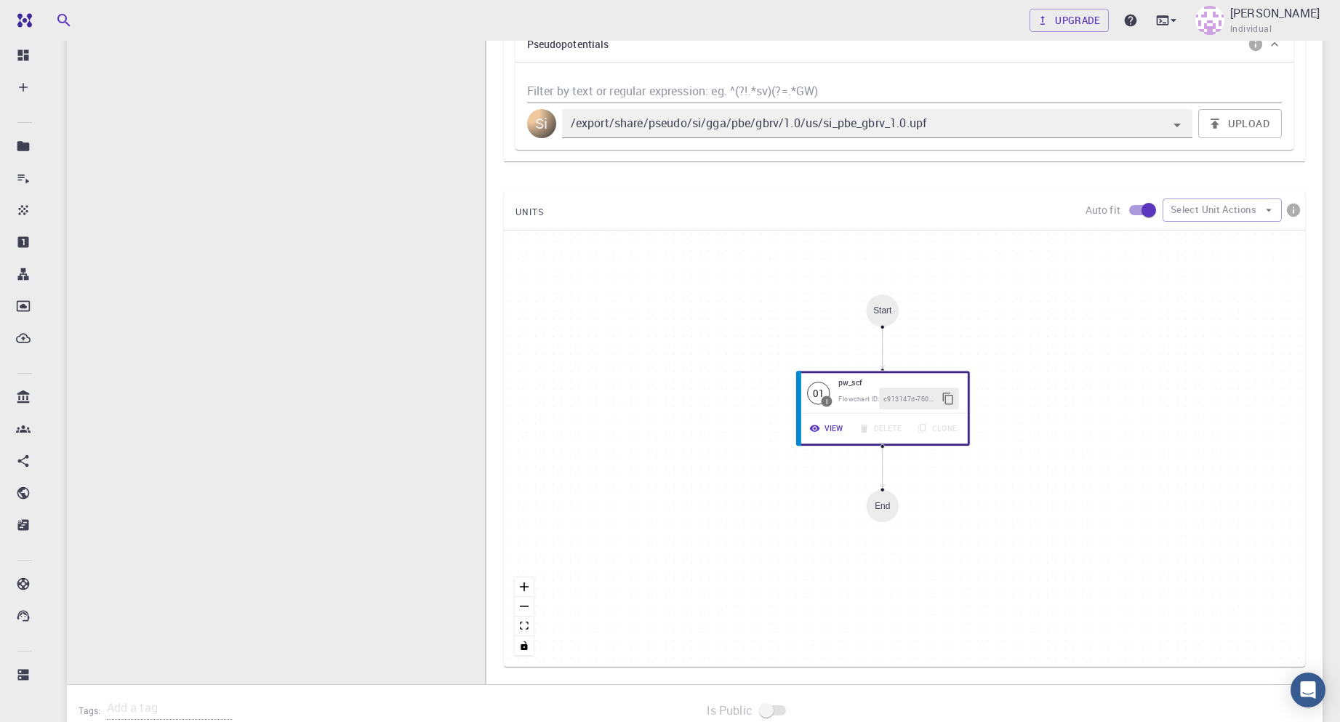
scroll to position [727, 0]
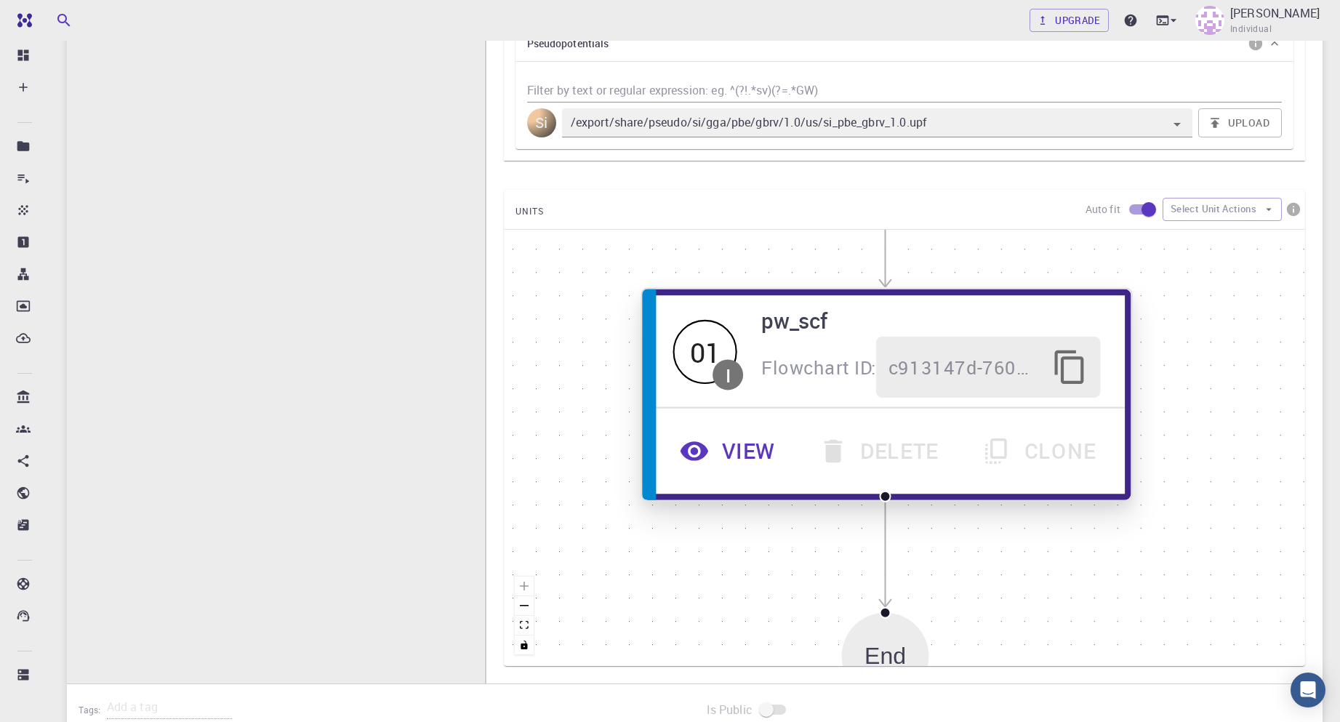
click at [711, 373] on div "01" at bounding box center [705, 351] width 64 height 64
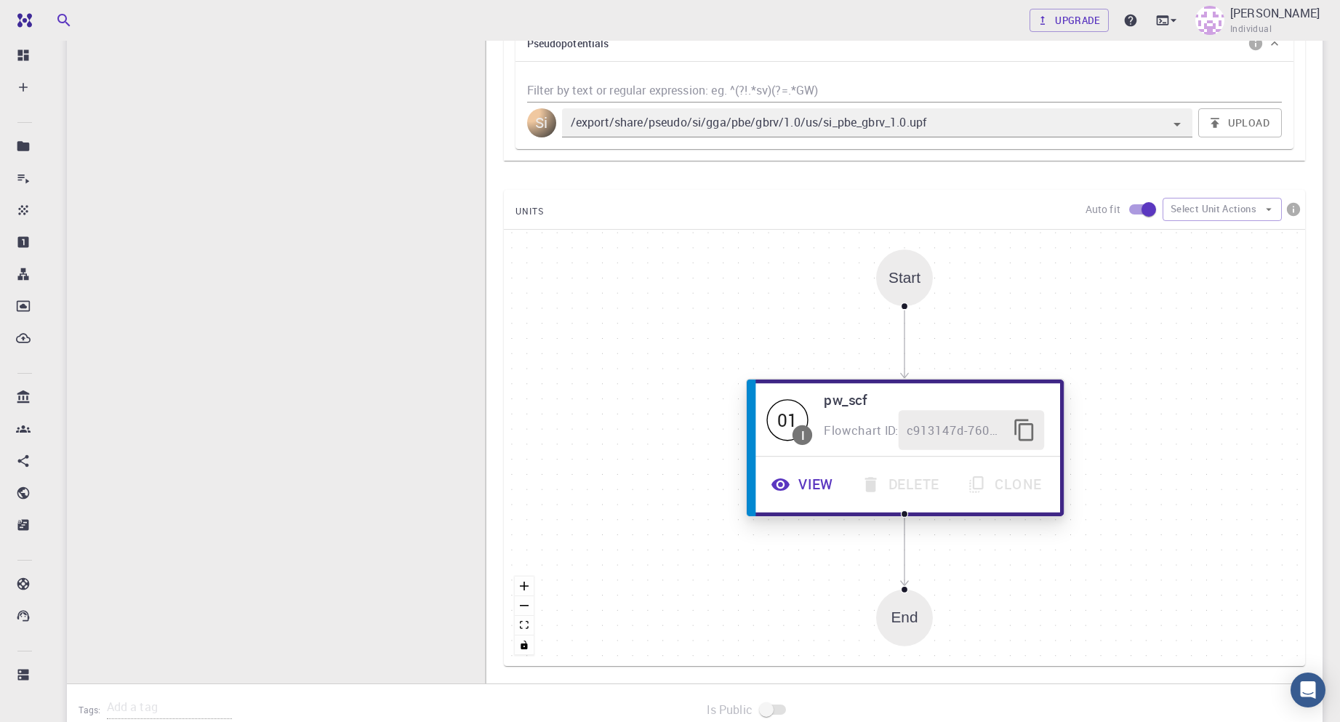
click at [932, 488] on div "View Delete Clone" at bounding box center [906, 485] width 294 height 40
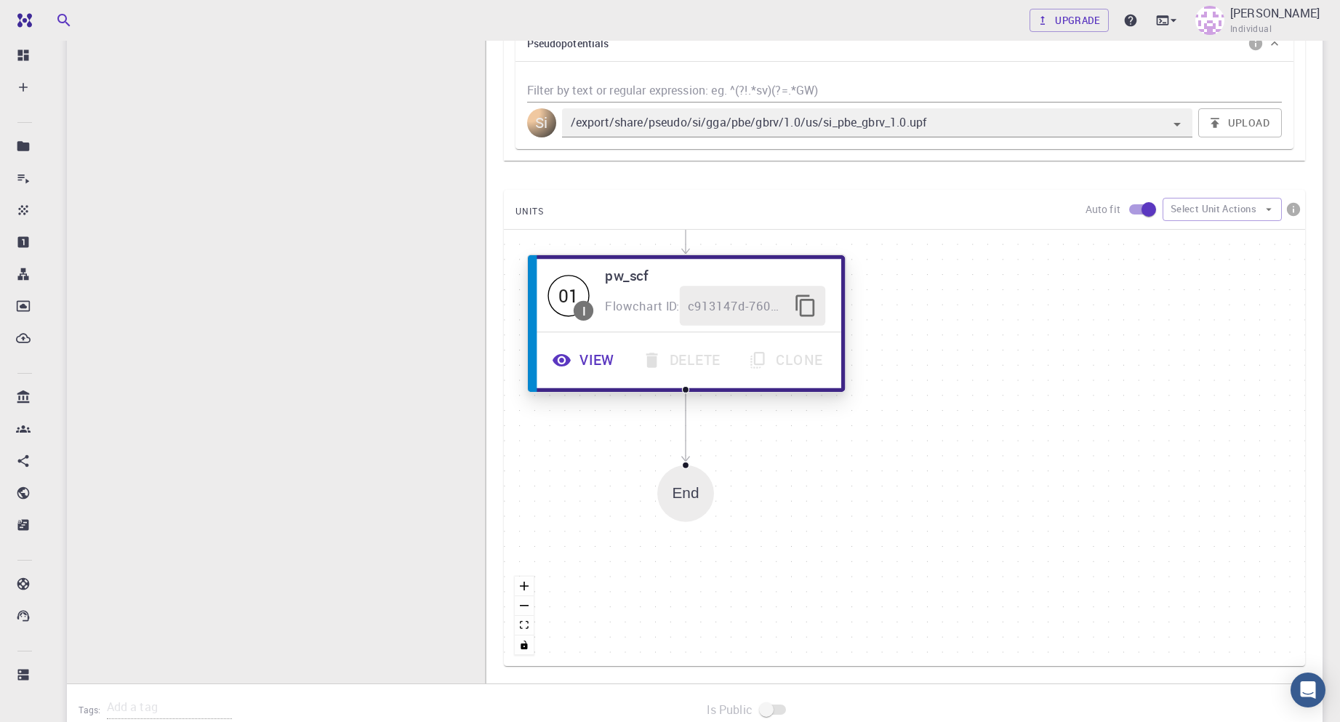
drag, startPoint x: 922, startPoint y: 457, endPoint x: 759, endPoint y: 368, distance: 186.5
click at [759, 368] on div "View Delete Clone" at bounding box center [686, 359] width 309 height 55
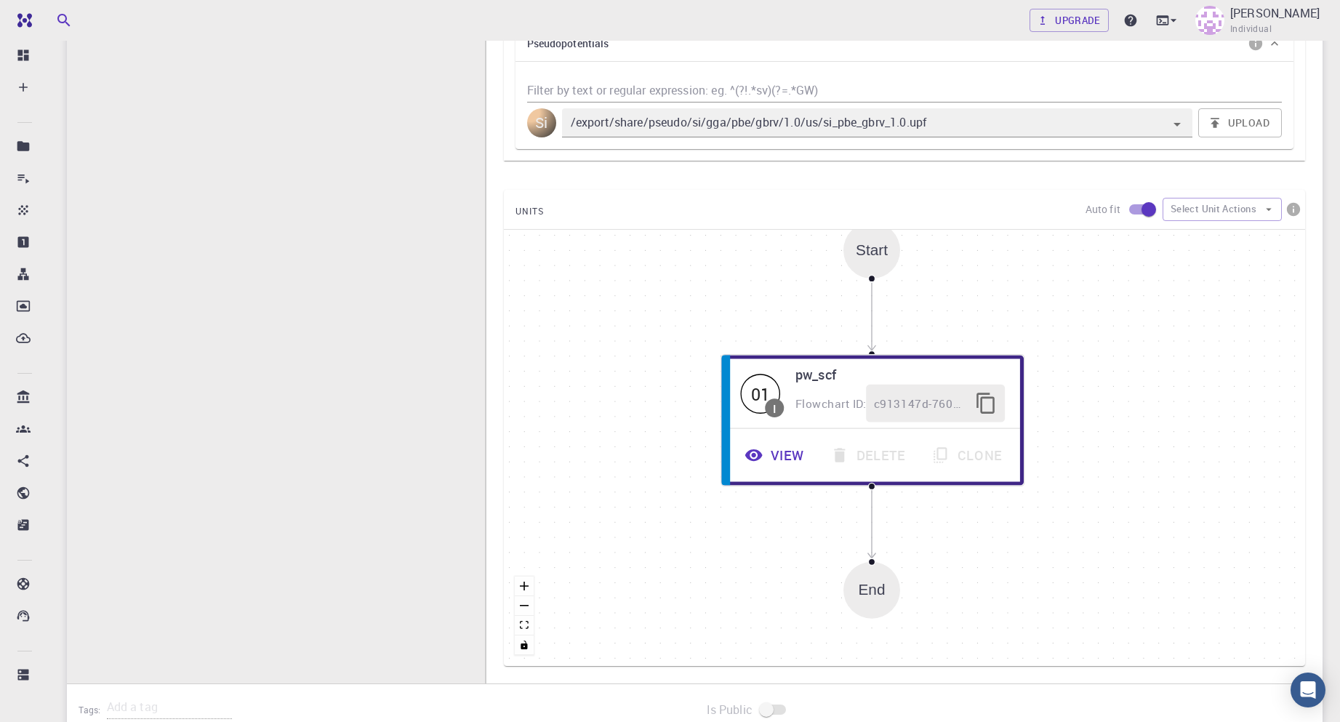
drag, startPoint x: 800, startPoint y: 509, endPoint x: 917, endPoint y: 575, distance: 134.5
click at [917, 575] on div "Start 01 I pw_scf Flowchart ID: c913147d-760d-496d-93a7-dc0771034d54 View Delet…" at bounding box center [904, 448] width 801 height 436
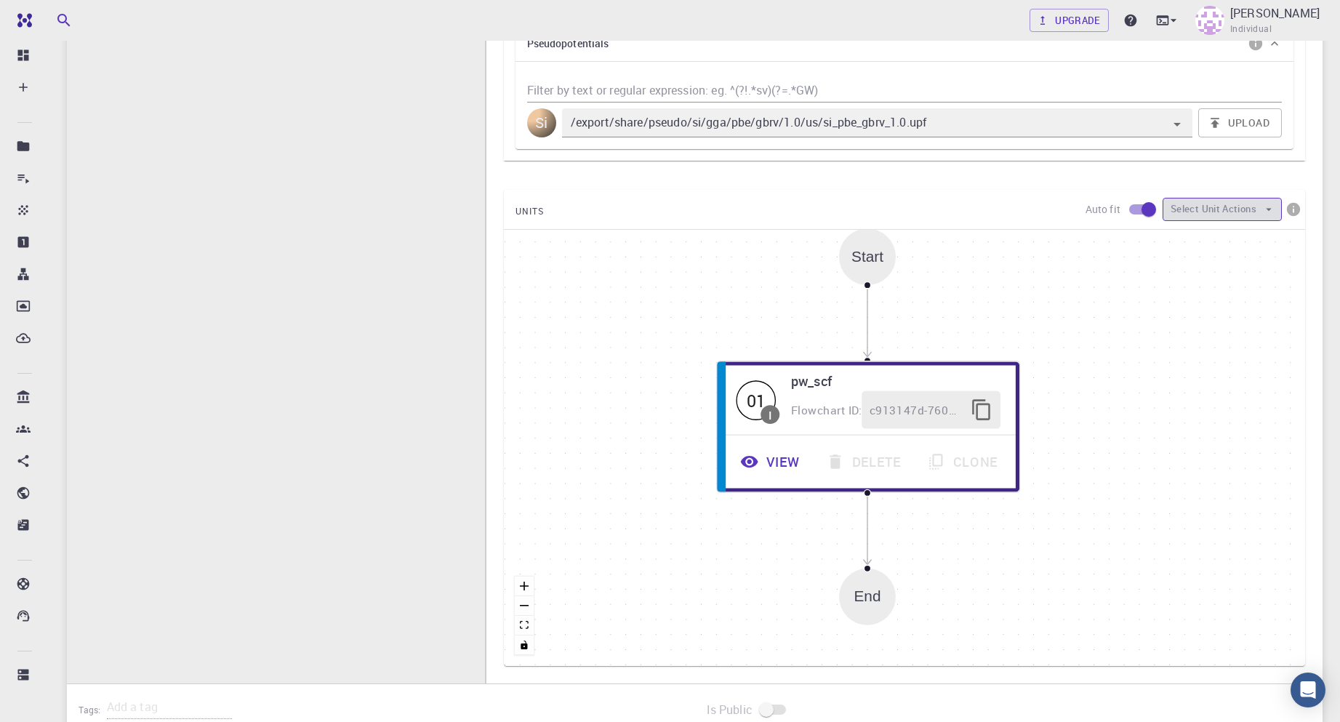
click at [1227, 215] on button "Select Unit Actions" at bounding box center [1222, 209] width 119 height 23
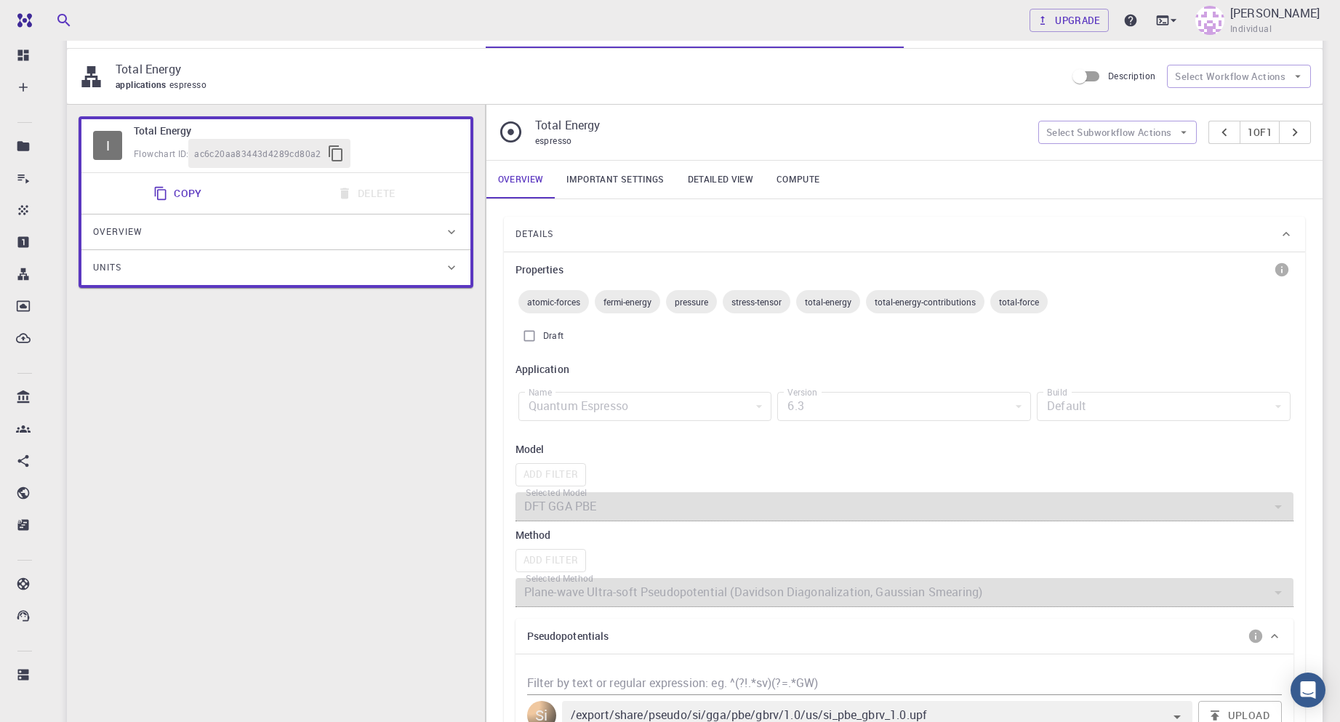
scroll to position [0, 0]
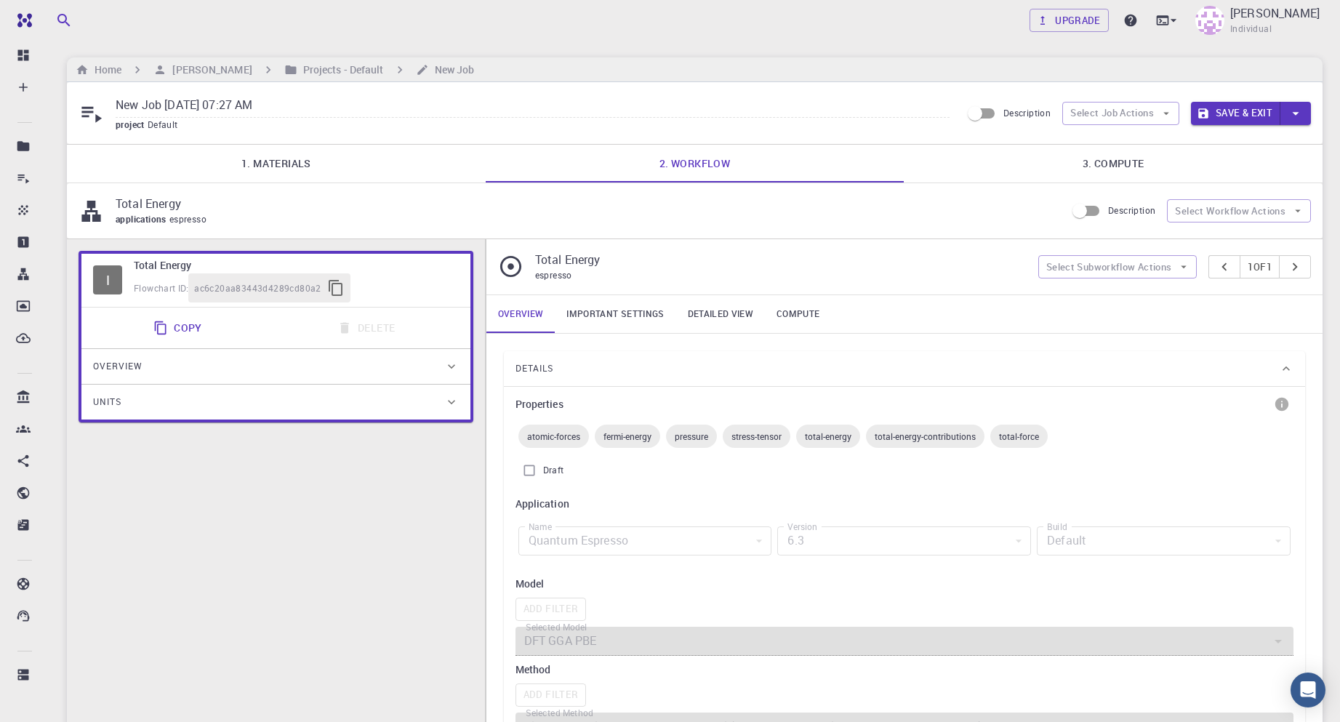
click at [975, 115] on input "Description" at bounding box center [975, 114] width 83 height 28
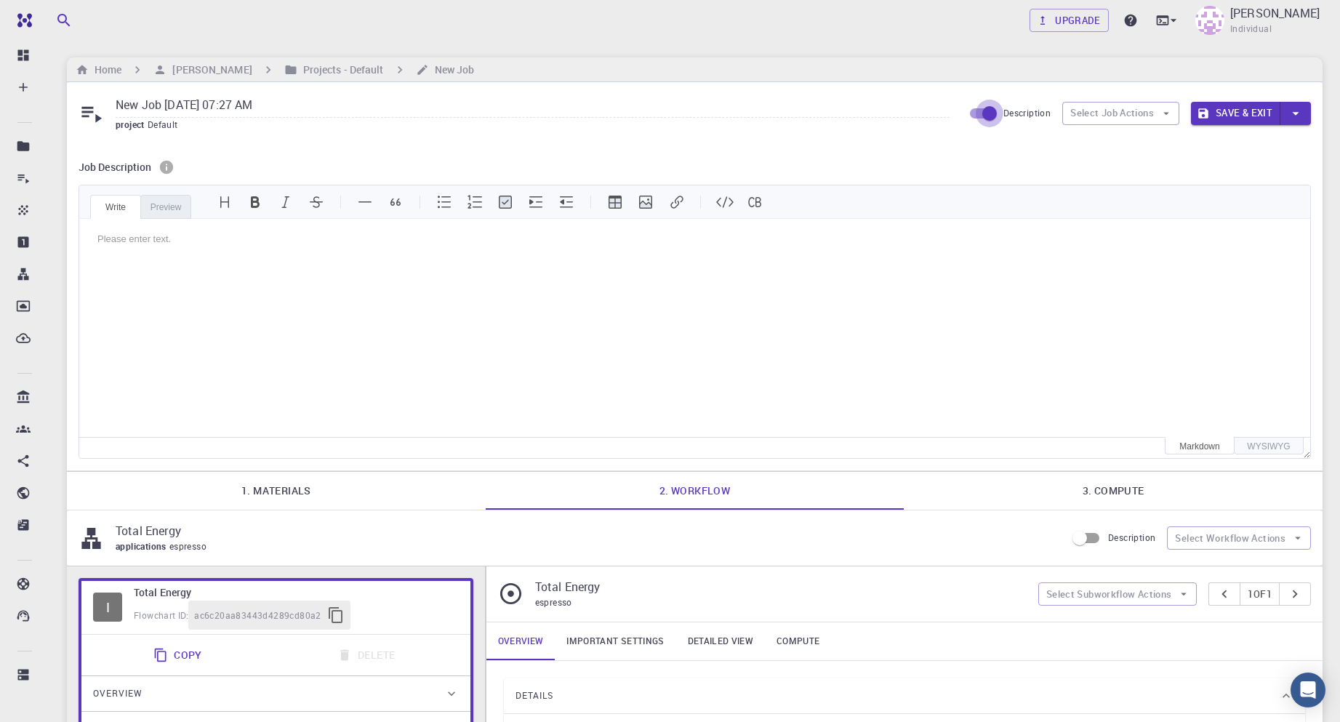
click at [975, 115] on input "Description" at bounding box center [989, 114] width 83 height 28
checkbox input "false"
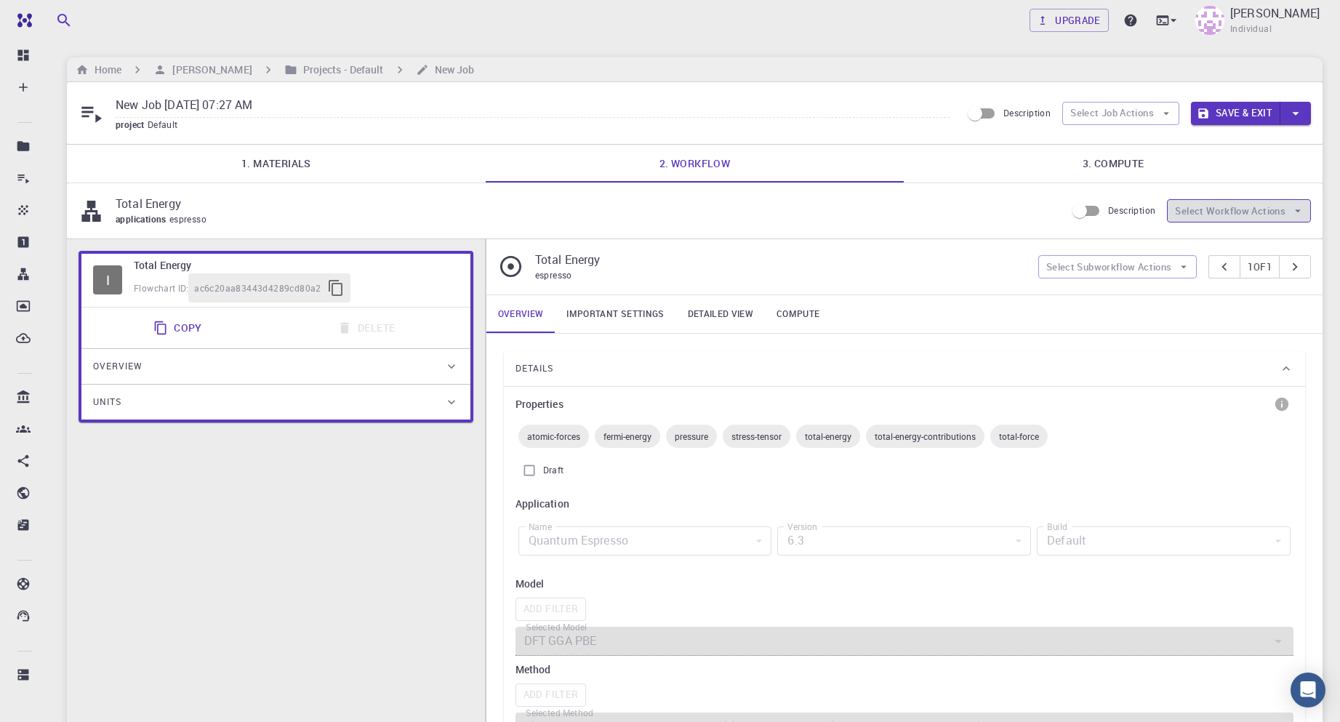
click at [1276, 214] on button "Select Workflow Actions" at bounding box center [1239, 210] width 144 height 23
click at [1140, 265] on button "Select Subworkflow Actions" at bounding box center [1118, 266] width 159 height 23
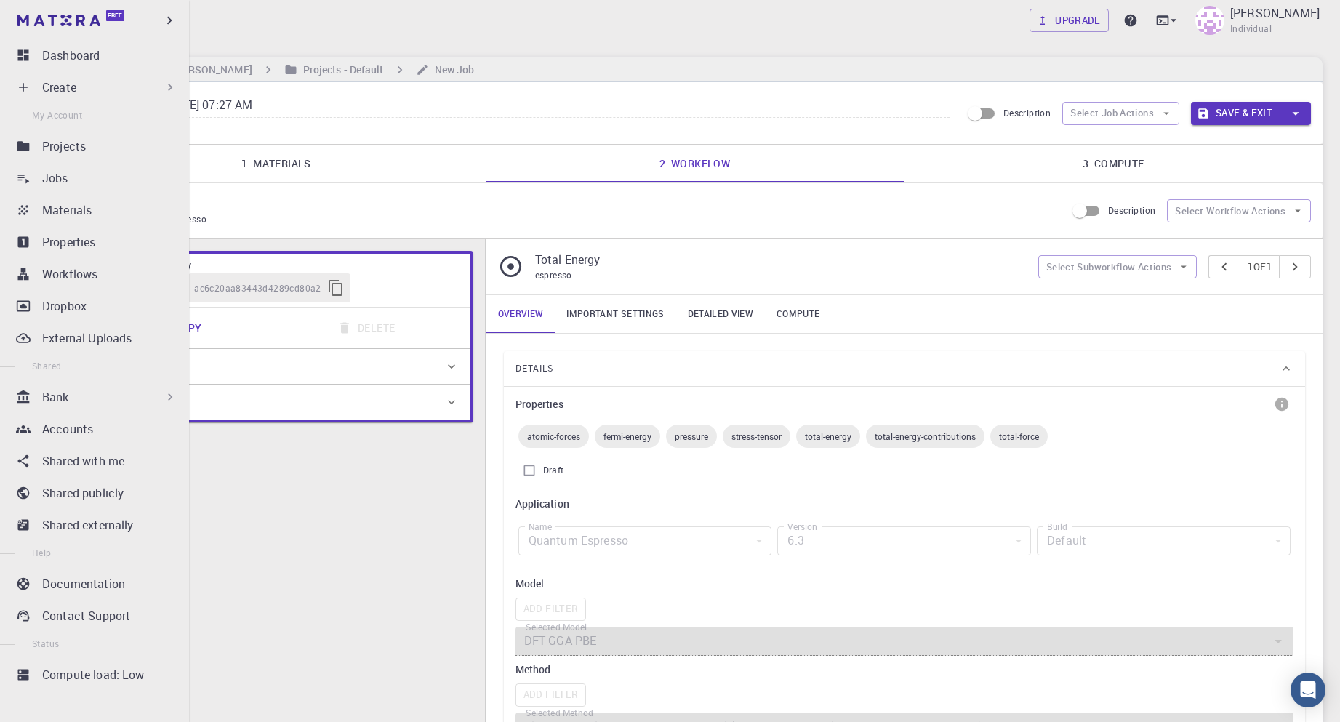
click at [143, 16] on div "Free" at bounding box center [94, 20] width 189 height 41
drag, startPoint x: 111, startPoint y: 14, endPoint x: 175, endPoint y: 21, distance: 64.4
click at [111, 15] on span "Free" at bounding box center [115, 16] width 15 height 8
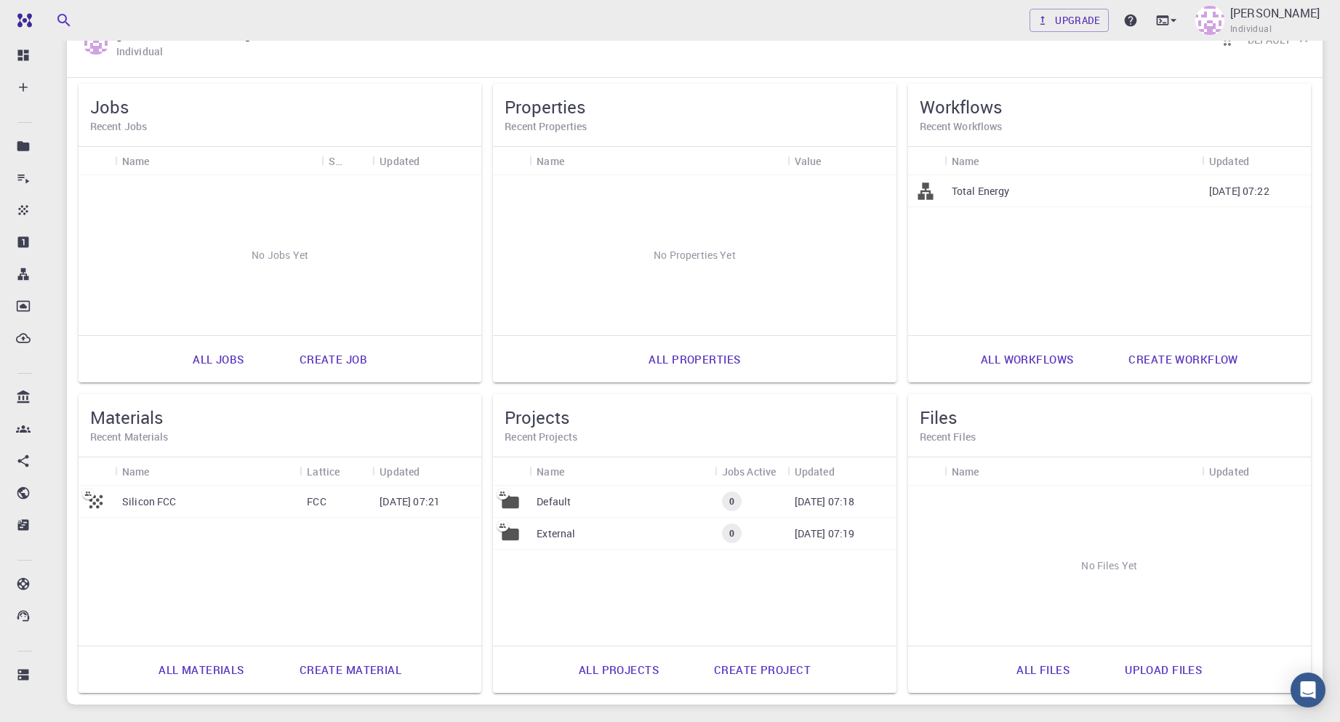
scroll to position [175, 0]
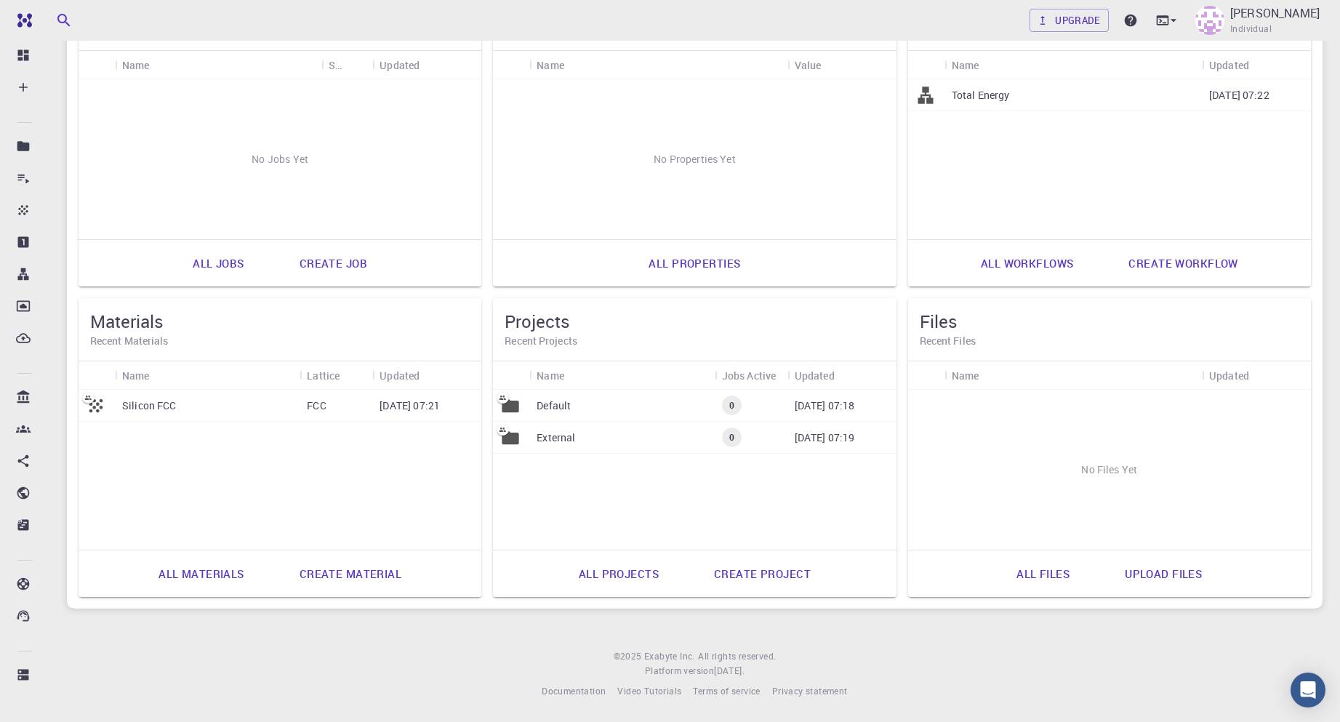
click at [625, 577] on link "All projects" at bounding box center [619, 573] width 112 height 35
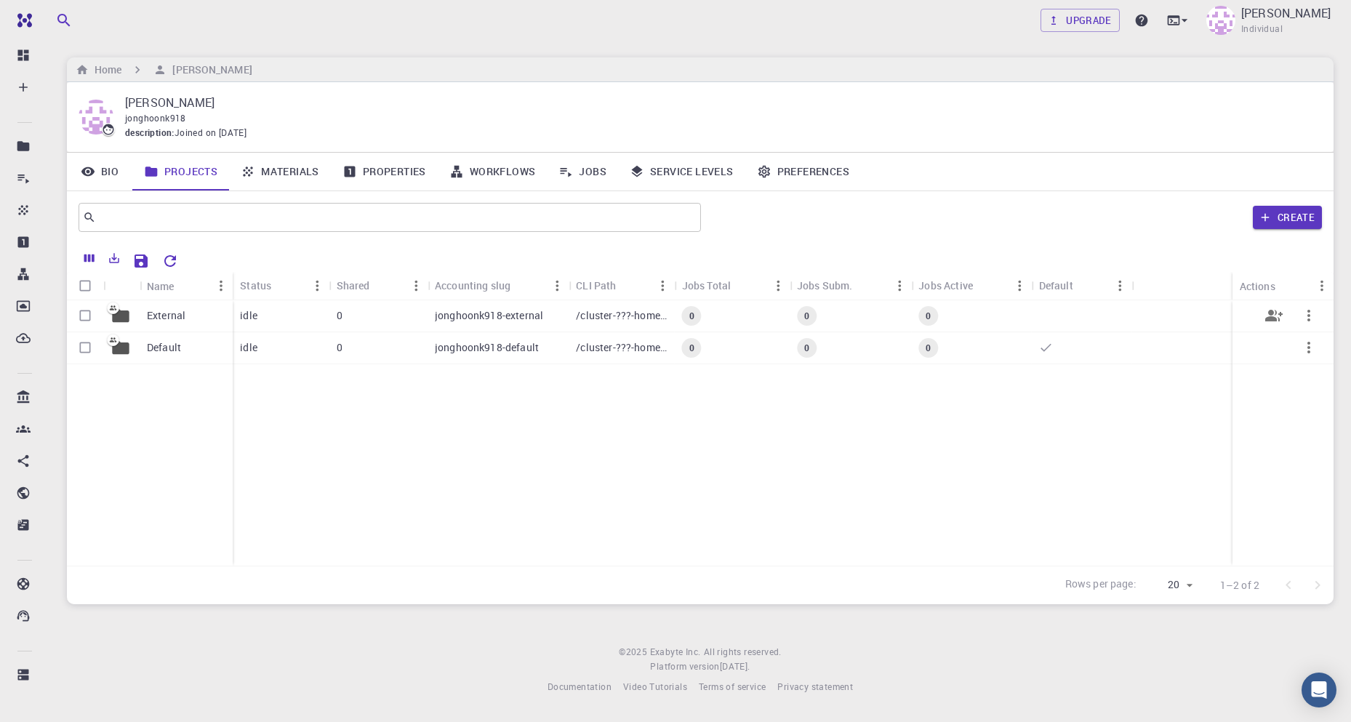
click at [78, 318] on input "Select row" at bounding box center [85, 316] width 28 height 28
checkbox input "true"
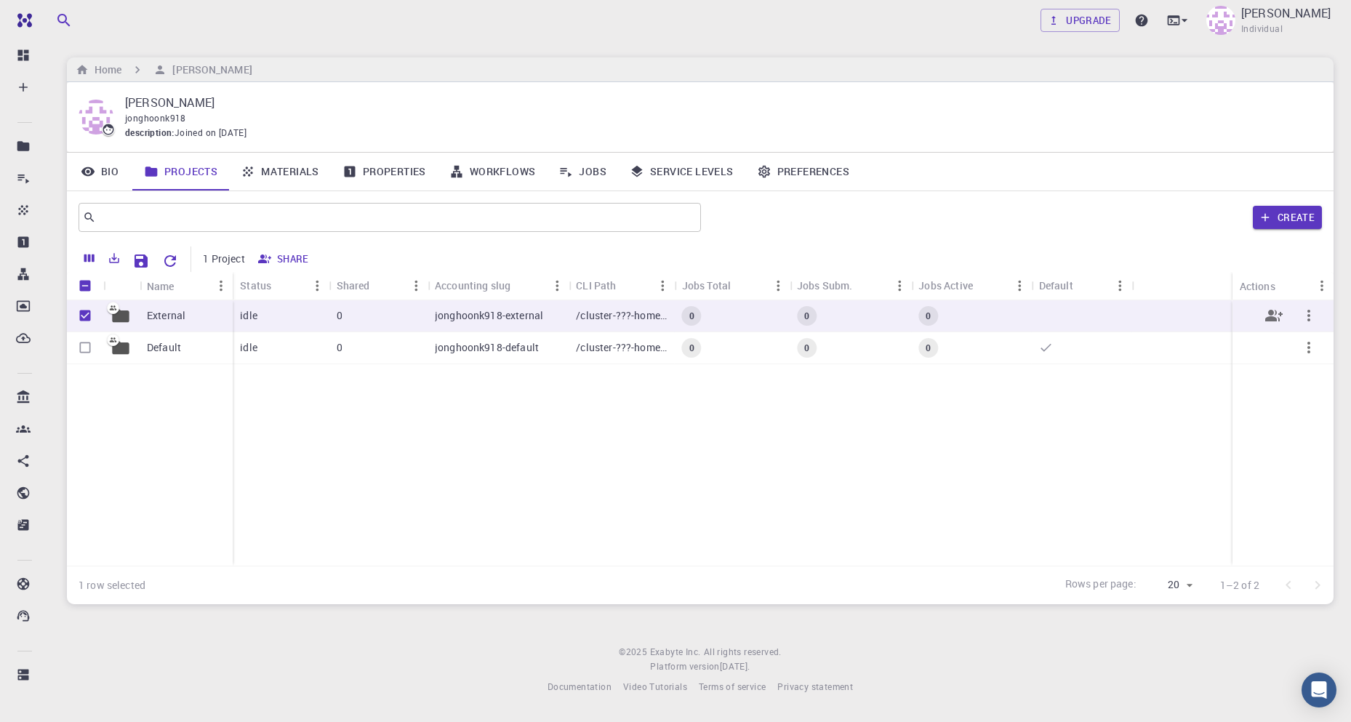
click at [1319, 314] on button "button" at bounding box center [1309, 315] width 35 height 35
click at [1274, 448] on div at bounding box center [675, 361] width 1351 height 722
click at [857, 440] on div at bounding box center [675, 361] width 1351 height 722
click at [265, 169] on link "Materials" at bounding box center [280, 172] width 102 height 38
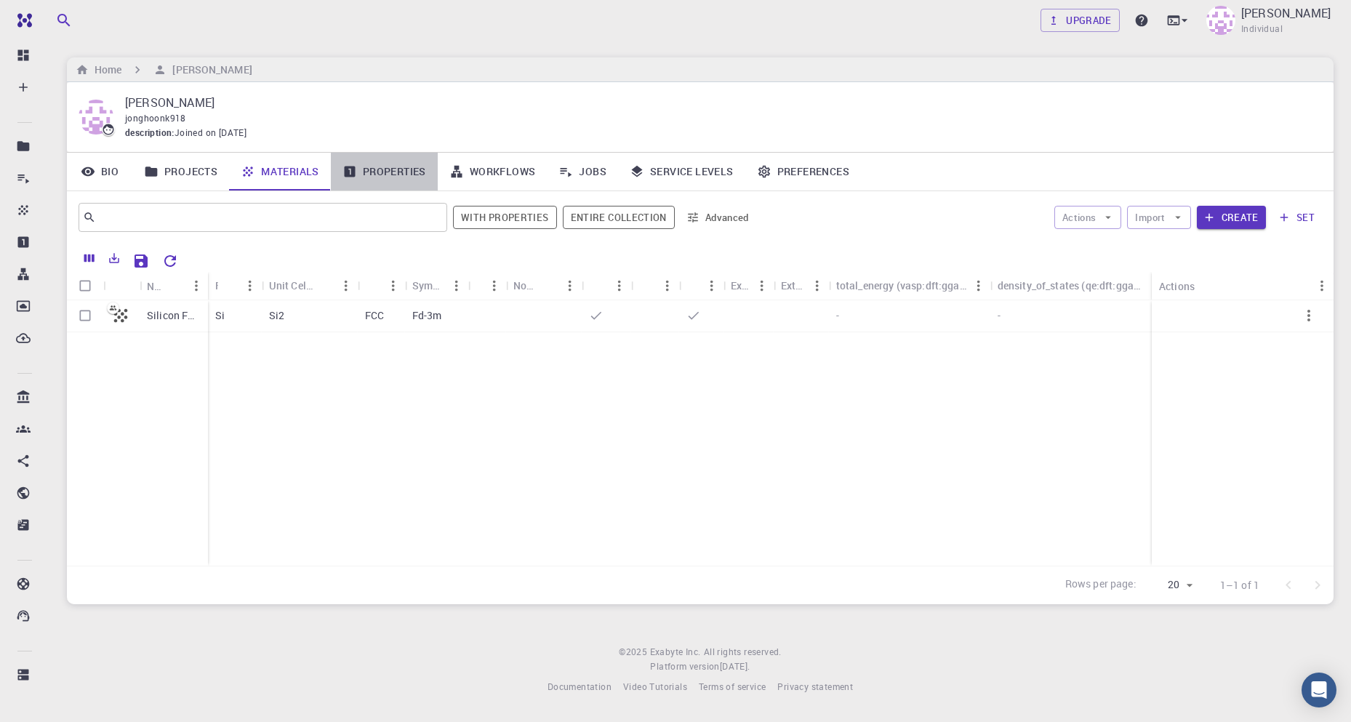
click at [393, 180] on link "Properties" at bounding box center [384, 172] width 107 height 38
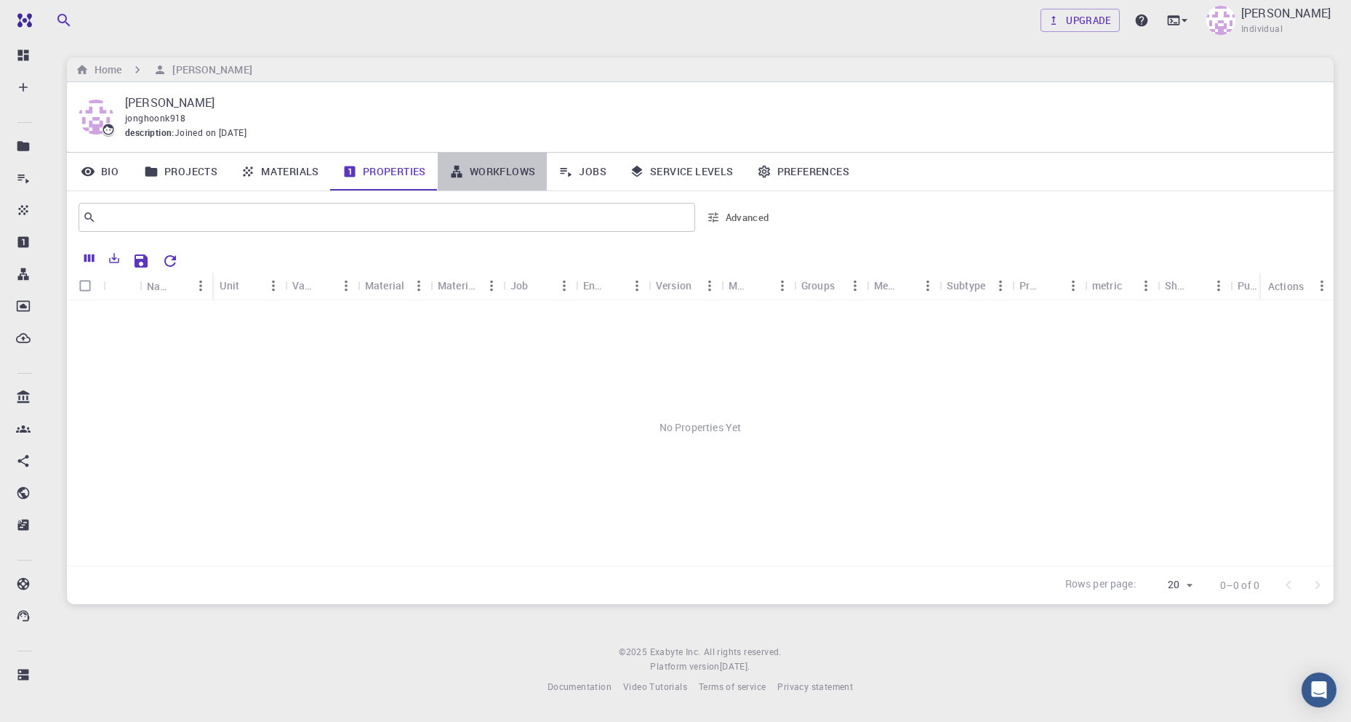
click at [511, 165] on link "Workflows" at bounding box center [493, 172] width 110 height 38
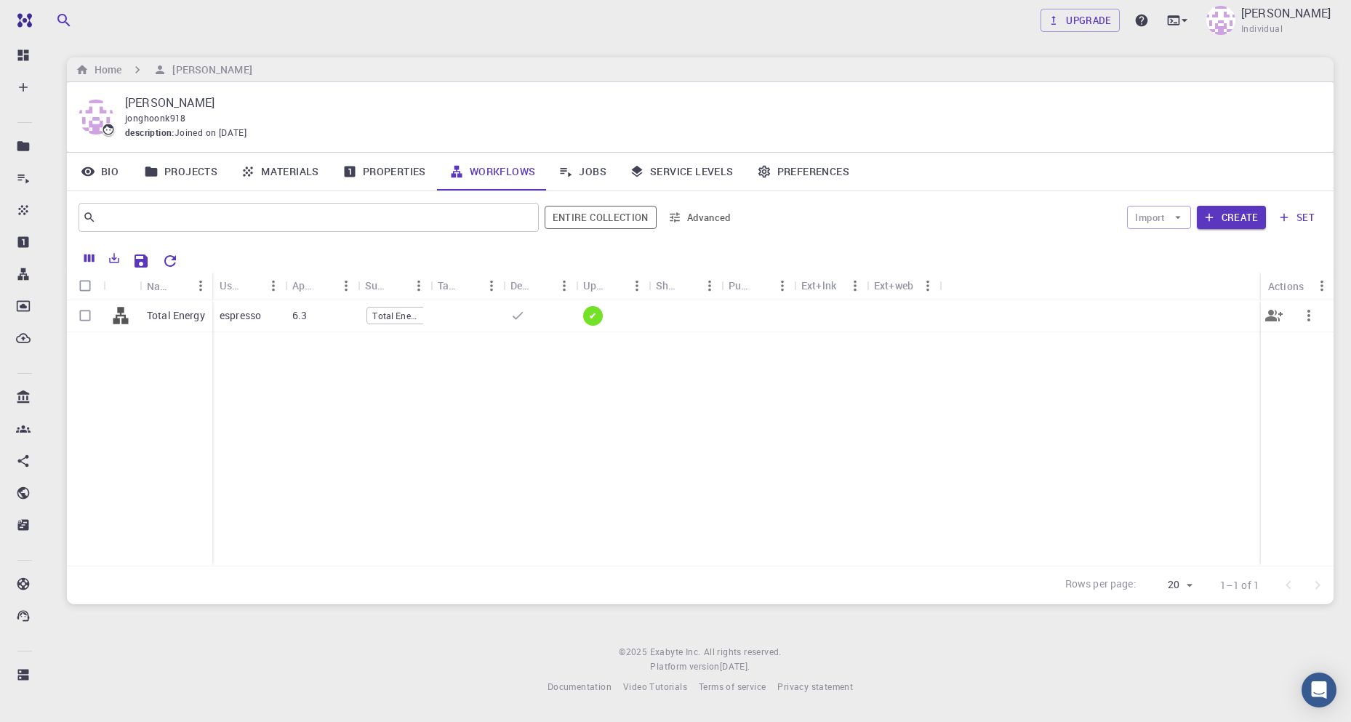
click at [462, 316] on div at bounding box center [467, 316] width 73 height 32
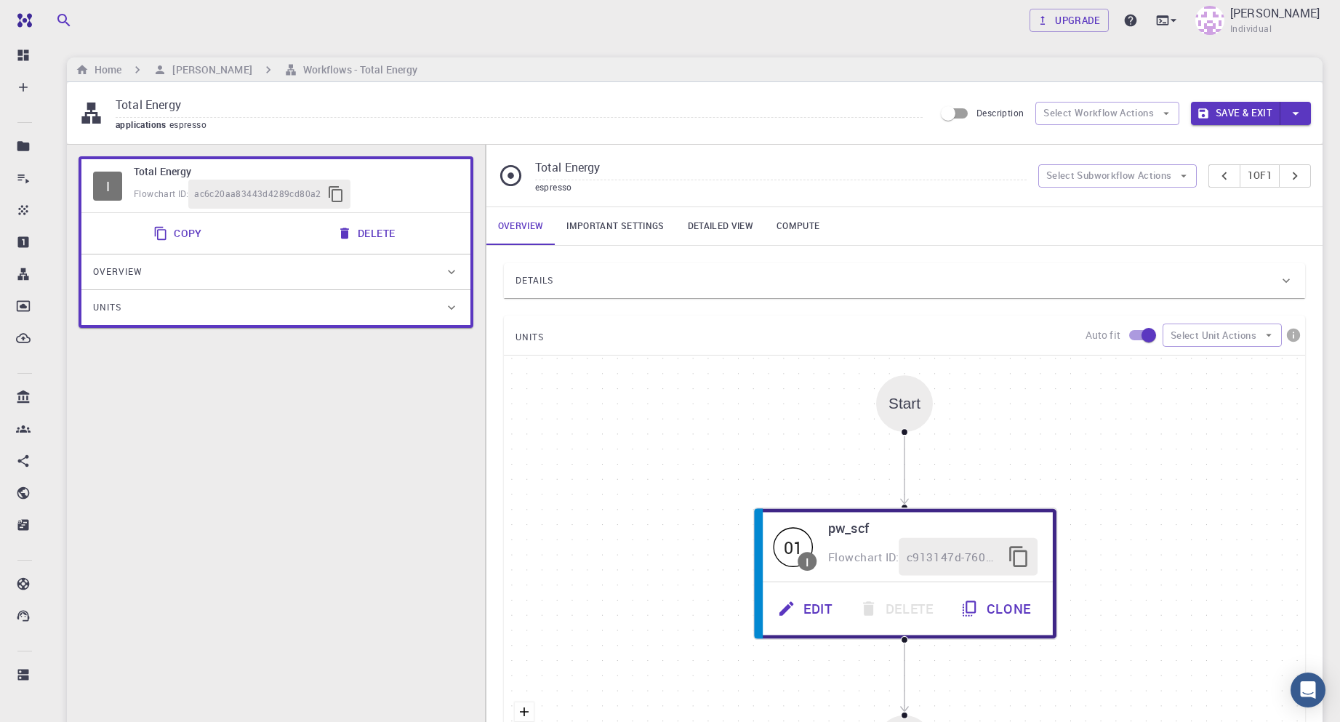
click at [1268, 110] on button "Save & Exit" at bounding box center [1235, 113] width 89 height 23
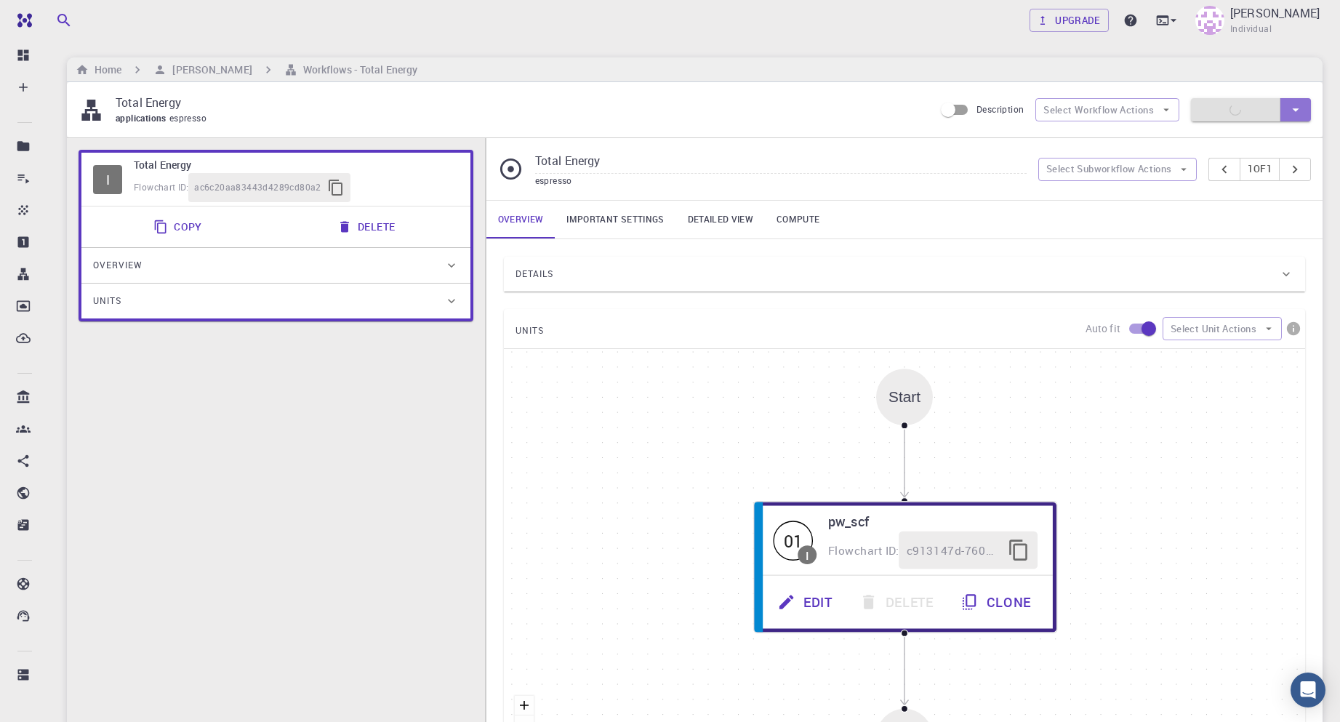
click at [1301, 109] on icon "button" at bounding box center [1296, 110] width 16 height 16
click at [1301, 109] on div at bounding box center [670, 361] width 1340 height 722
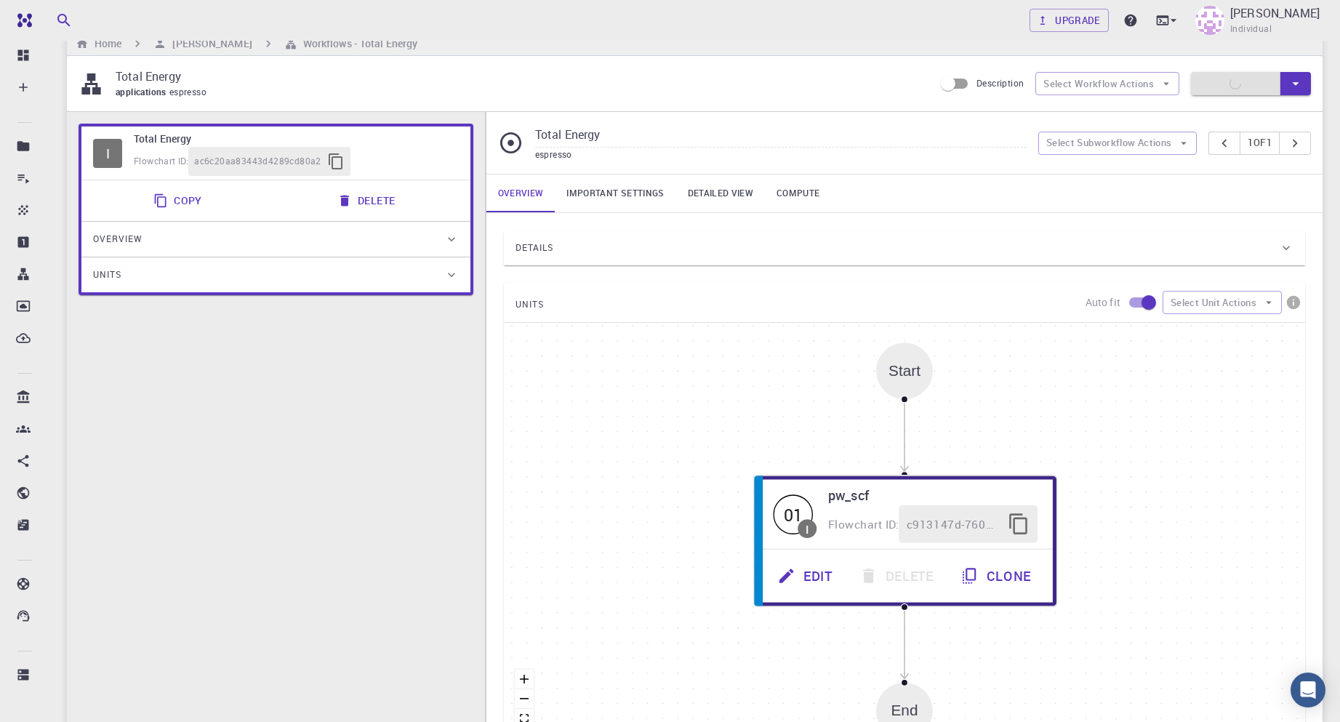
scroll to position [73, 0]
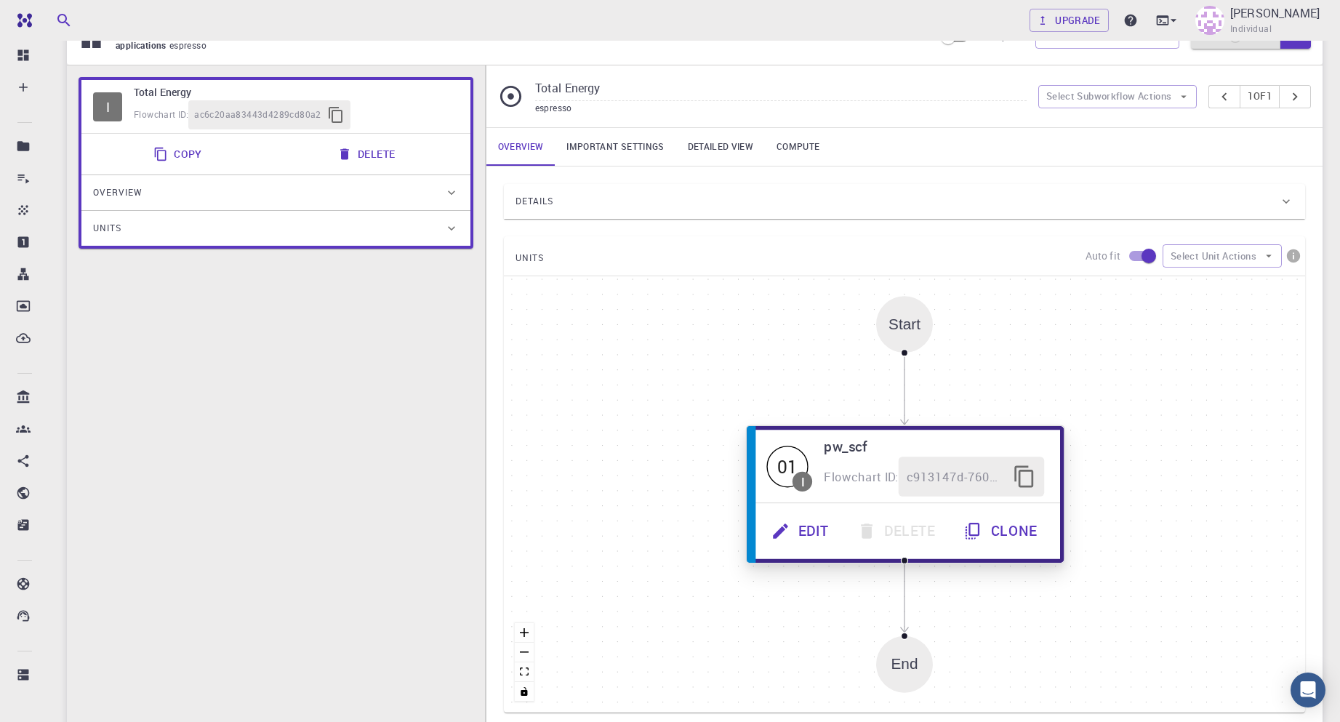
click at [801, 527] on button "Edit" at bounding box center [802, 531] width 86 height 40
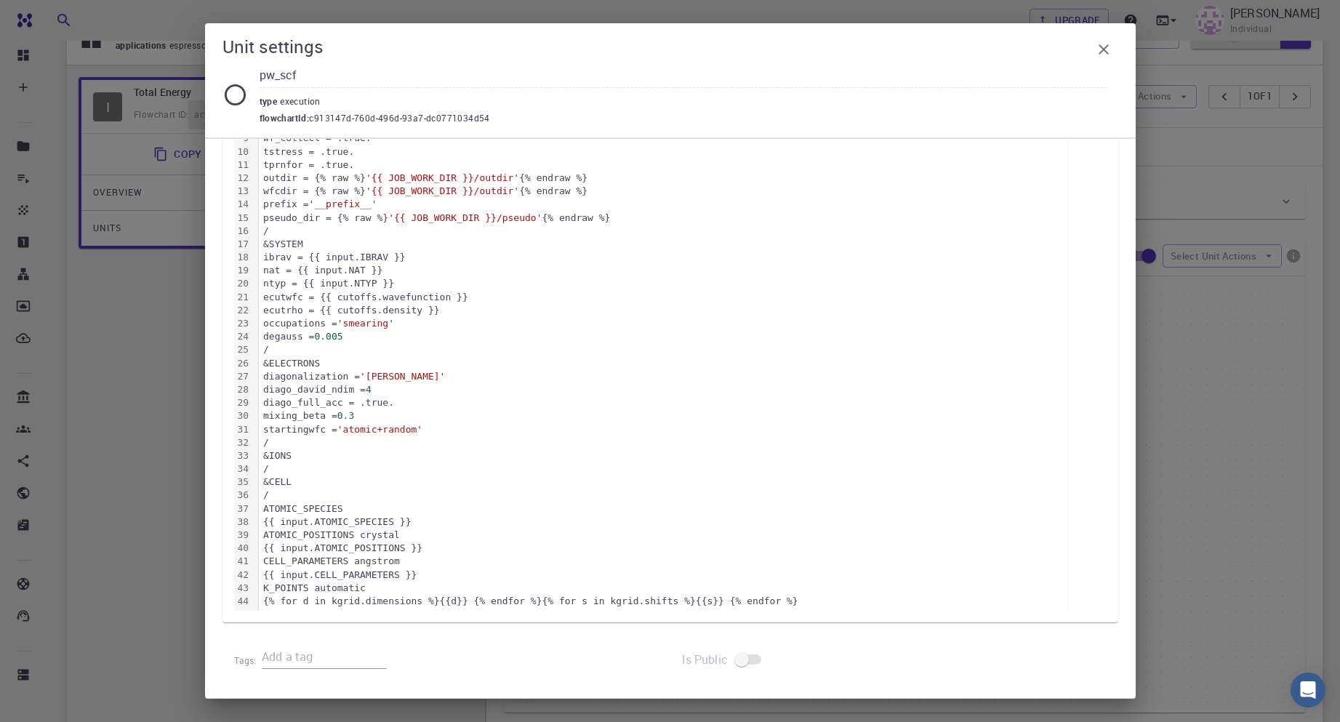
scroll to position [0, 0]
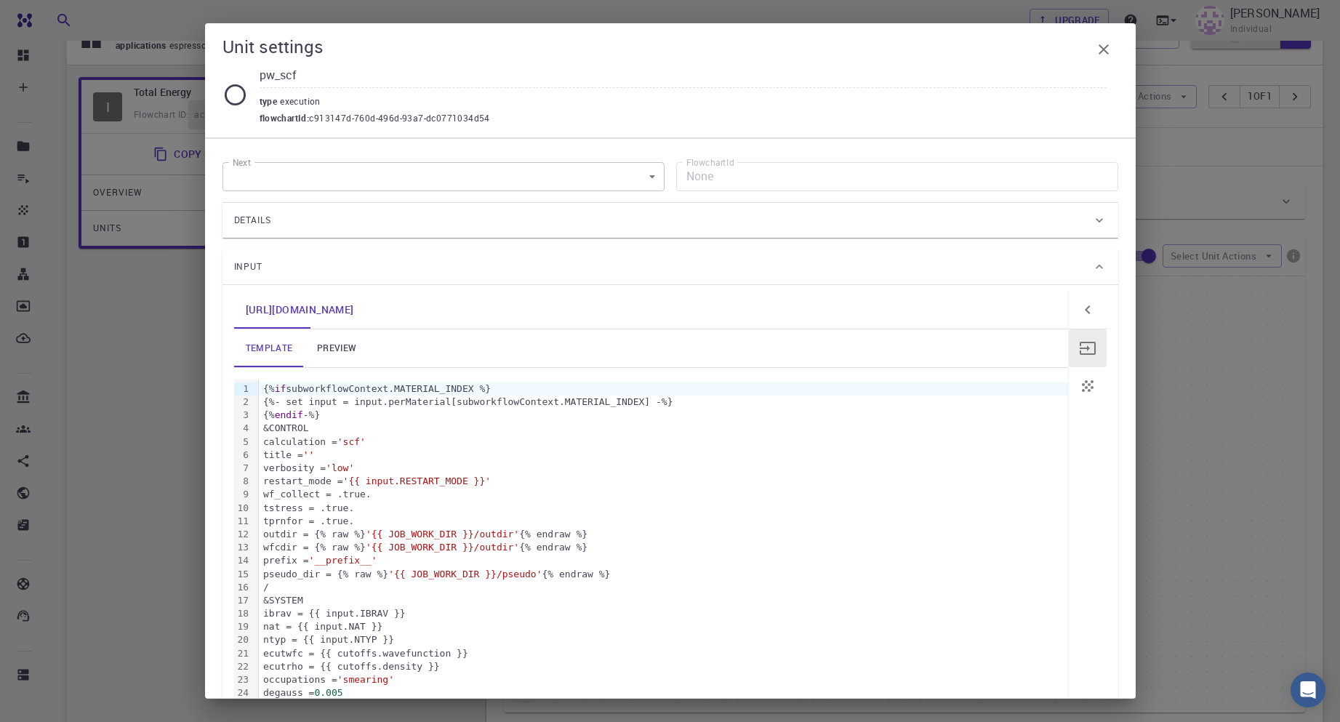
click at [1102, 53] on icon "button" at bounding box center [1103, 49] width 17 height 17
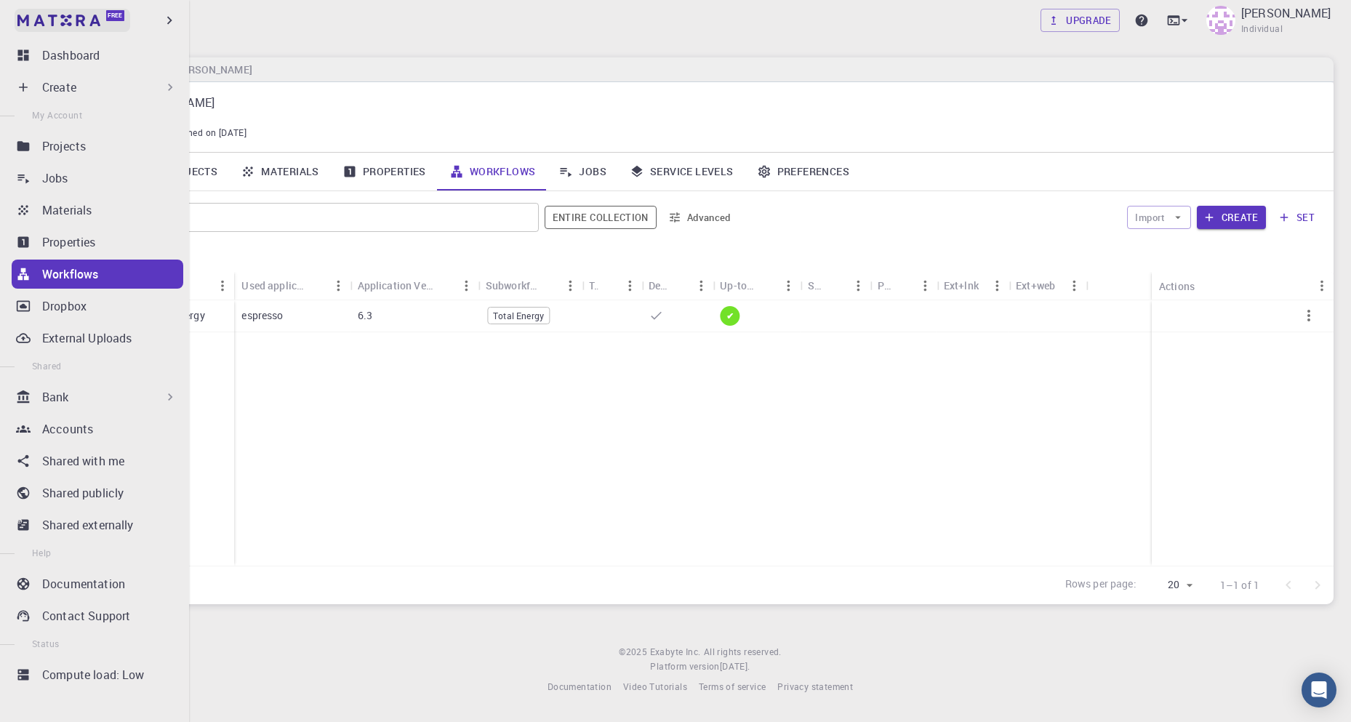
click at [26, 16] on img at bounding box center [27, 20] width 20 height 15
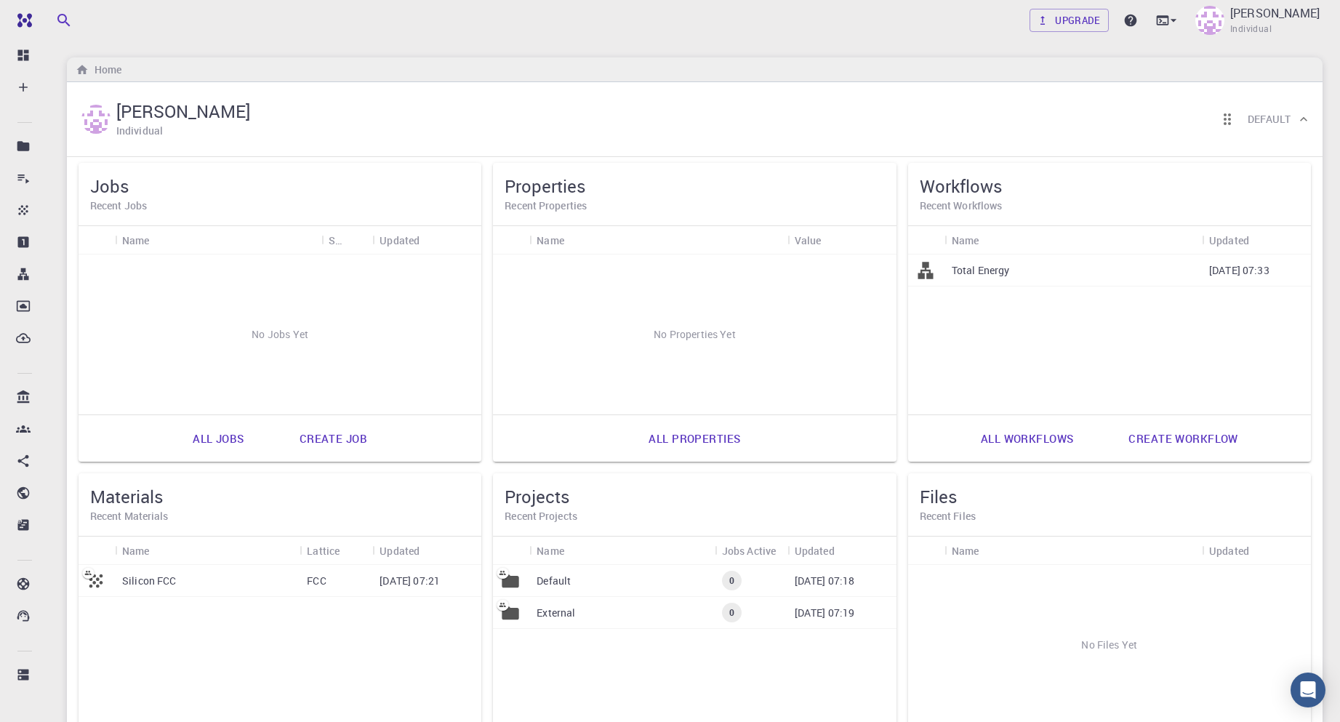
click at [462, 33] on div "Upgrade Jong Hoon Kim Individual" at bounding box center [694, 20] width 1291 height 38
click at [986, 279] on div "Total Energy" at bounding box center [1073, 271] width 257 height 32
drag, startPoint x: 1210, startPoint y: 278, endPoint x: 1245, endPoint y: 268, distance: 36.2
click at [1245, 268] on p "09-21-2025 07:33" at bounding box center [1240, 270] width 60 height 15
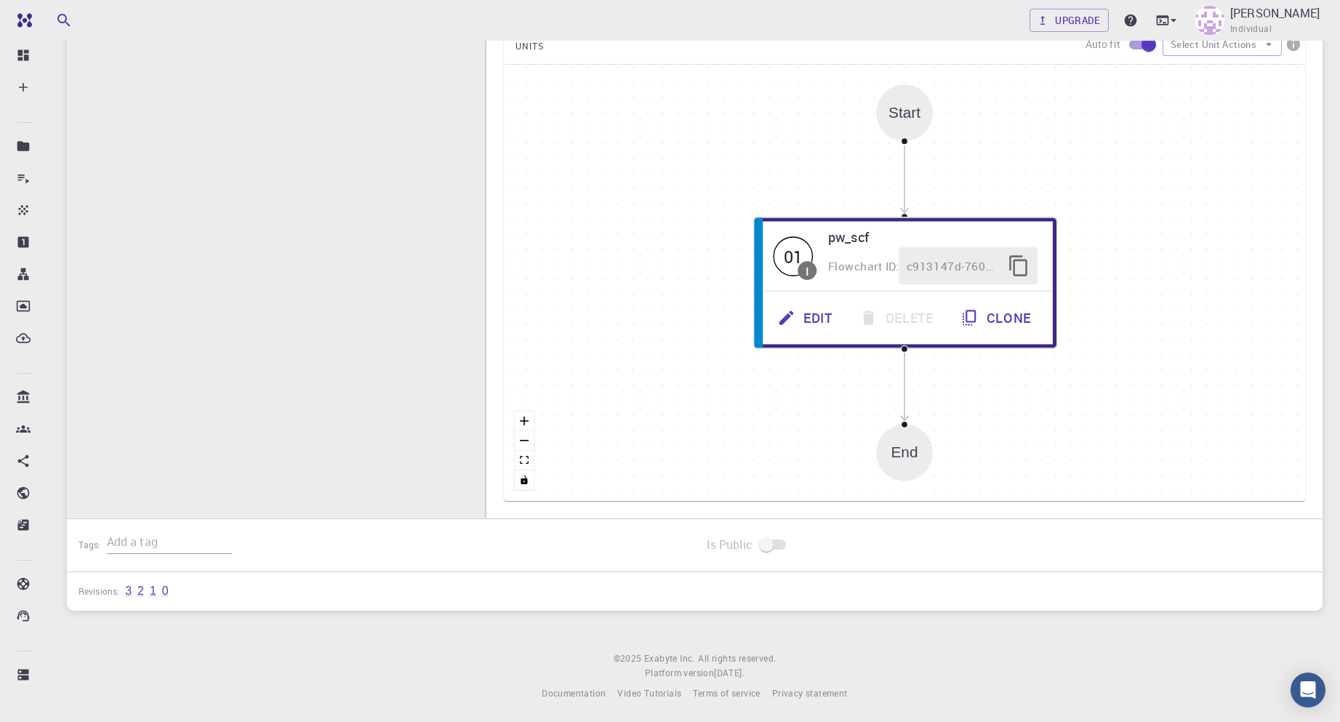
scroll to position [293, 0]
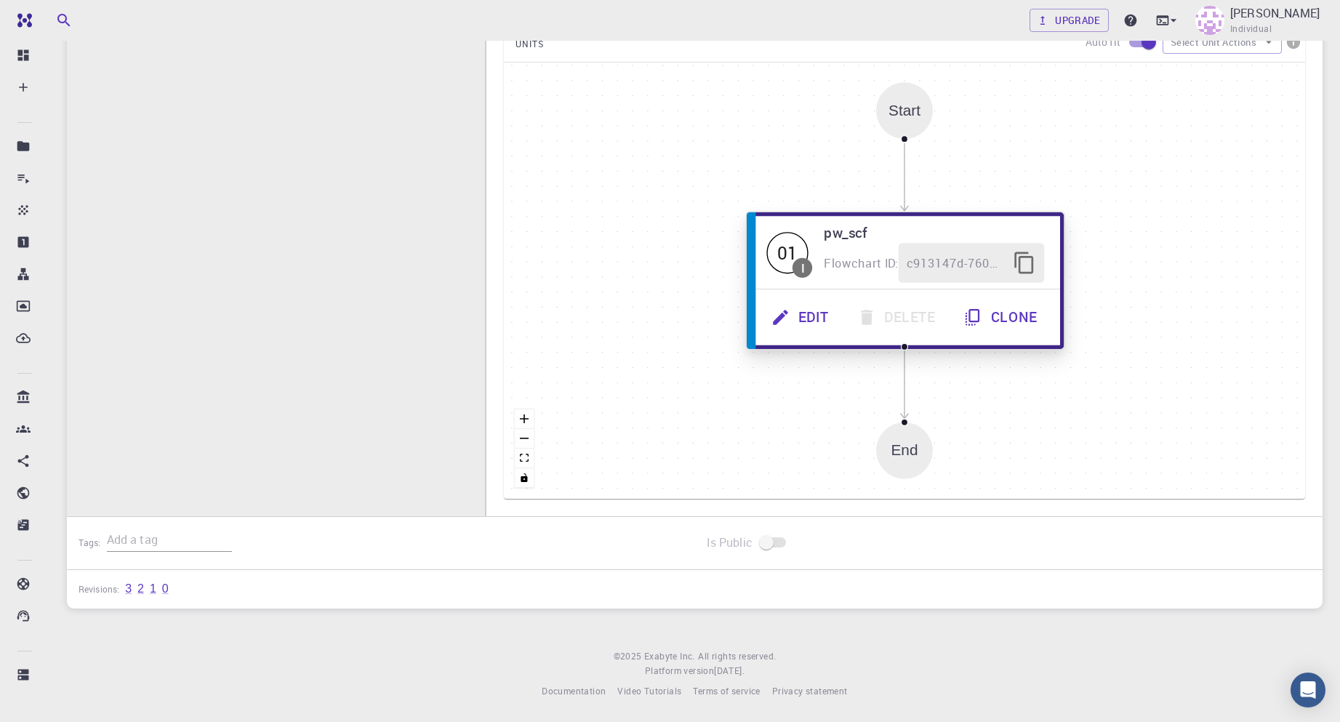
click at [817, 313] on button "Edit" at bounding box center [802, 317] width 86 height 40
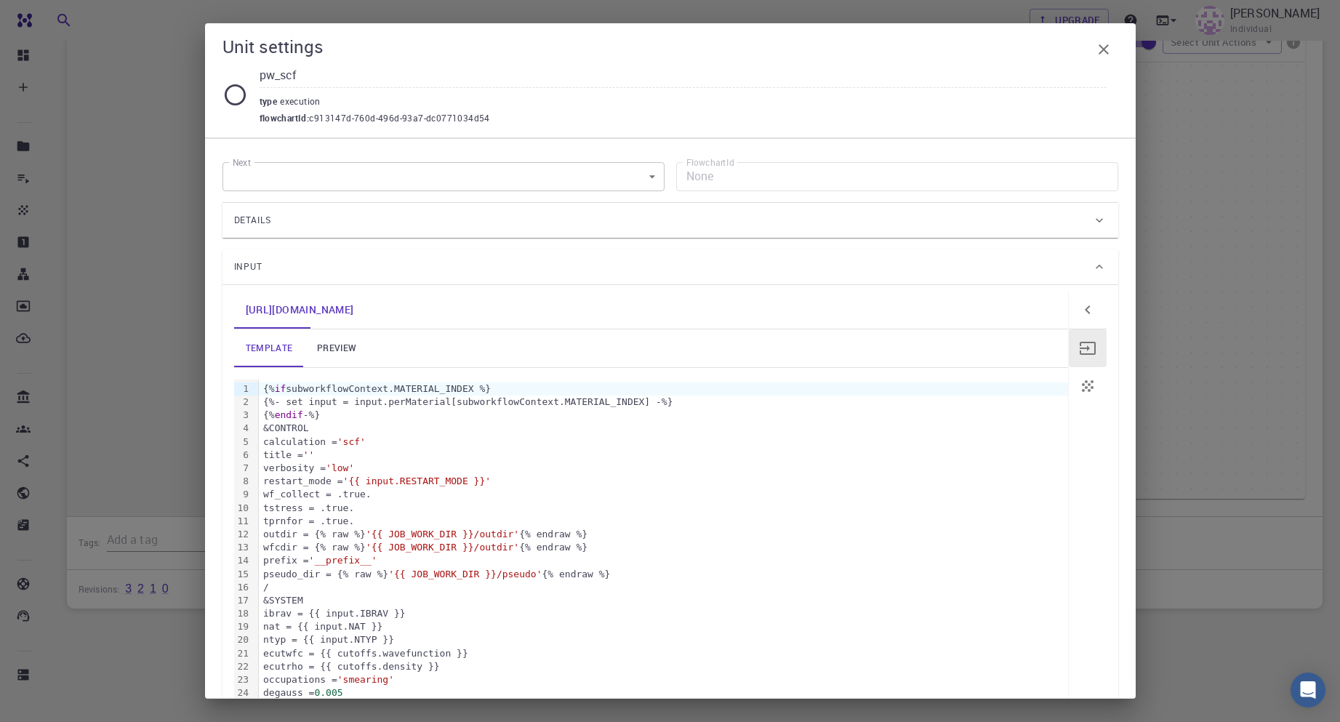
click at [1110, 48] on icon "button" at bounding box center [1103, 49] width 17 height 17
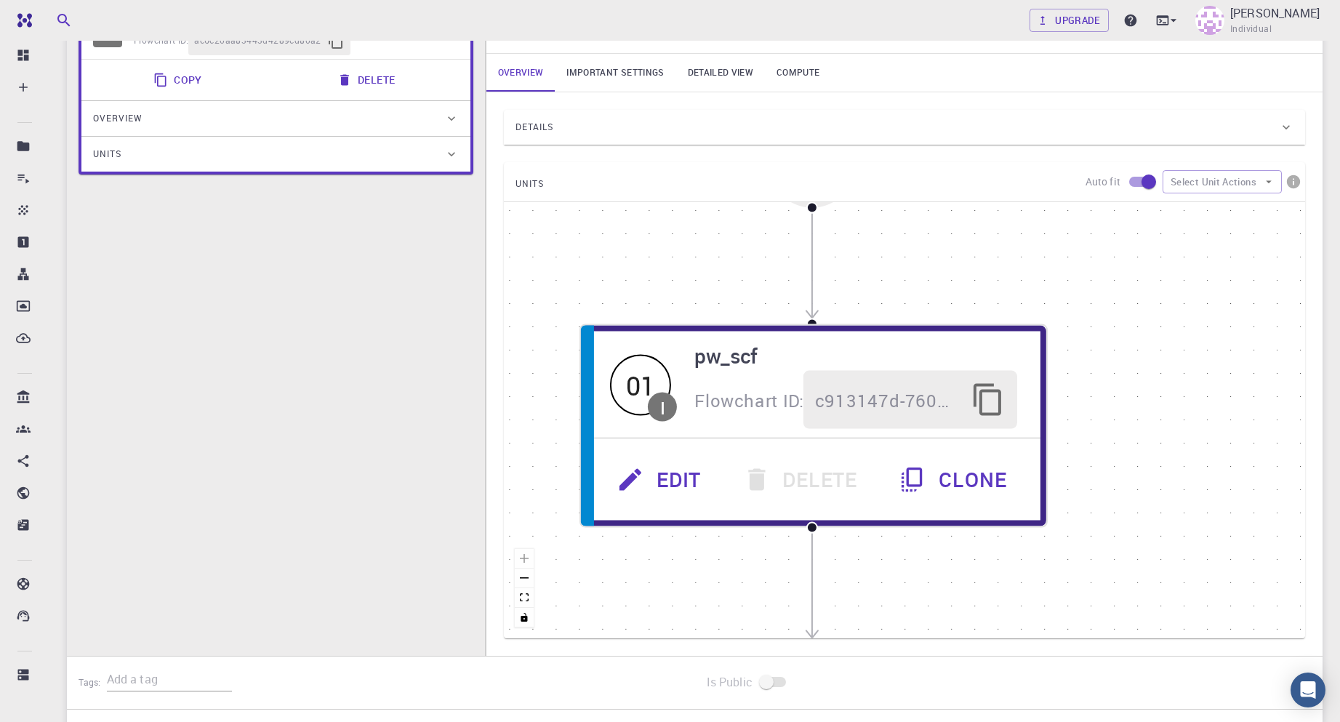
scroll to position [0, 0]
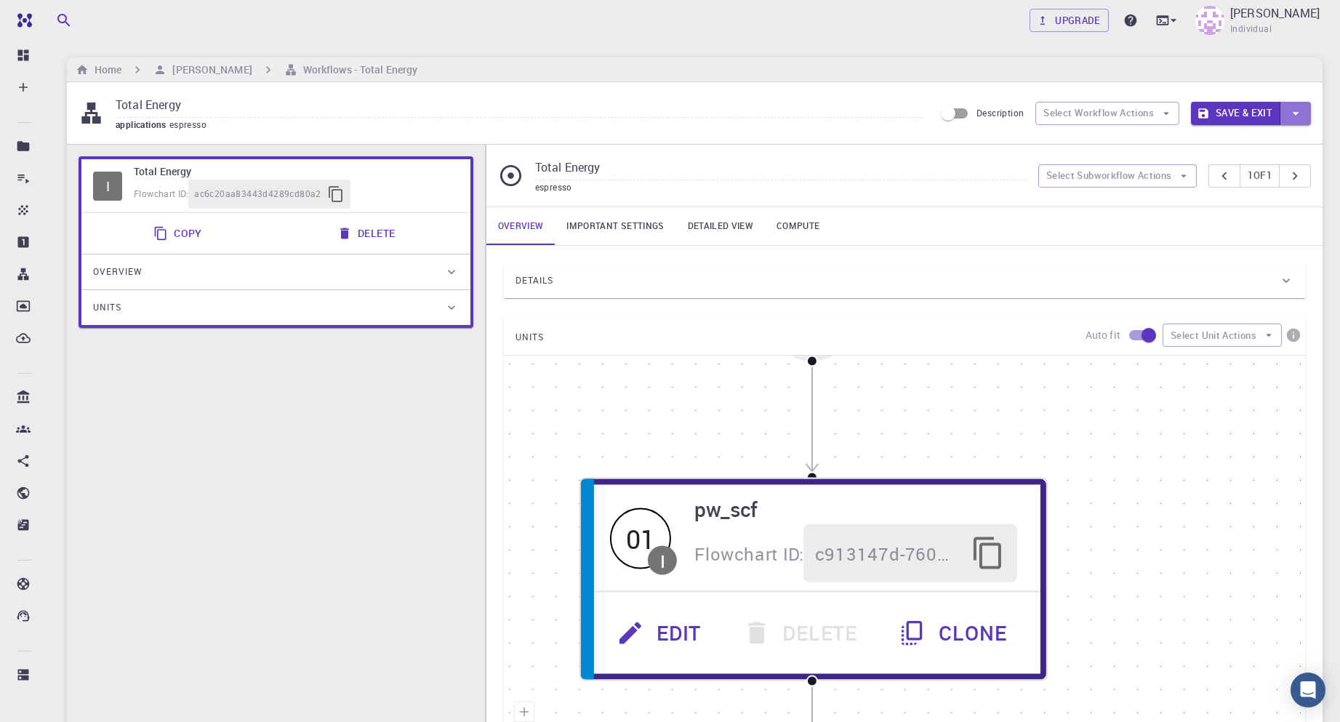
click at [1287, 107] on button "button" at bounding box center [1296, 113] width 31 height 23
click at [1111, 68] on div at bounding box center [670, 361] width 1340 height 722
